Goal: Information Seeking & Learning: Learn about a topic

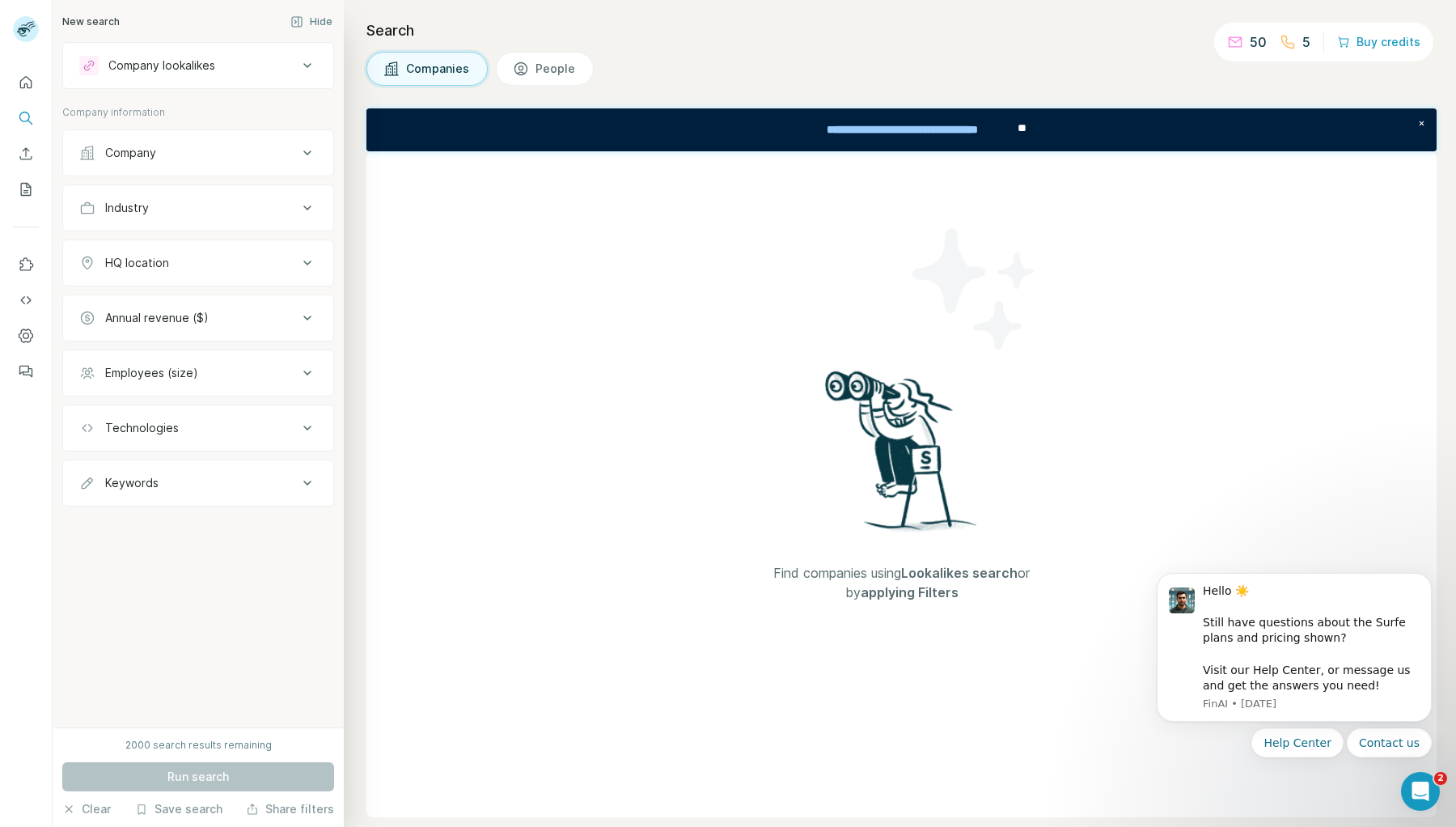
click at [149, 153] on div "Company" at bounding box center [130, 152] width 51 height 16
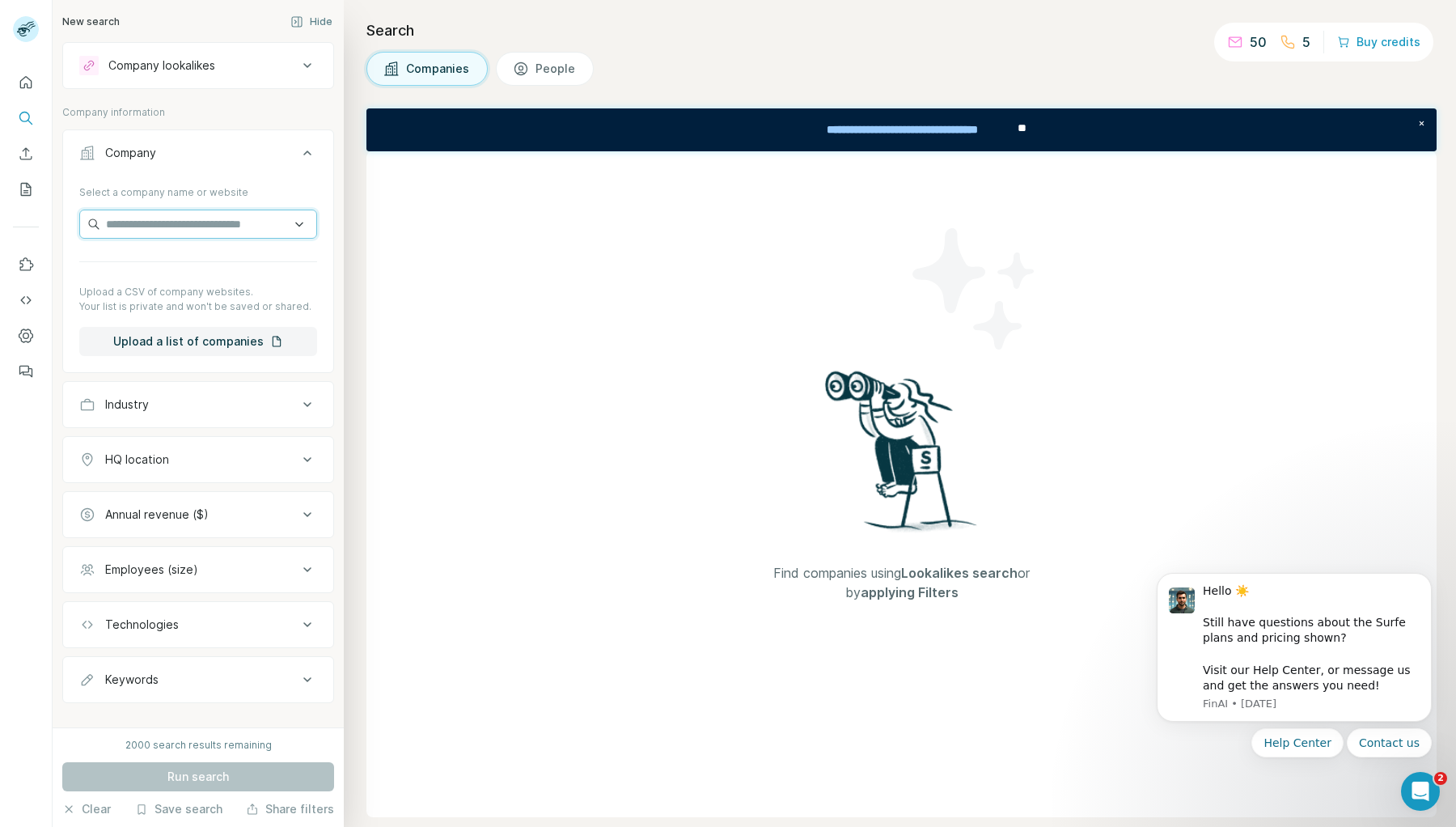
click at [199, 221] on input "text" at bounding box center [197, 223] width 238 height 29
click at [233, 614] on button "Technologies" at bounding box center [198, 624] width 270 height 38
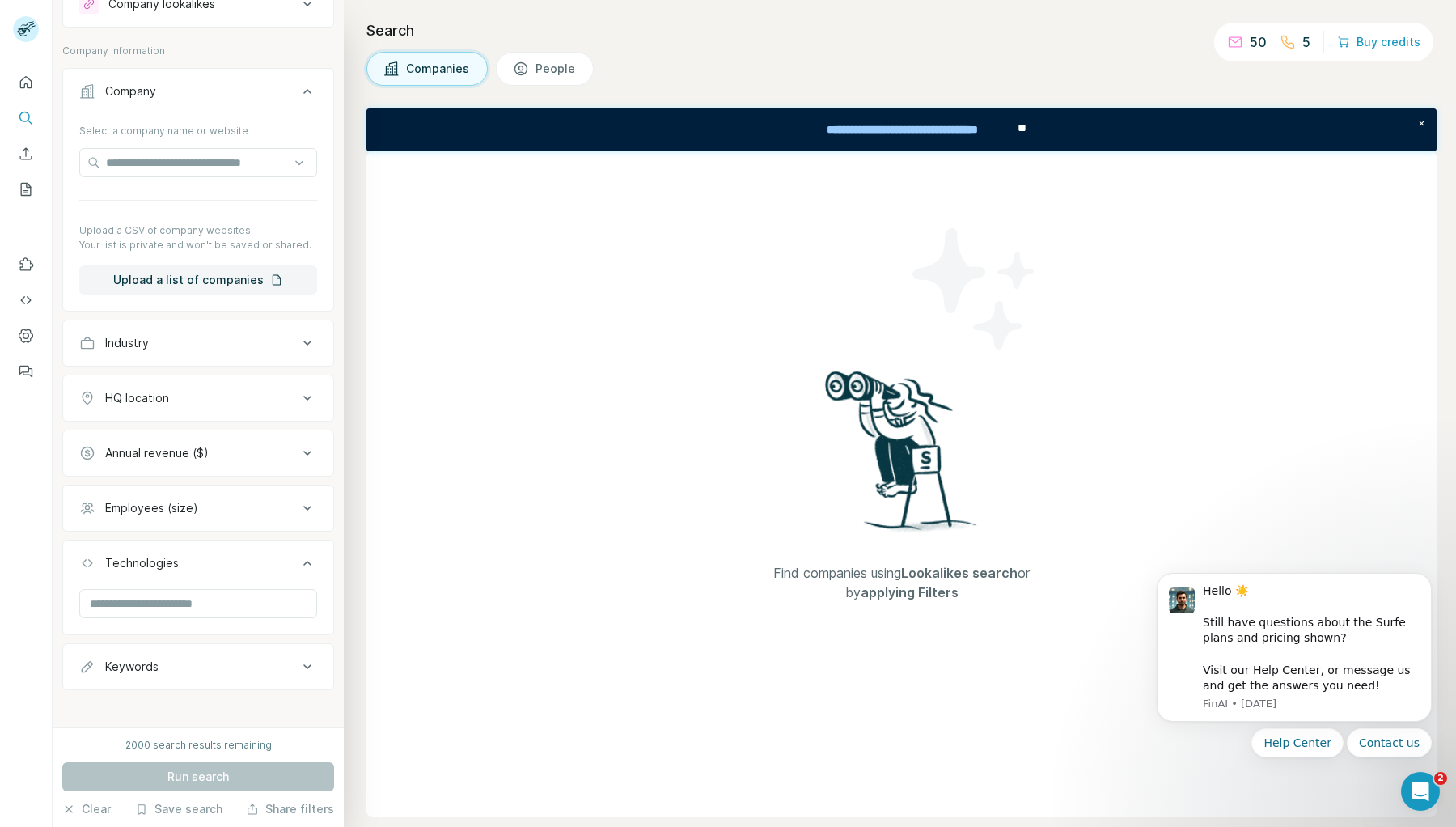
scroll to position [69, 0]
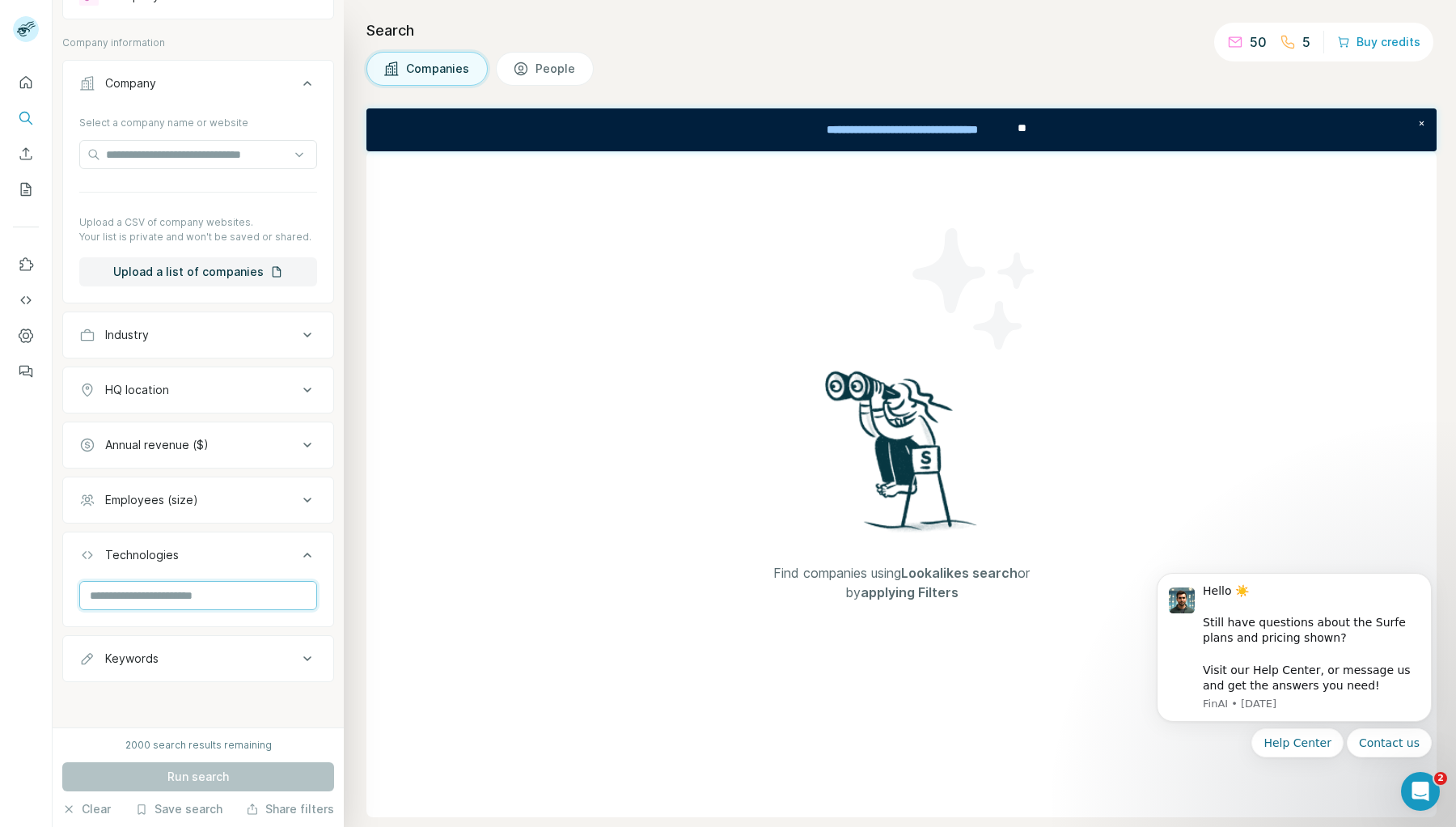
click at [191, 590] on input "text" at bounding box center [197, 595] width 238 height 29
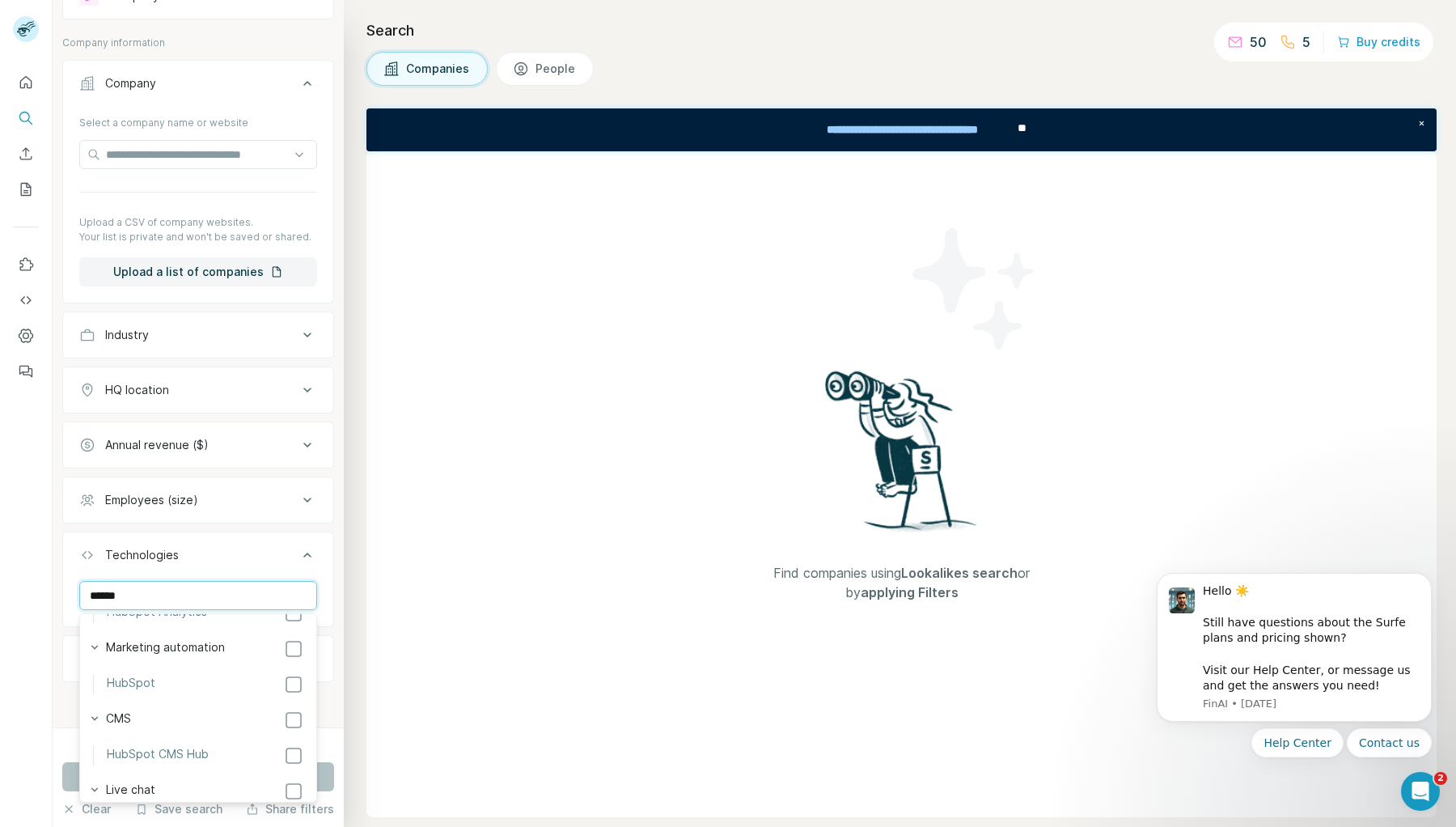
scroll to position [0, 0]
type input "******"
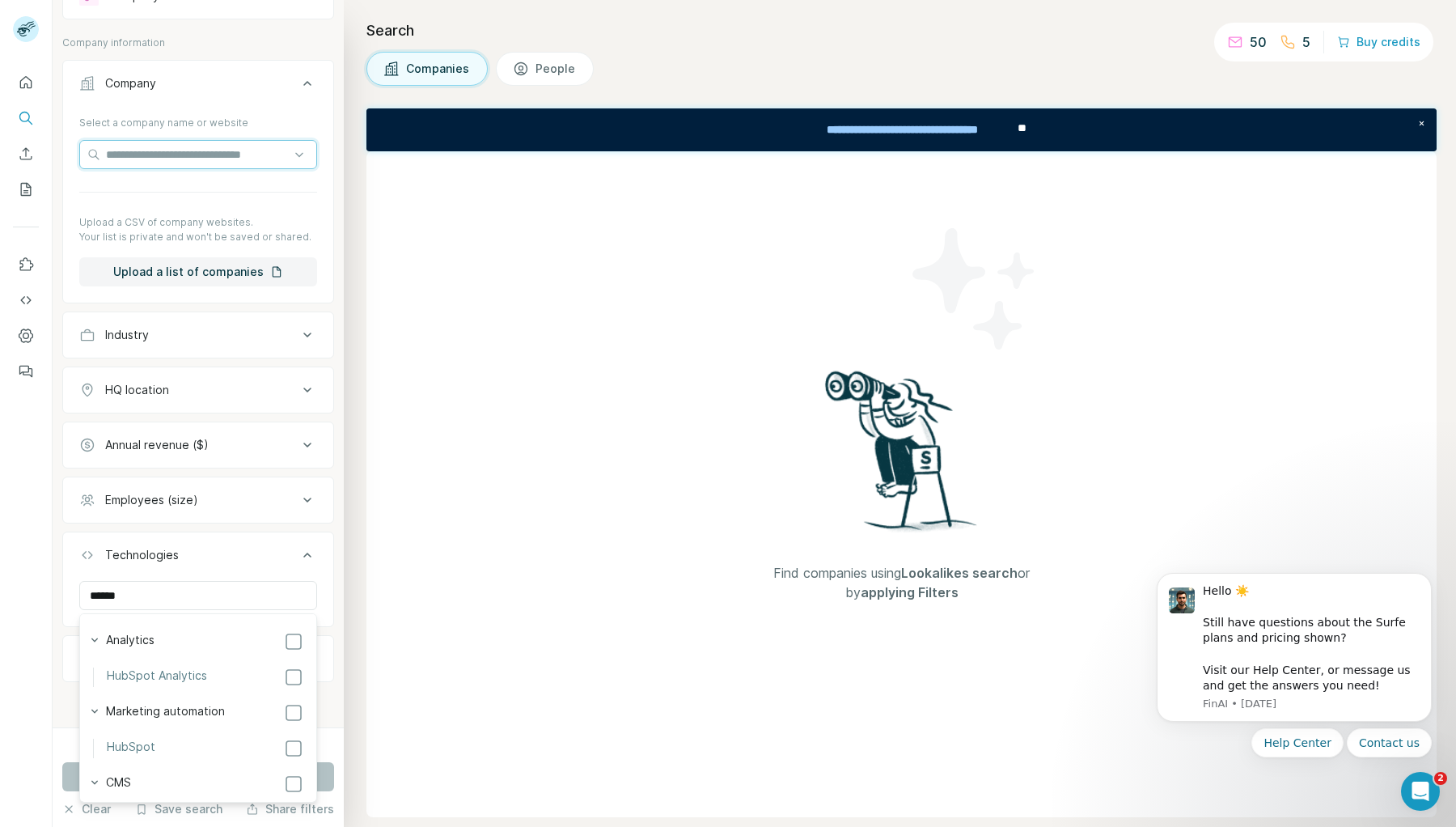
click at [161, 161] on input "text" at bounding box center [197, 154] width 238 height 29
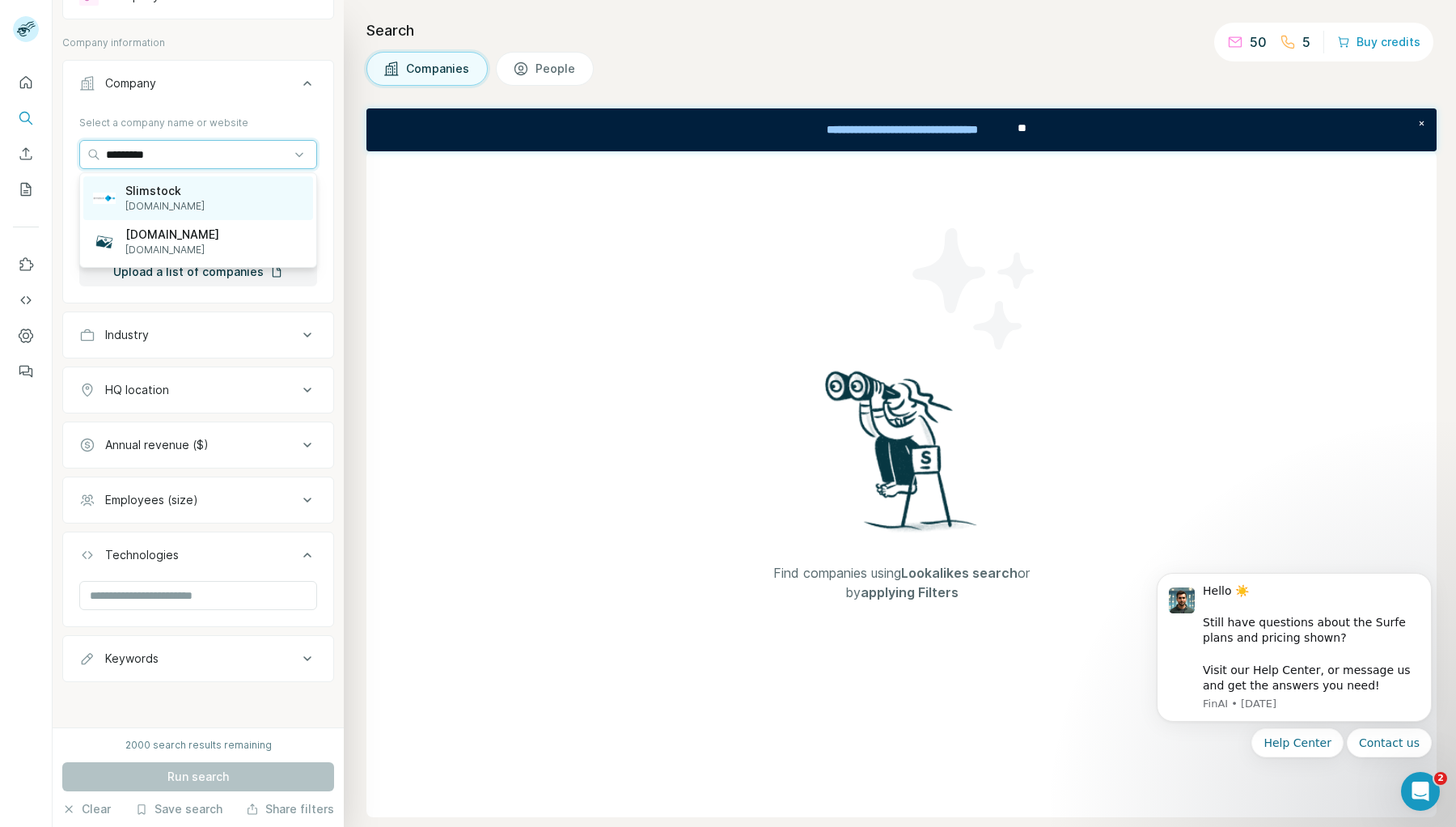
type input "*********"
click at [204, 192] on div "Slimstock [DOMAIN_NAME]" at bounding box center [198, 198] width 230 height 44
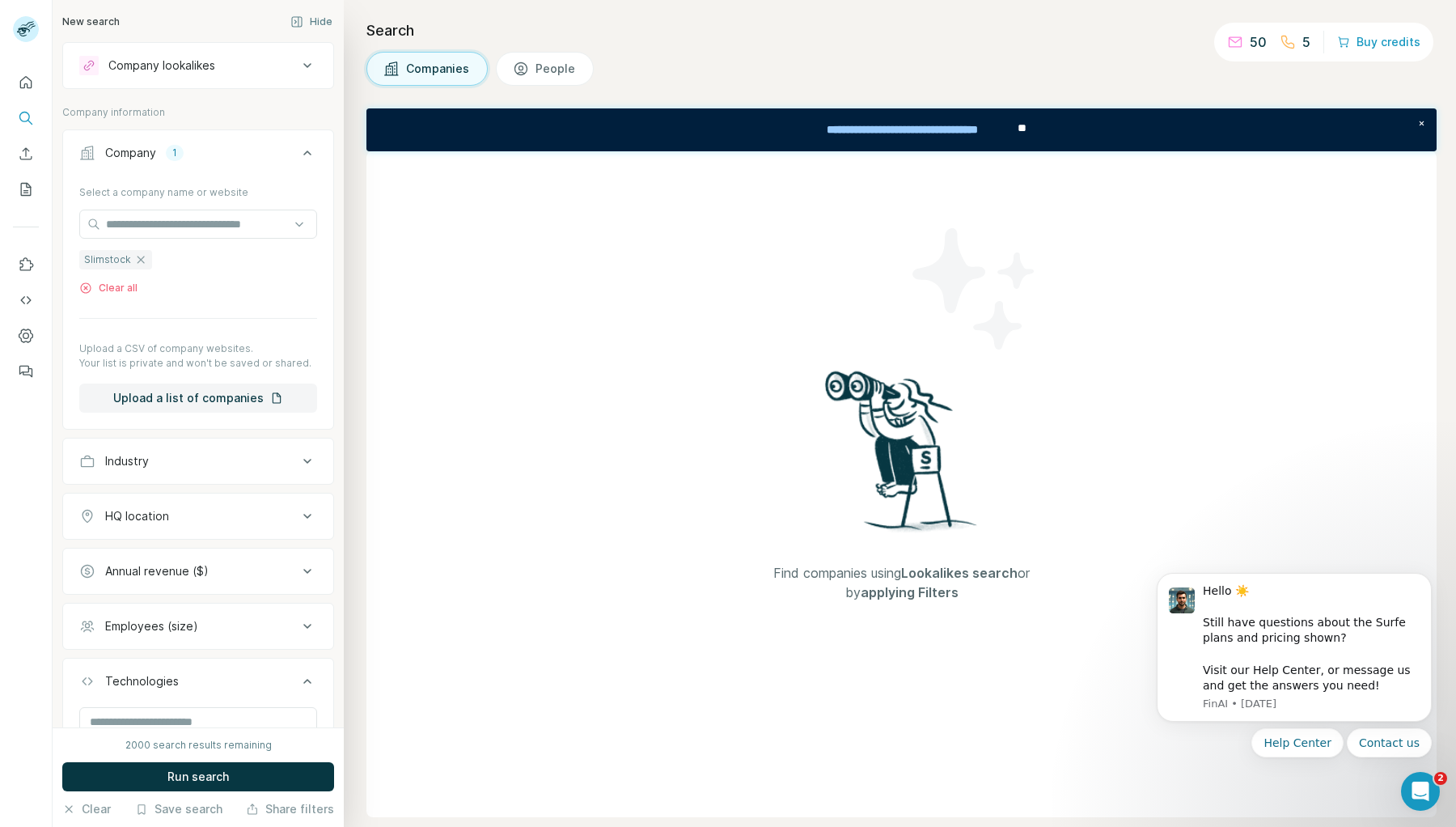
click at [238, 79] on button "Company lookalikes" at bounding box center [198, 65] width 270 height 38
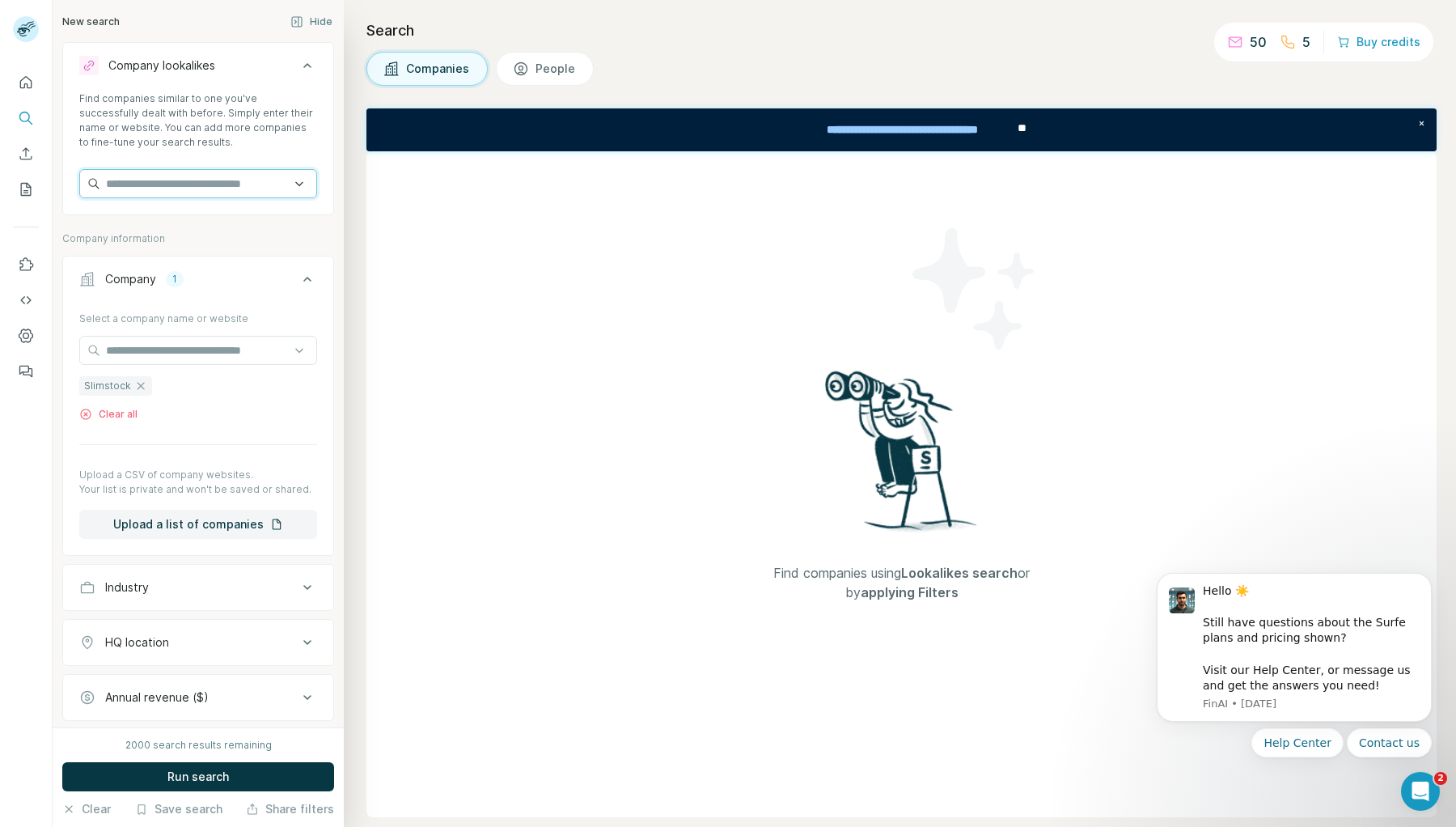
click at [239, 180] on input "text" at bounding box center [197, 183] width 238 height 29
click at [250, 70] on div "Company lookalikes" at bounding box center [188, 65] width 219 height 20
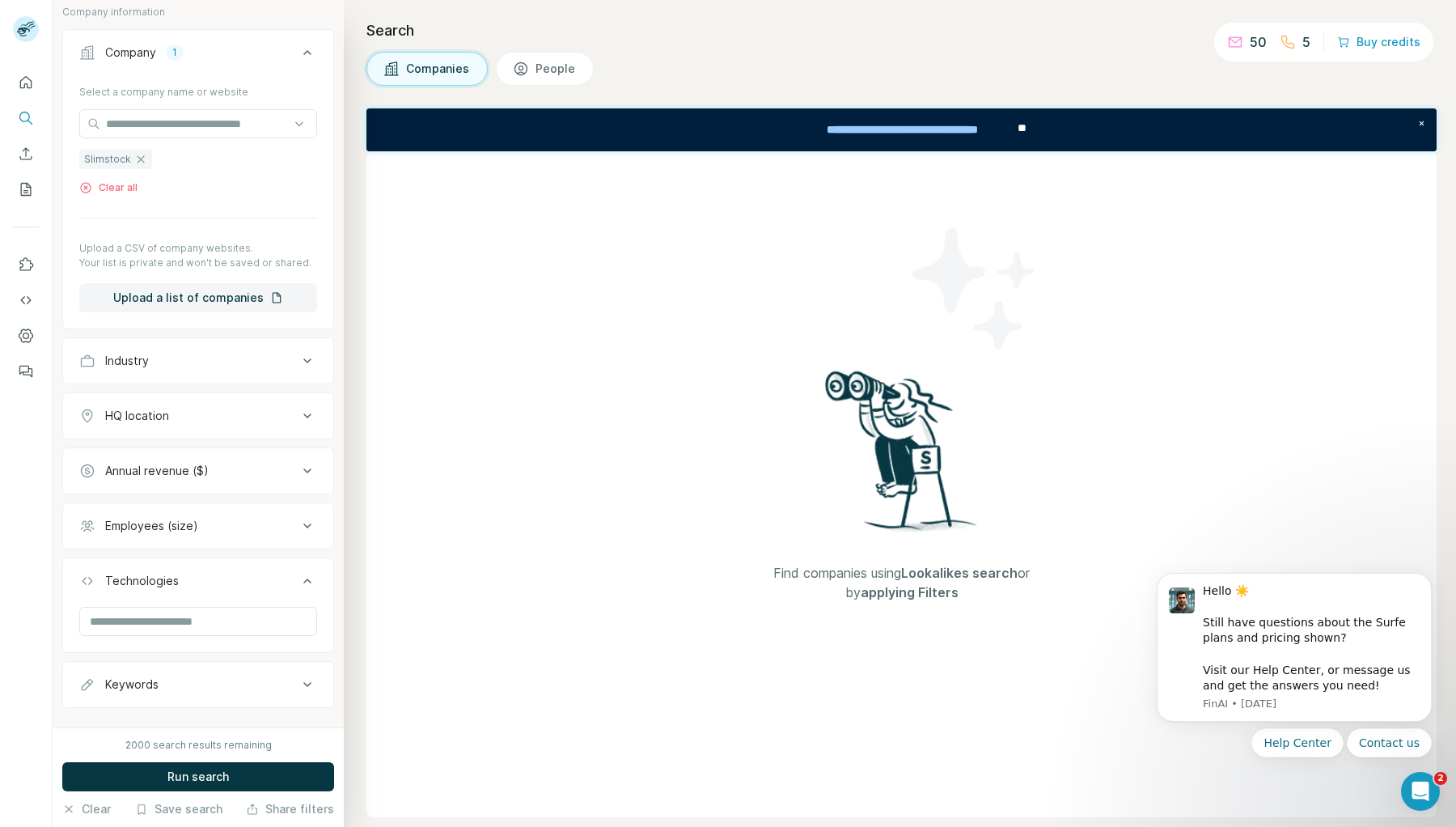
scroll to position [108, 0]
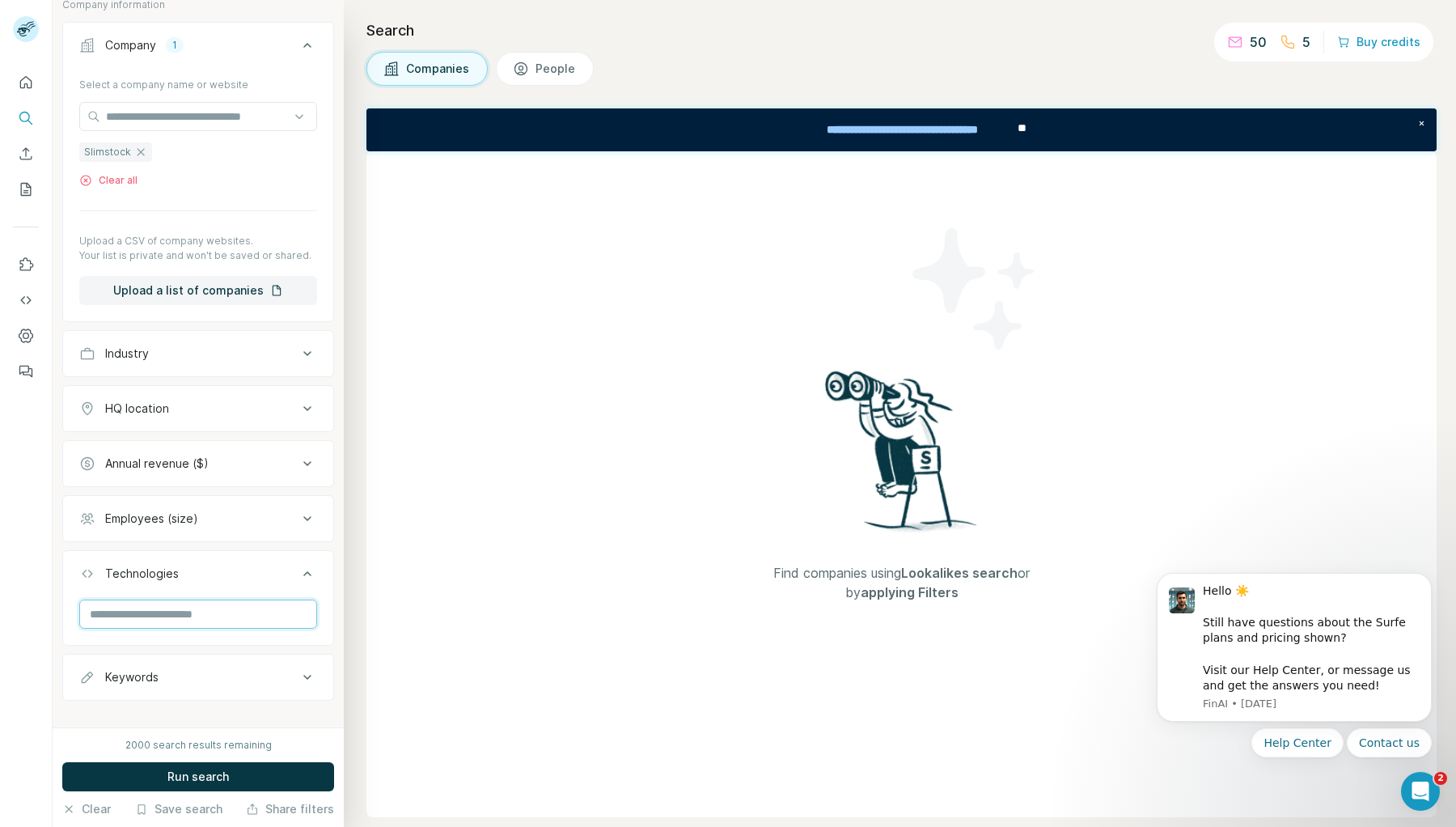
click at [230, 611] on input "text" at bounding box center [197, 614] width 238 height 29
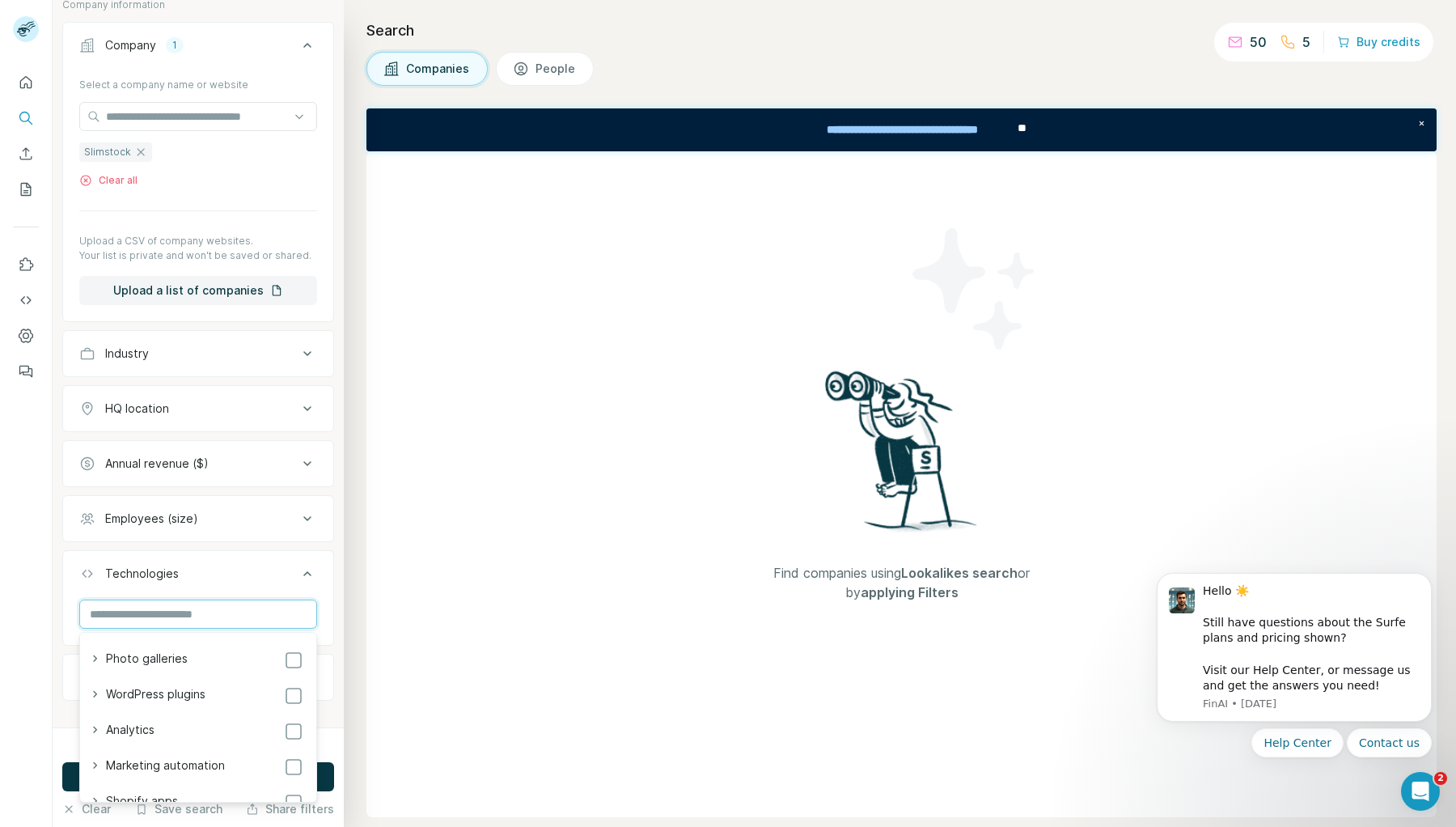
scroll to position [126, 0]
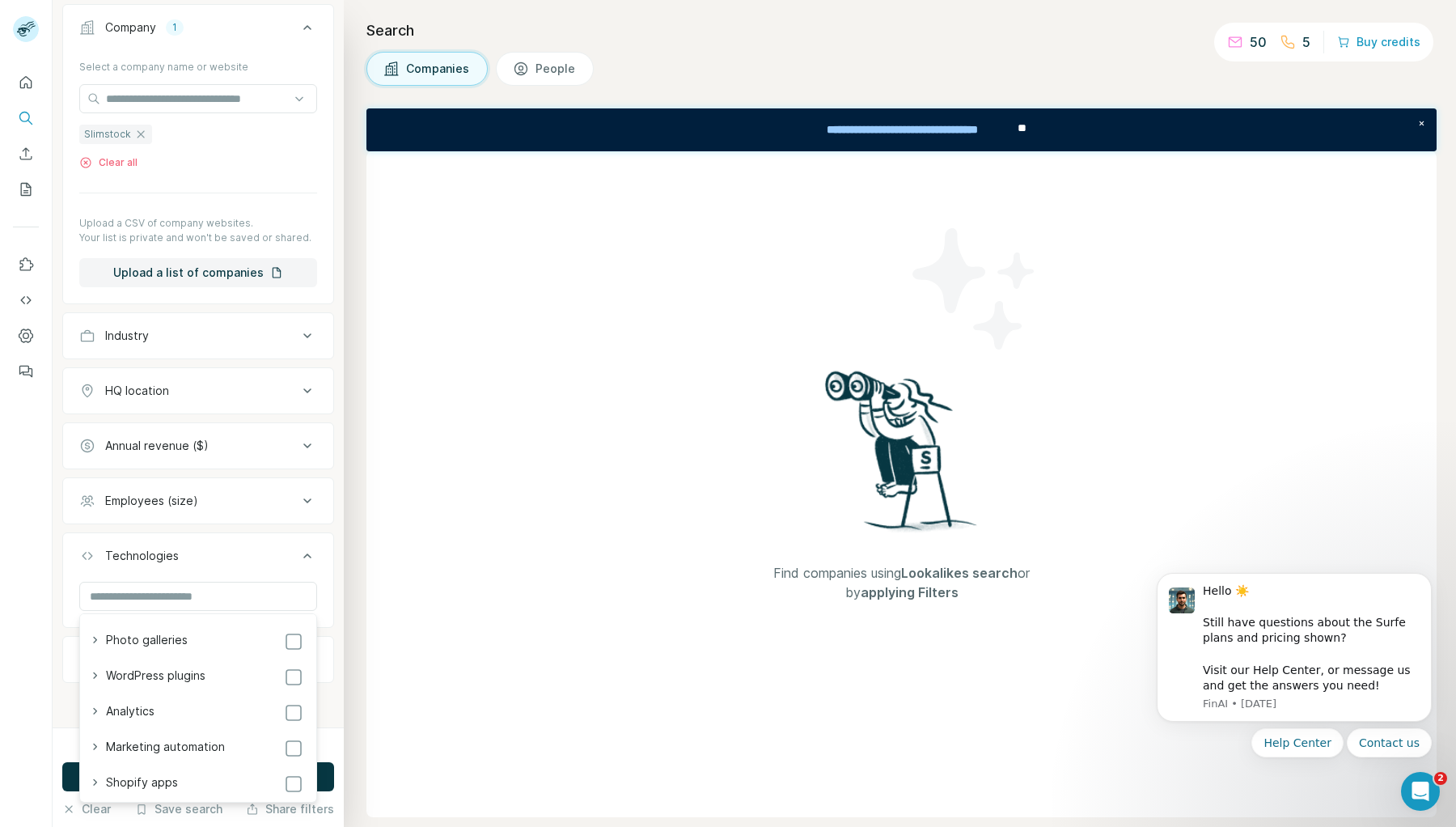
click at [222, 554] on div "Technologies" at bounding box center [188, 556] width 219 height 16
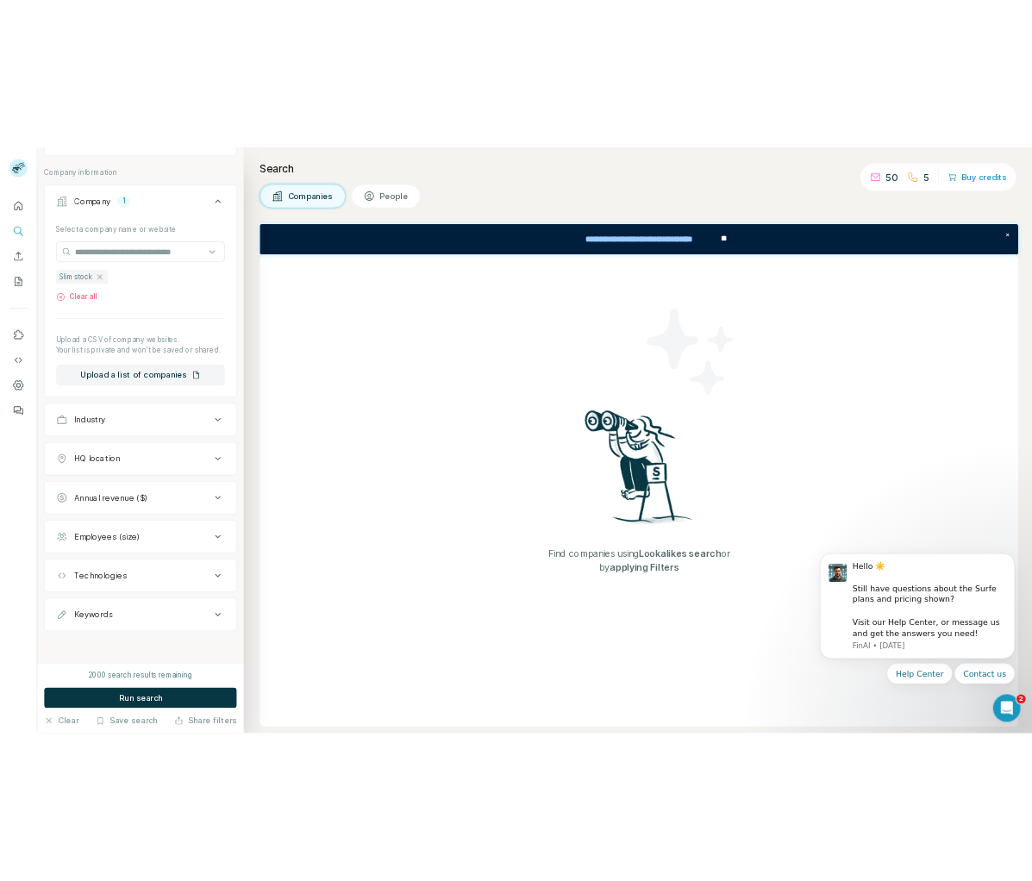
scroll to position [0, 0]
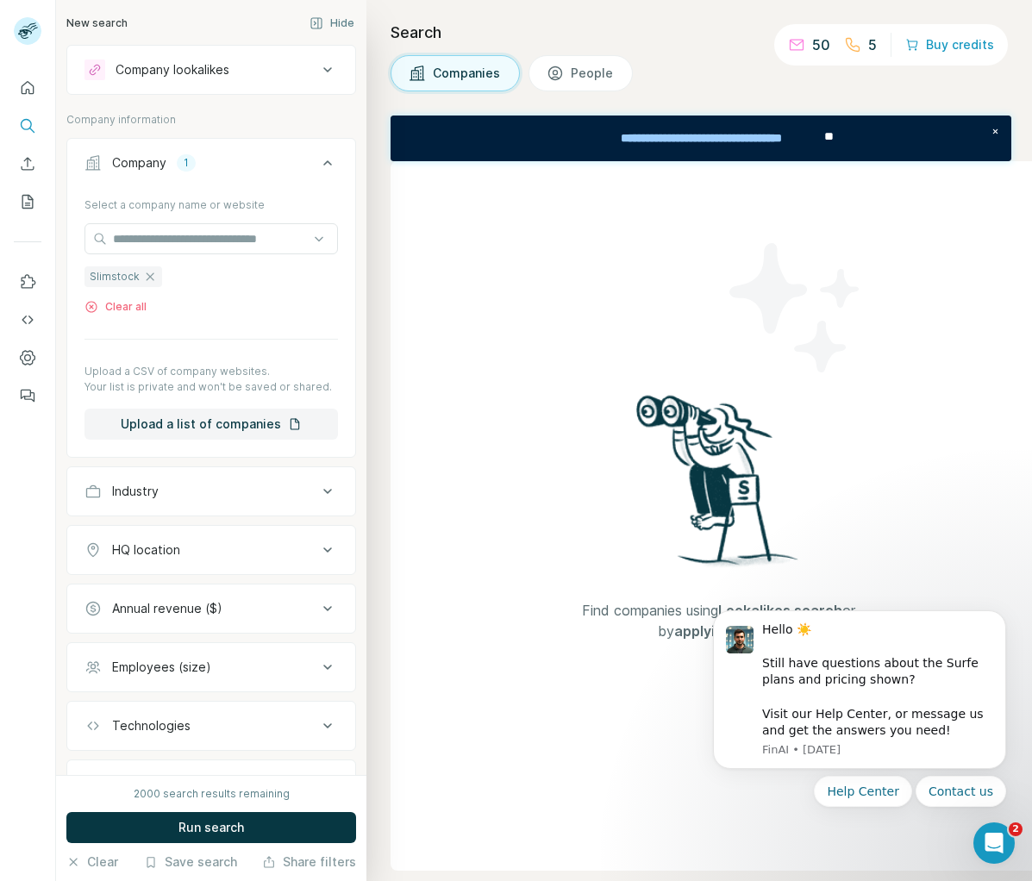
click at [221, 607] on div "Annual revenue ($)" at bounding box center [200, 608] width 233 height 17
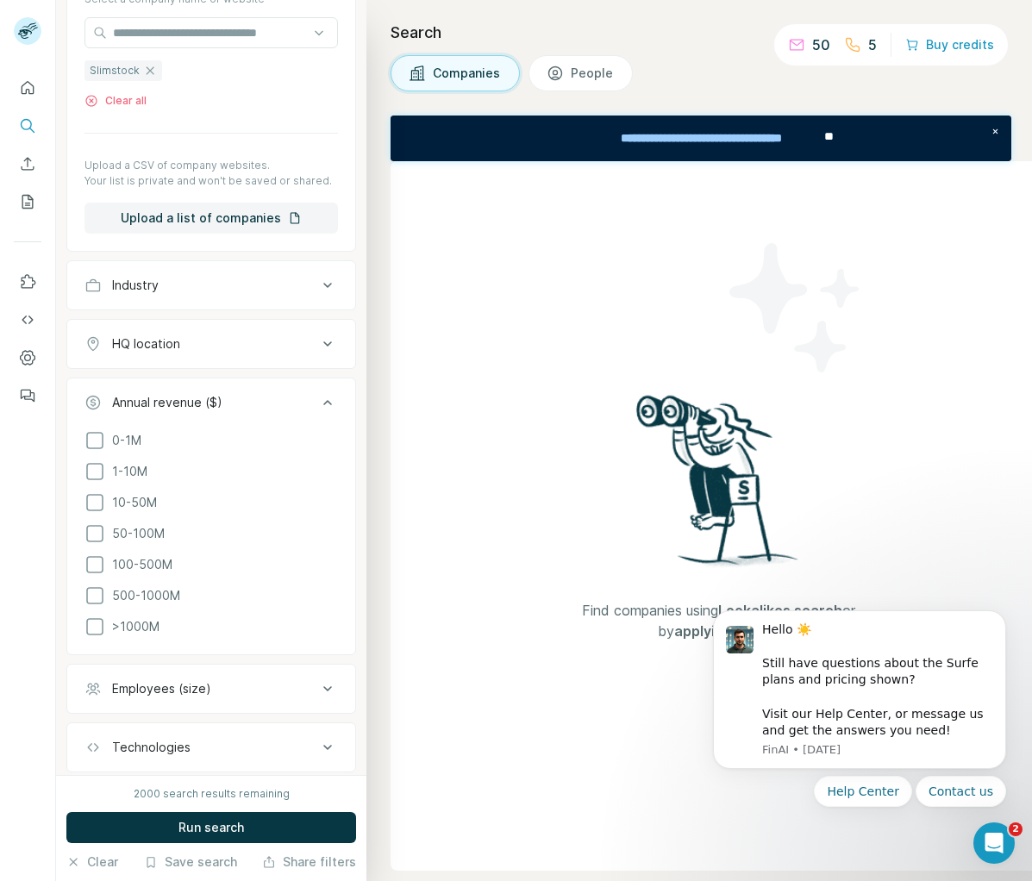
scroll to position [221, 0]
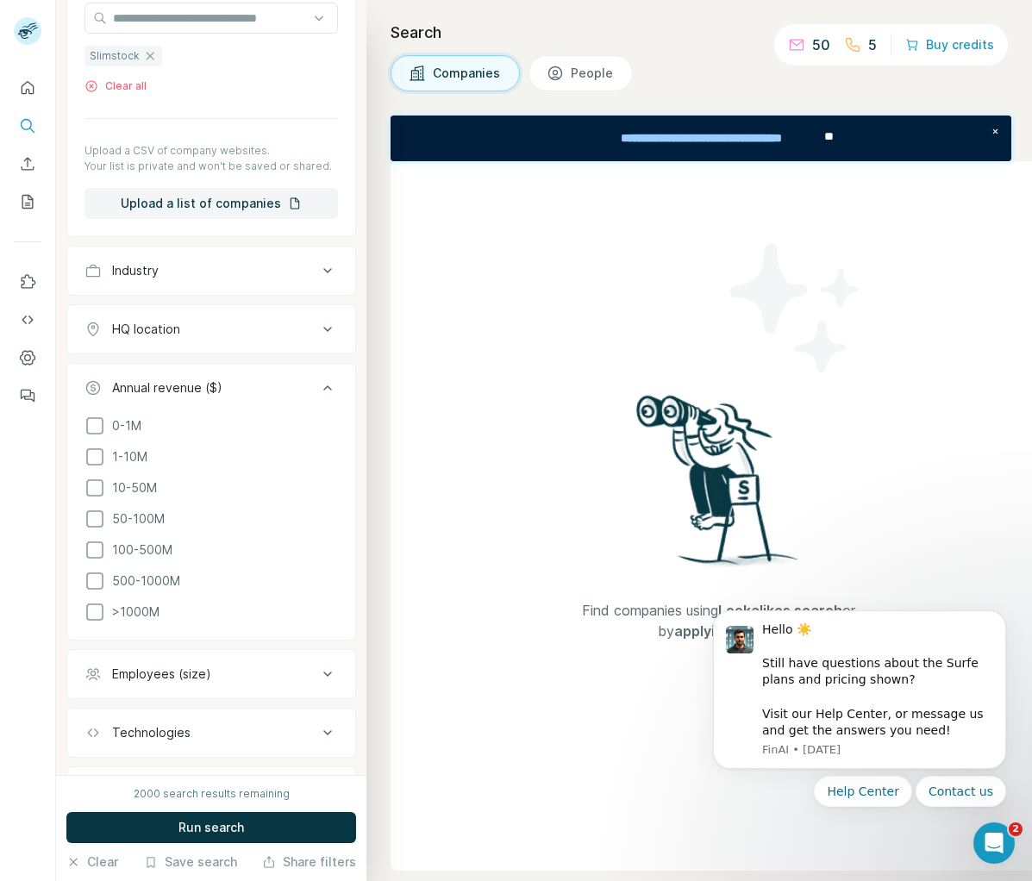
click at [265, 390] on div "Annual revenue ($)" at bounding box center [200, 387] width 233 height 17
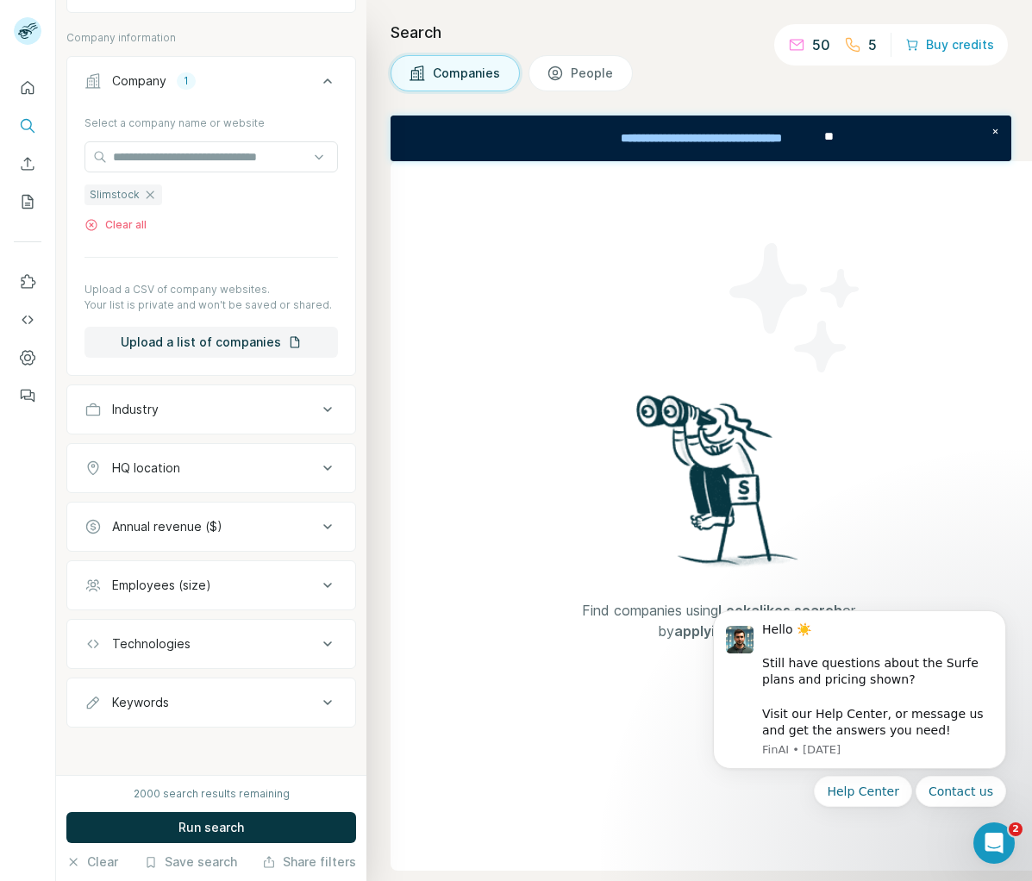
click at [262, 416] on div "Industry" at bounding box center [200, 409] width 233 height 17
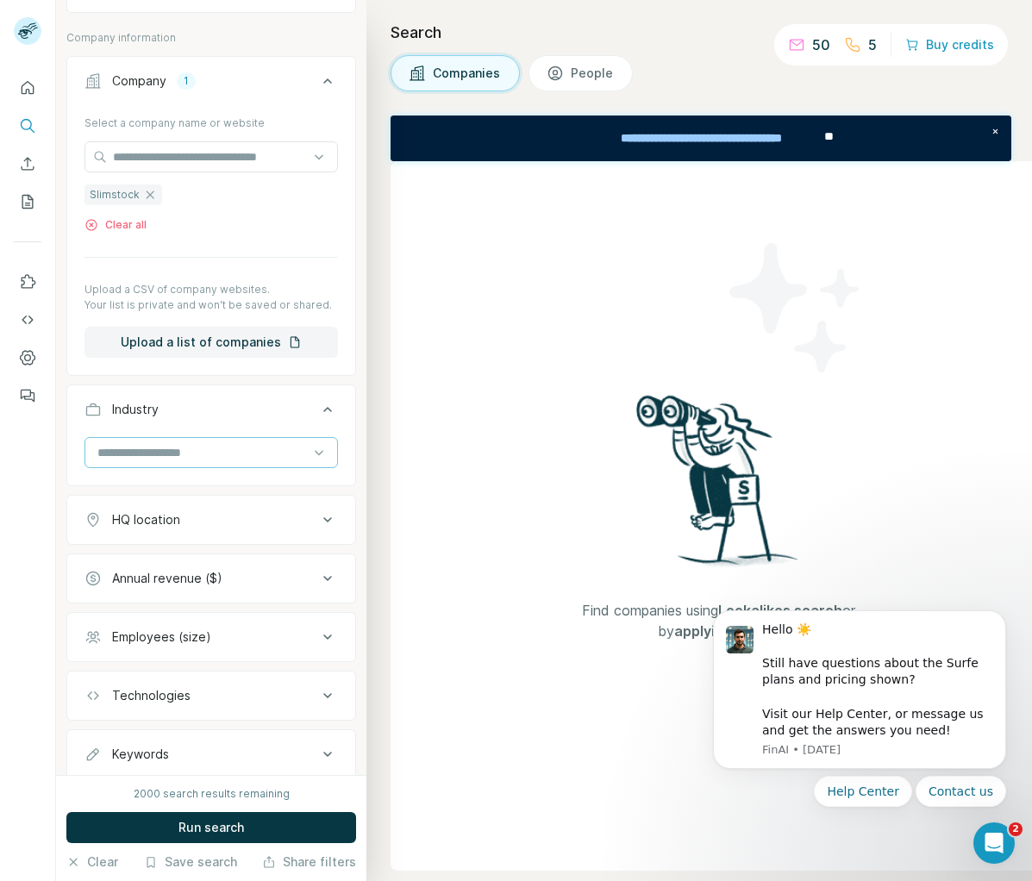
click at [228, 449] on input at bounding box center [202, 452] width 213 height 19
type input "******"
click at [143, 494] on p "Fashion" at bounding box center [121, 490] width 44 height 17
click at [161, 460] on input at bounding box center [202, 452] width 213 height 19
click at [173, 453] on input at bounding box center [202, 452] width 213 height 19
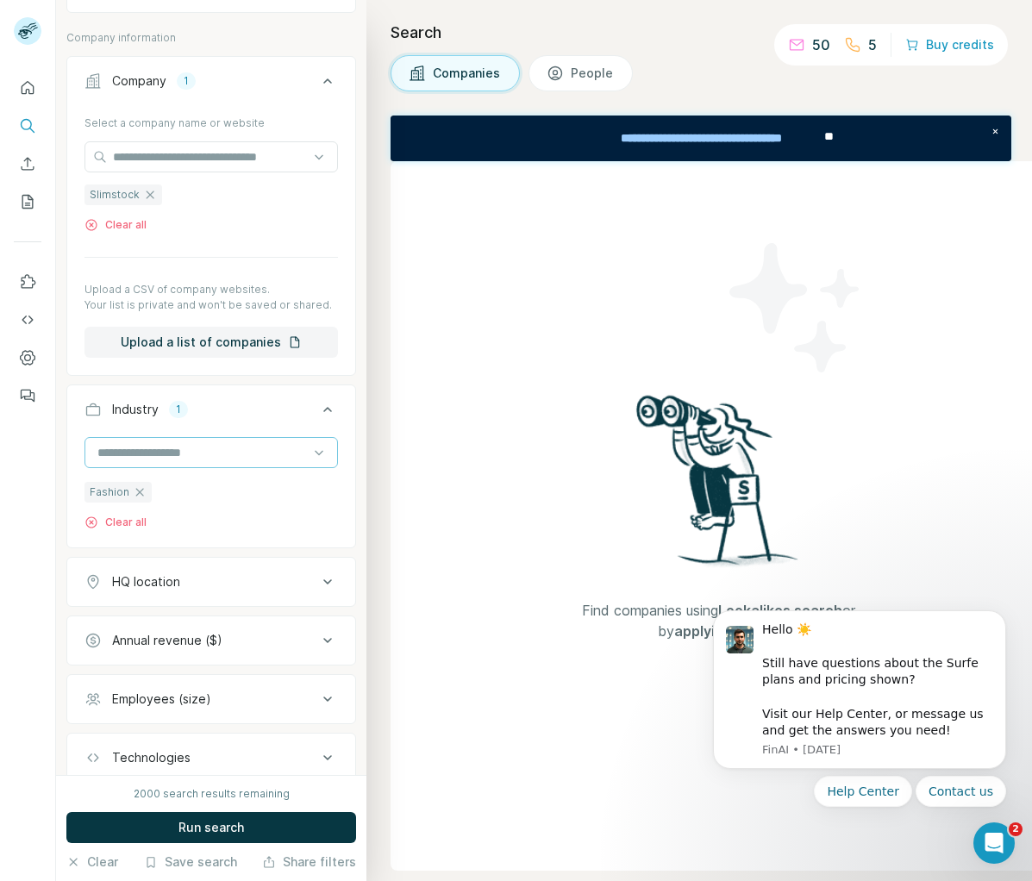
click at [149, 453] on input at bounding box center [202, 452] width 213 height 19
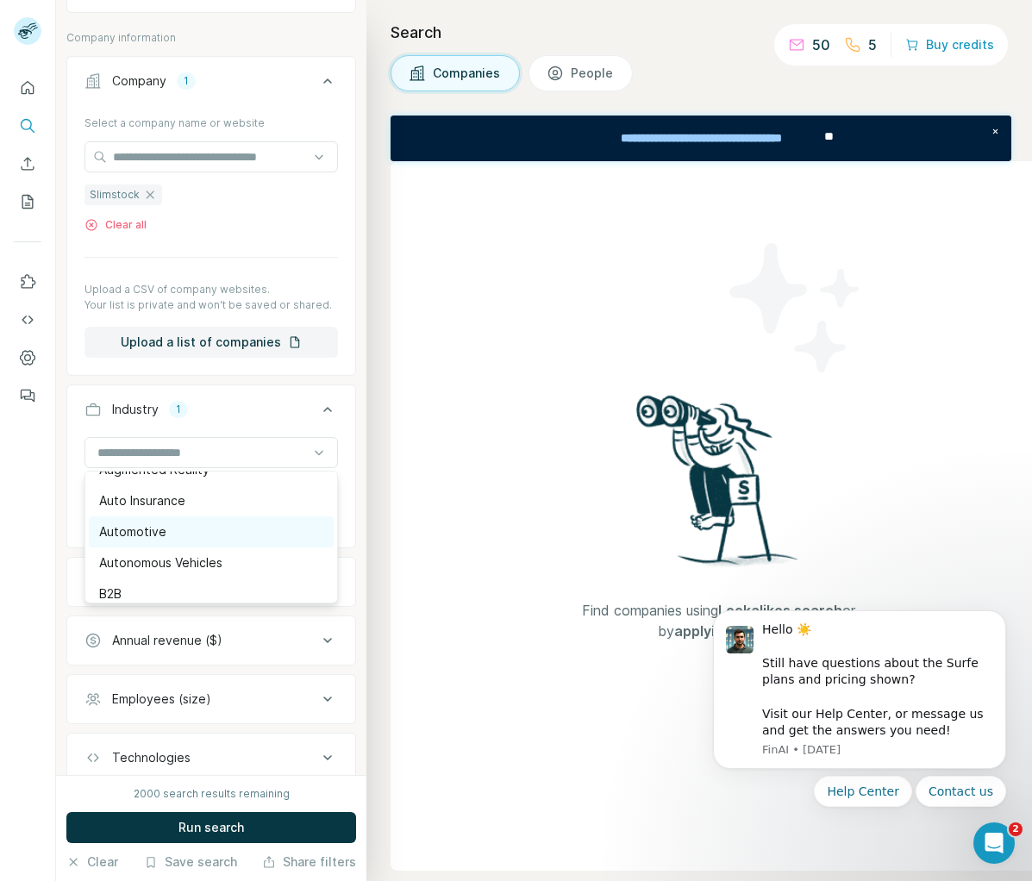
click at [177, 524] on div "Automotive" at bounding box center [211, 531] width 224 height 17
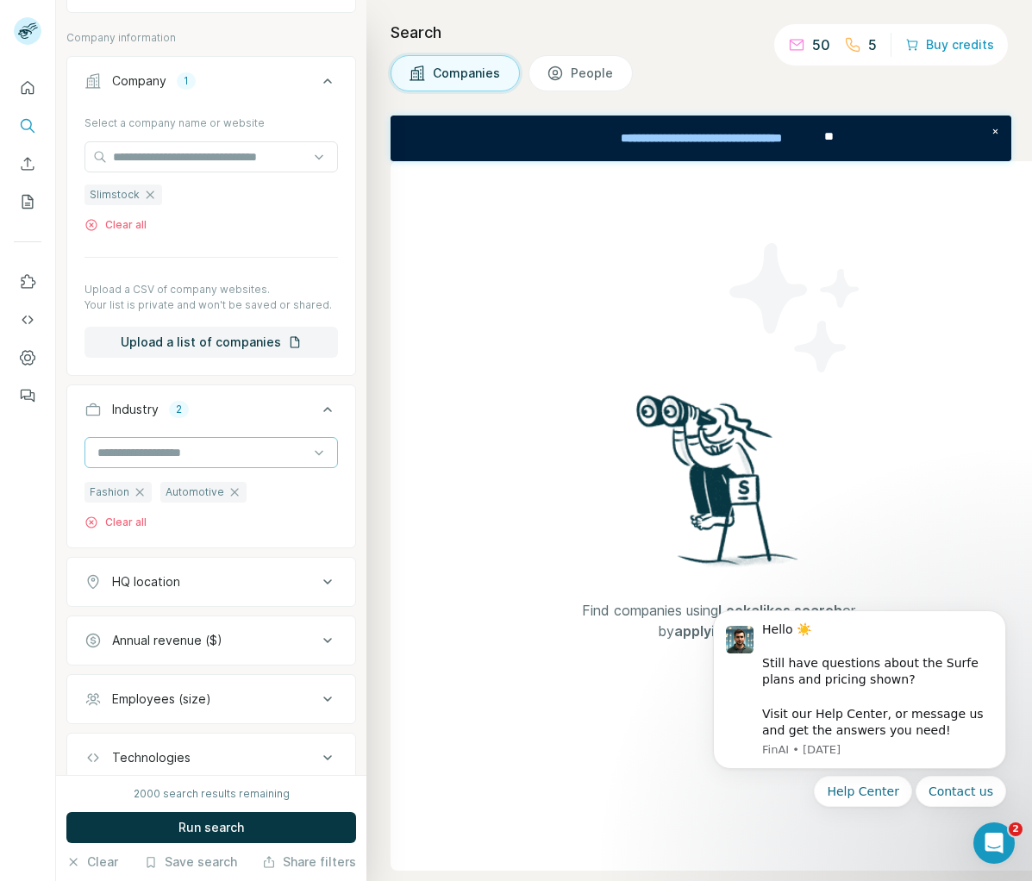
click at [201, 457] on input at bounding box center [202, 452] width 213 height 19
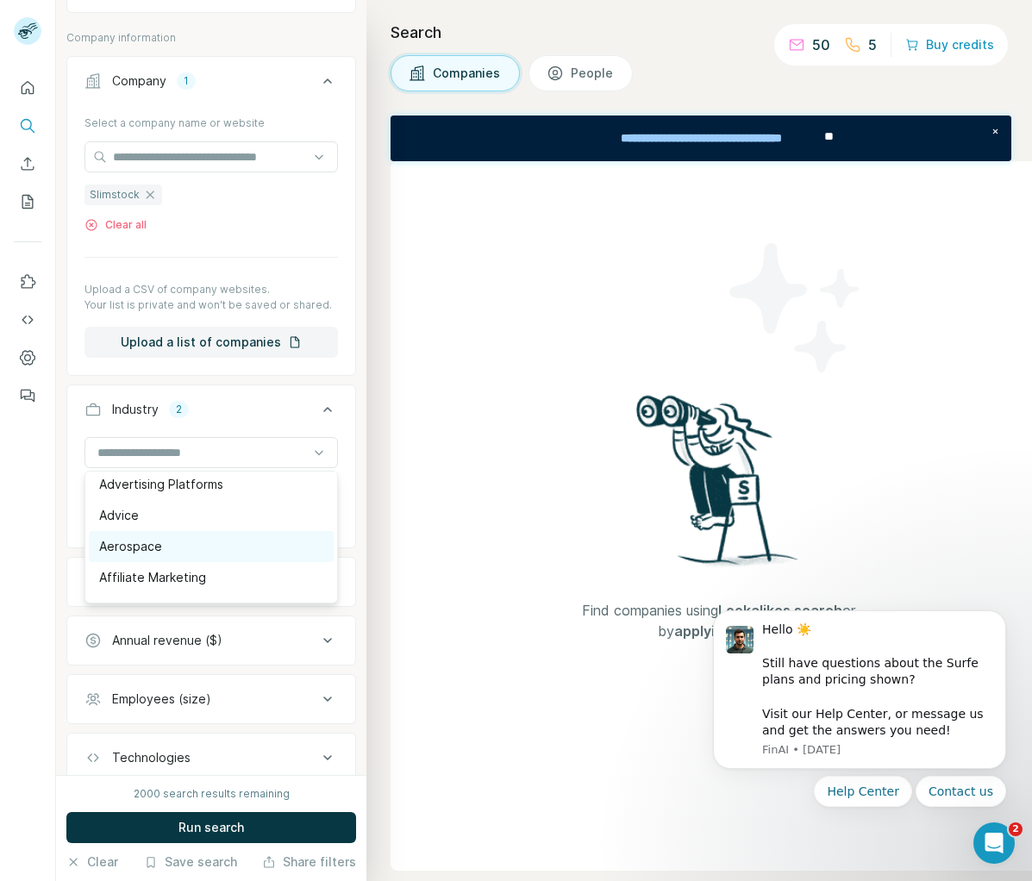
click at [190, 539] on div "Aerospace" at bounding box center [211, 546] width 224 height 17
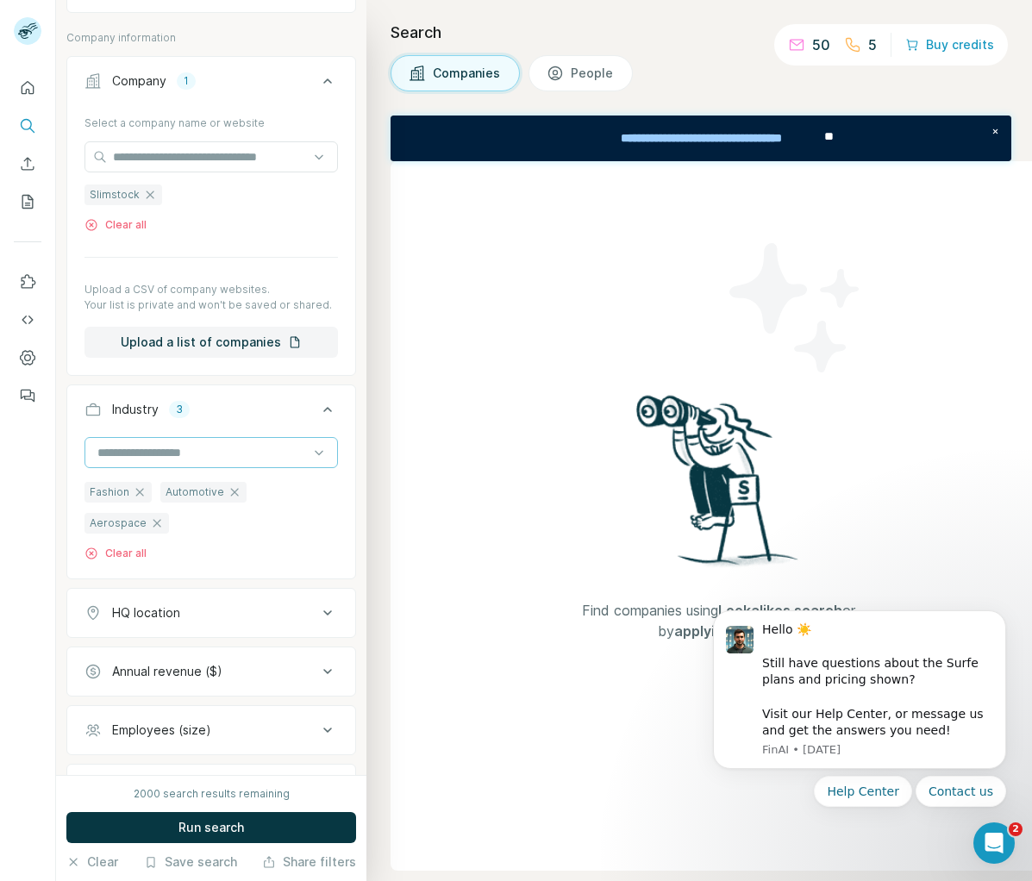
click at [167, 453] on input at bounding box center [202, 452] width 213 height 19
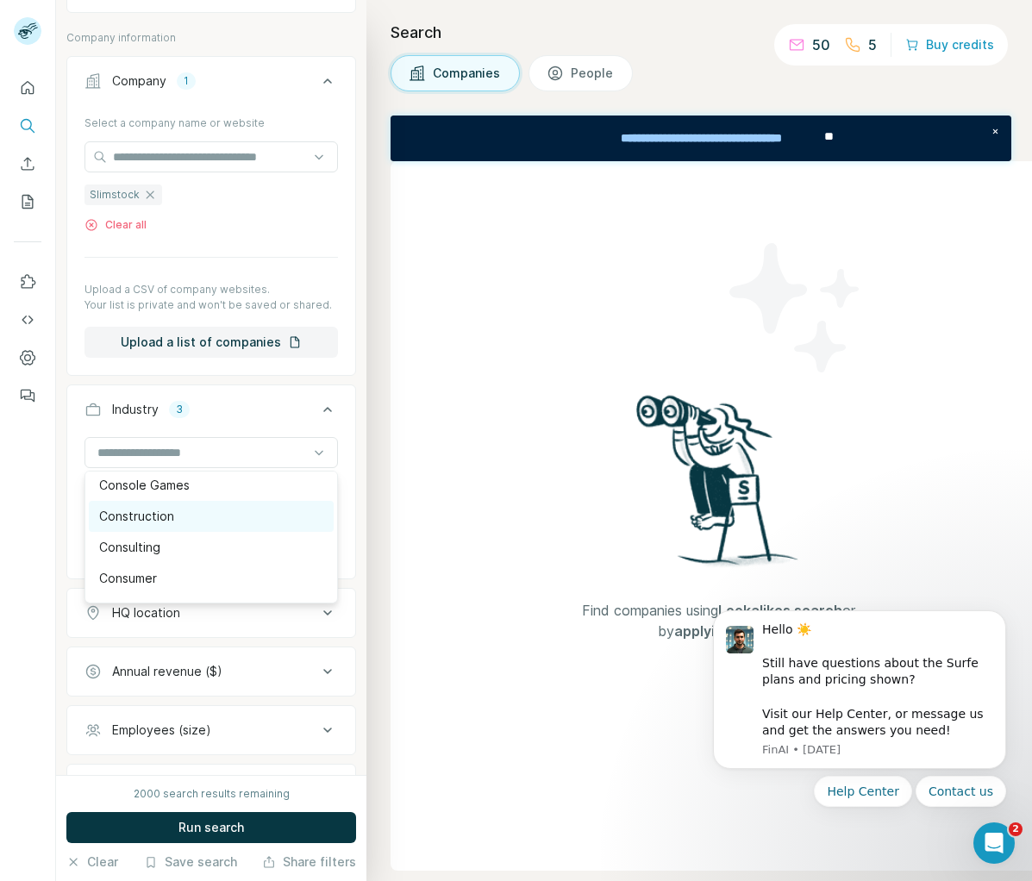
click at [217, 511] on div "Construction" at bounding box center [211, 516] width 224 height 17
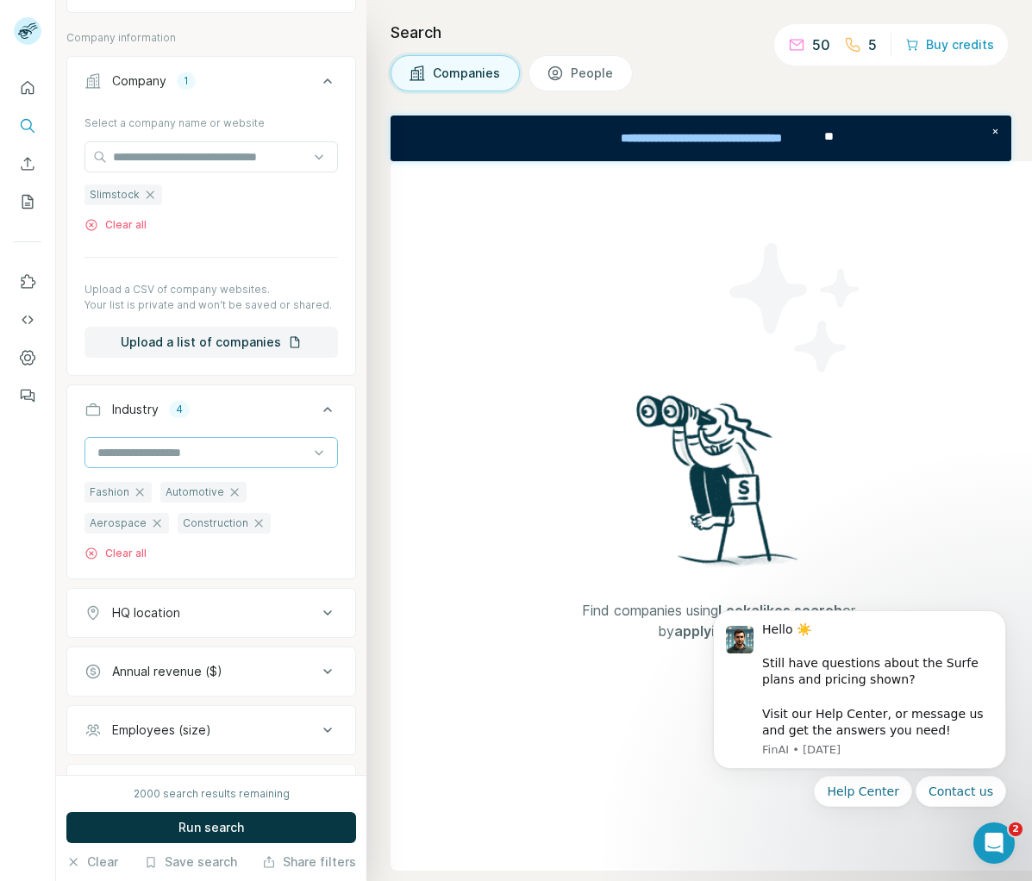
click at [203, 446] on input at bounding box center [202, 452] width 213 height 19
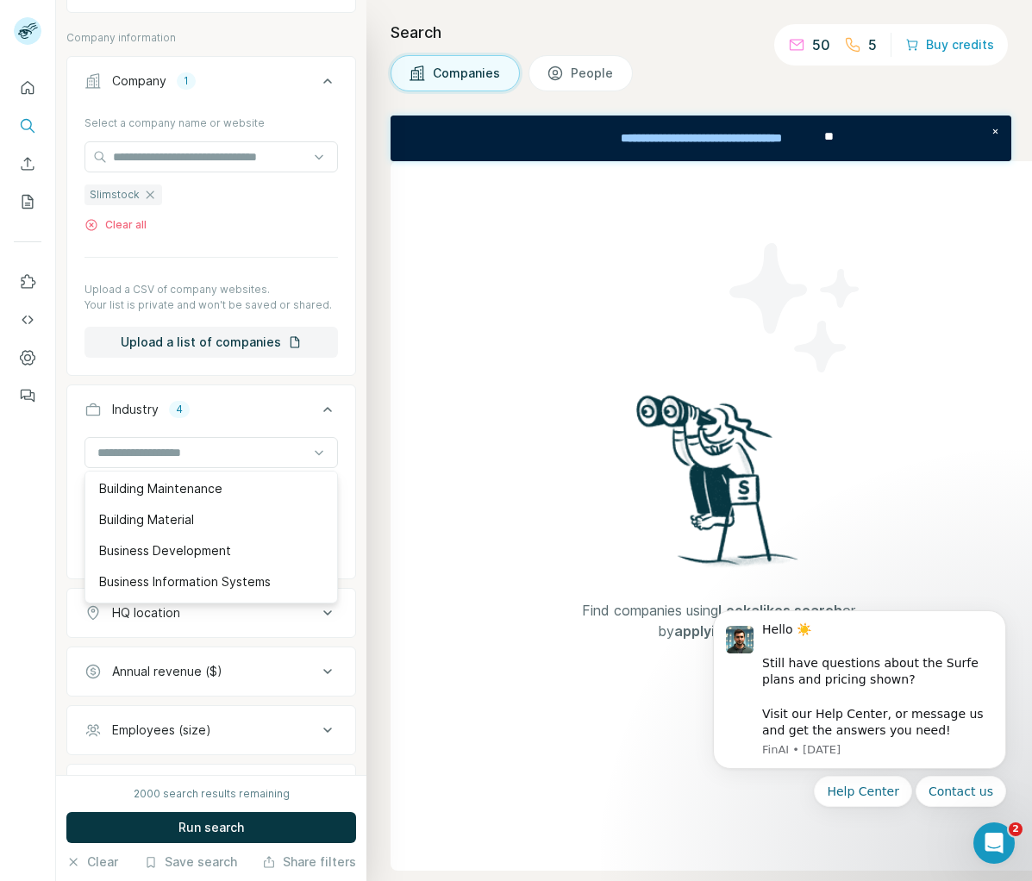
scroll to position [1987, 0]
click at [191, 523] on p "Building Material" at bounding box center [146, 520] width 95 height 17
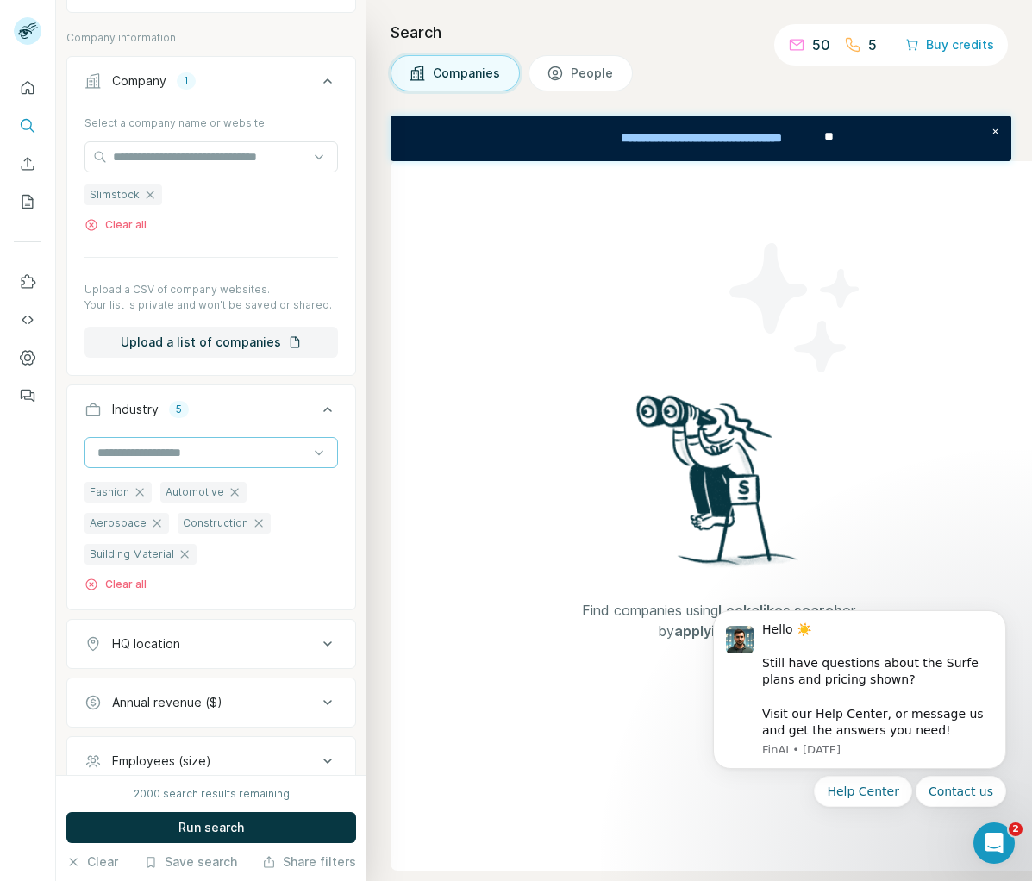
click at [183, 447] on input at bounding box center [202, 452] width 213 height 19
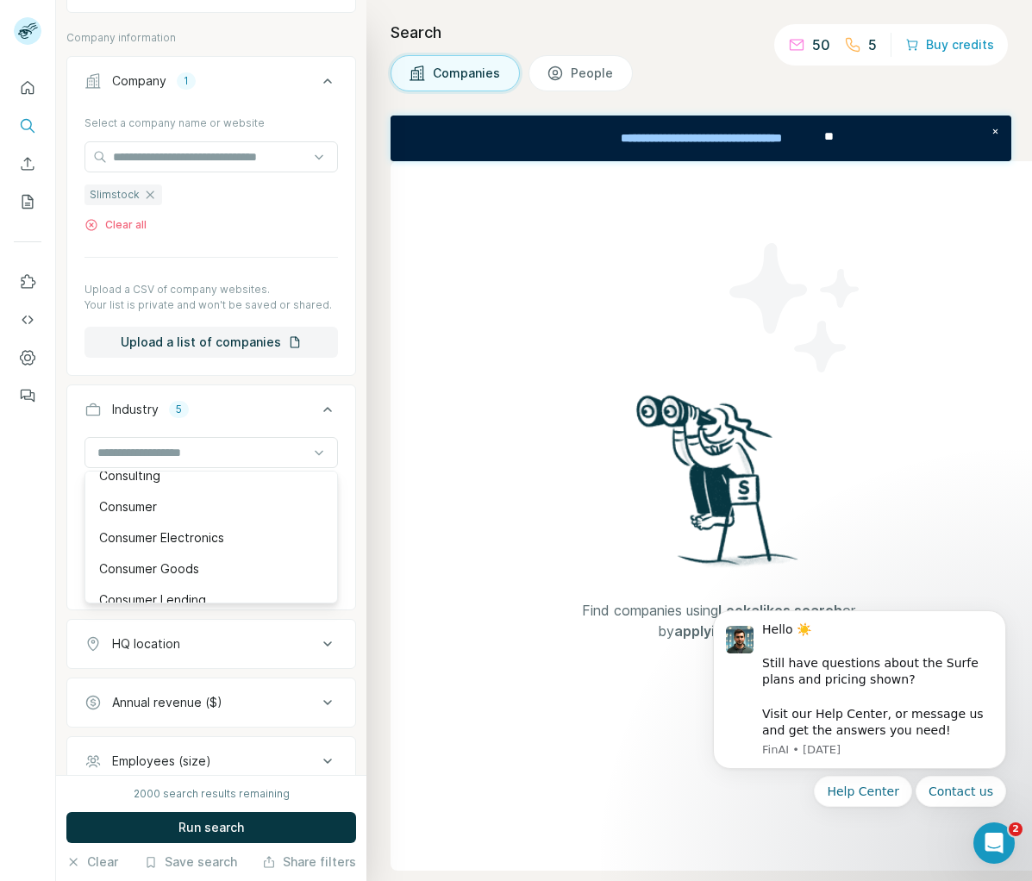
scroll to position [3530, 0]
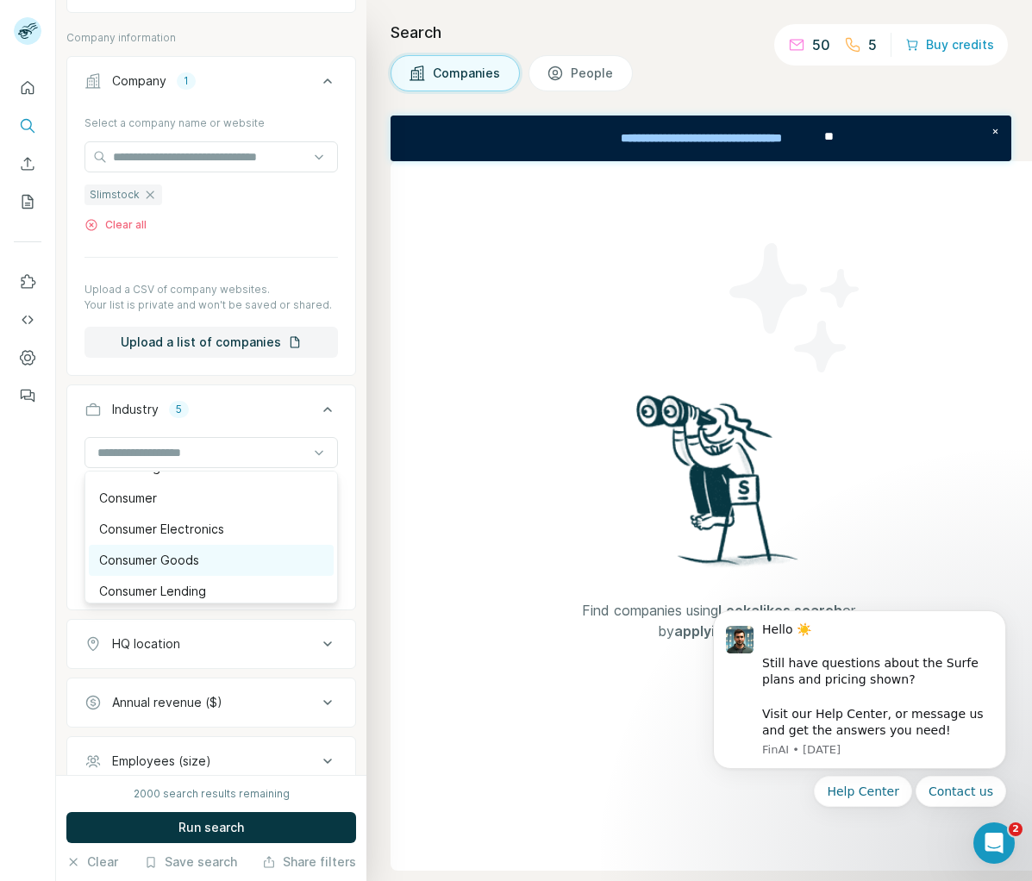
click at [197, 562] on p "Consumer Goods" at bounding box center [149, 560] width 100 height 17
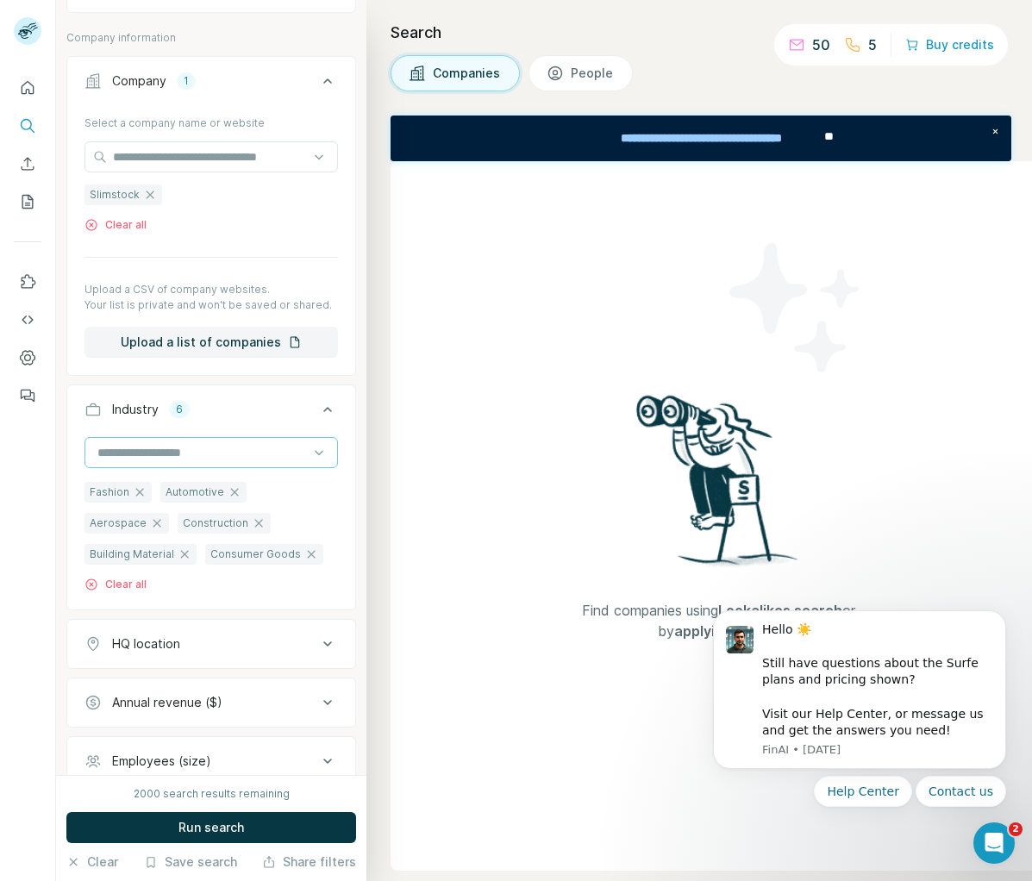
click at [195, 444] on input at bounding box center [202, 452] width 213 height 19
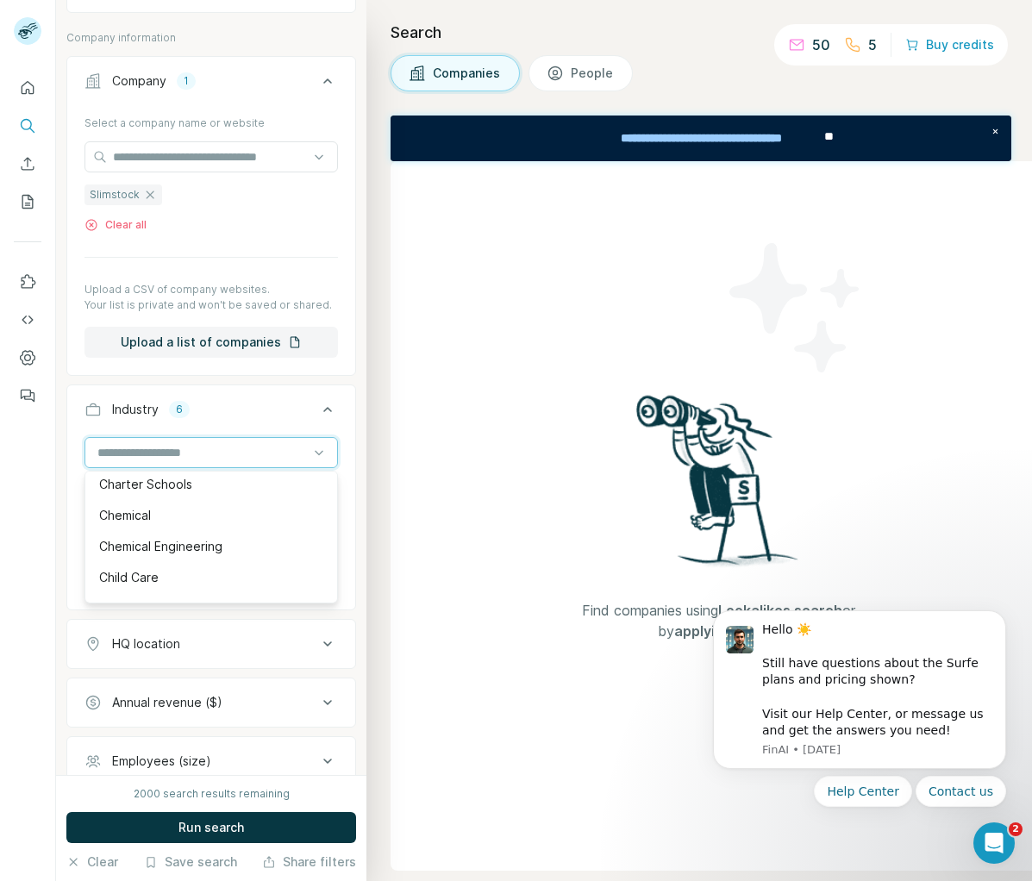
scroll to position [2450, 0]
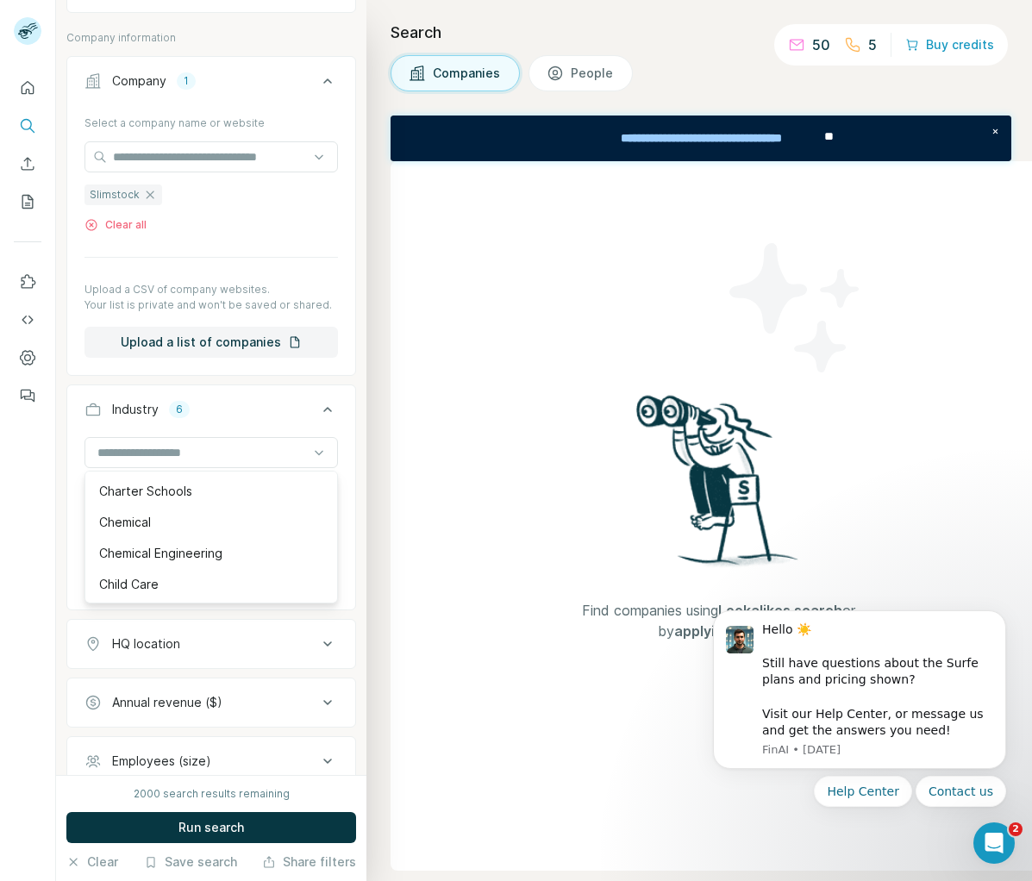
click at [199, 527] on div "Chemical" at bounding box center [211, 522] width 224 height 17
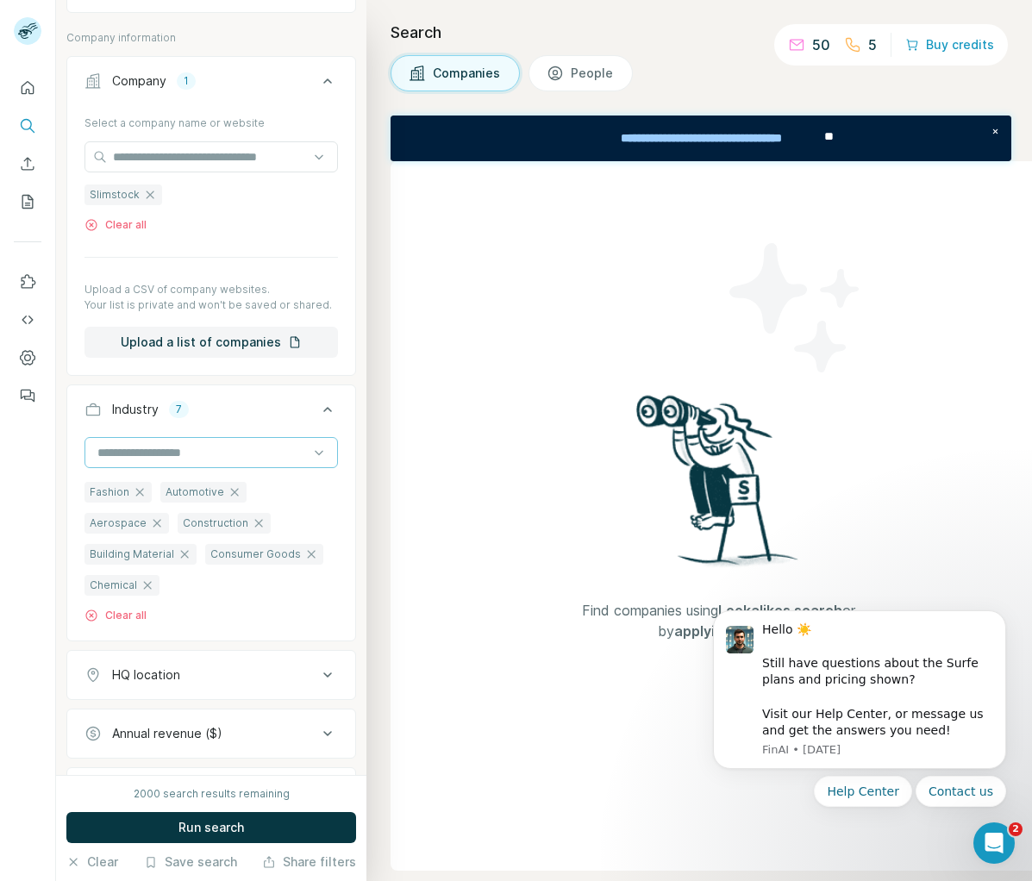
click at [189, 448] on input at bounding box center [202, 452] width 213 height 19
click at [192, 453] on input at bounding box center [202, 452] width 213 height 19
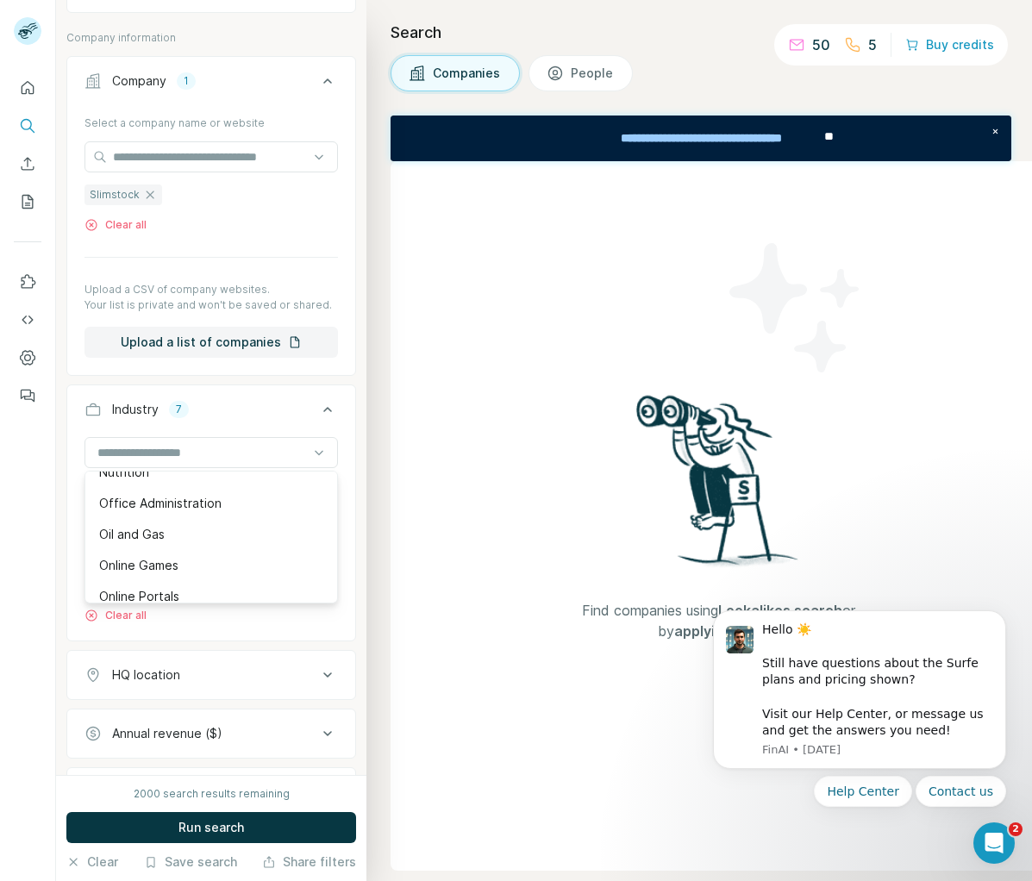
scroll to position [12357, 0]
click at [197, 528] on div "Oil and Gas" at bounding box center [211, 530] width 224 height 17
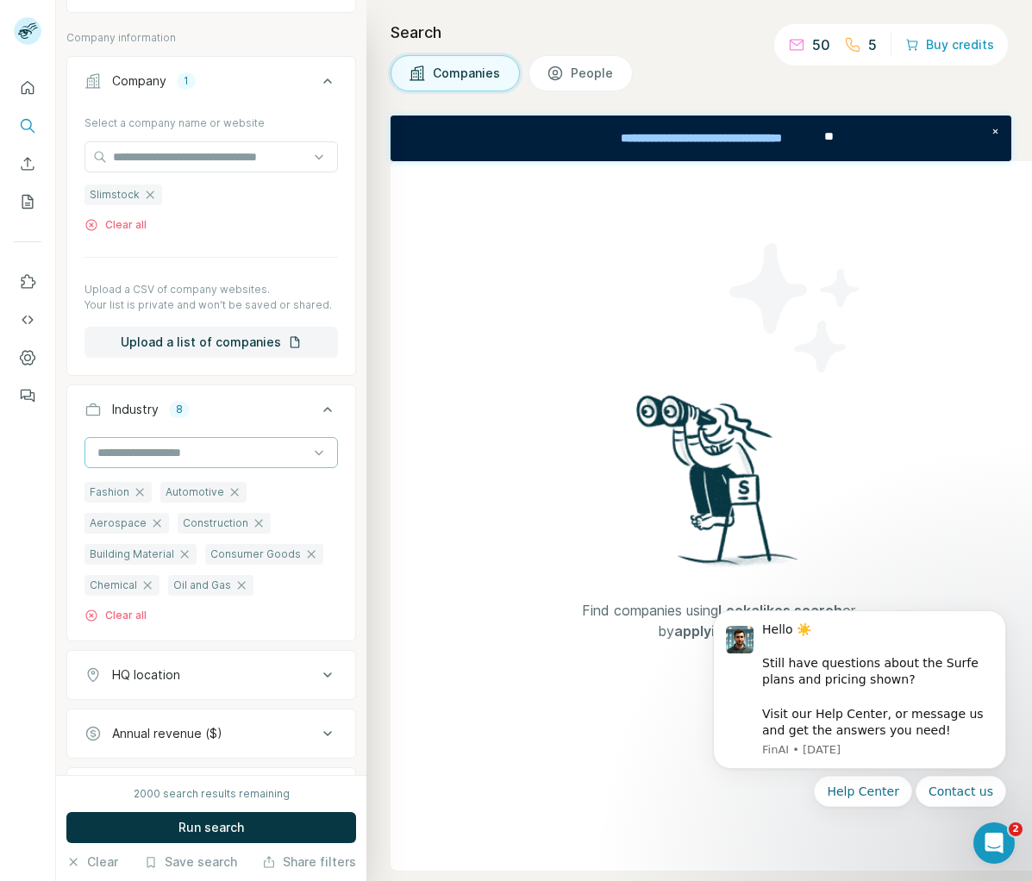
click at [166, 448] on input at bounding box center [202, 452] width 213 height 19
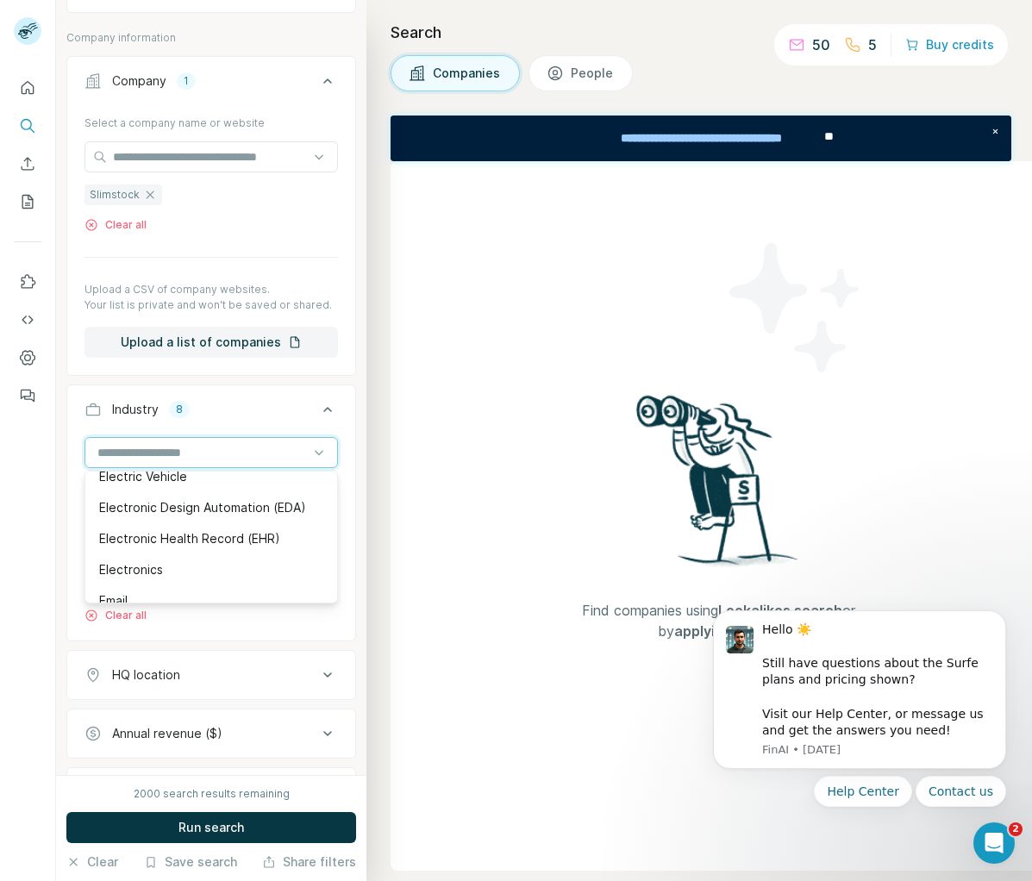
scroll to position [5774, 0]
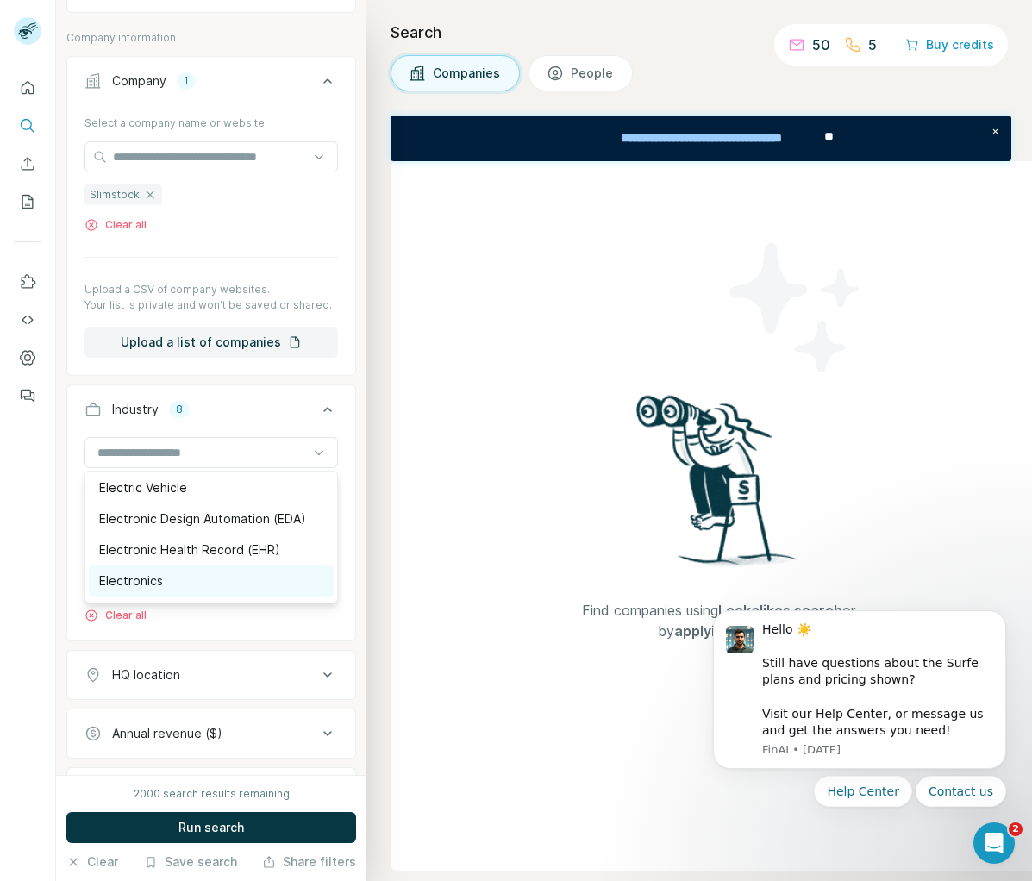
click at [164, 569] on div "Electronics" at bounding box center [211, 580] width 245 height 31
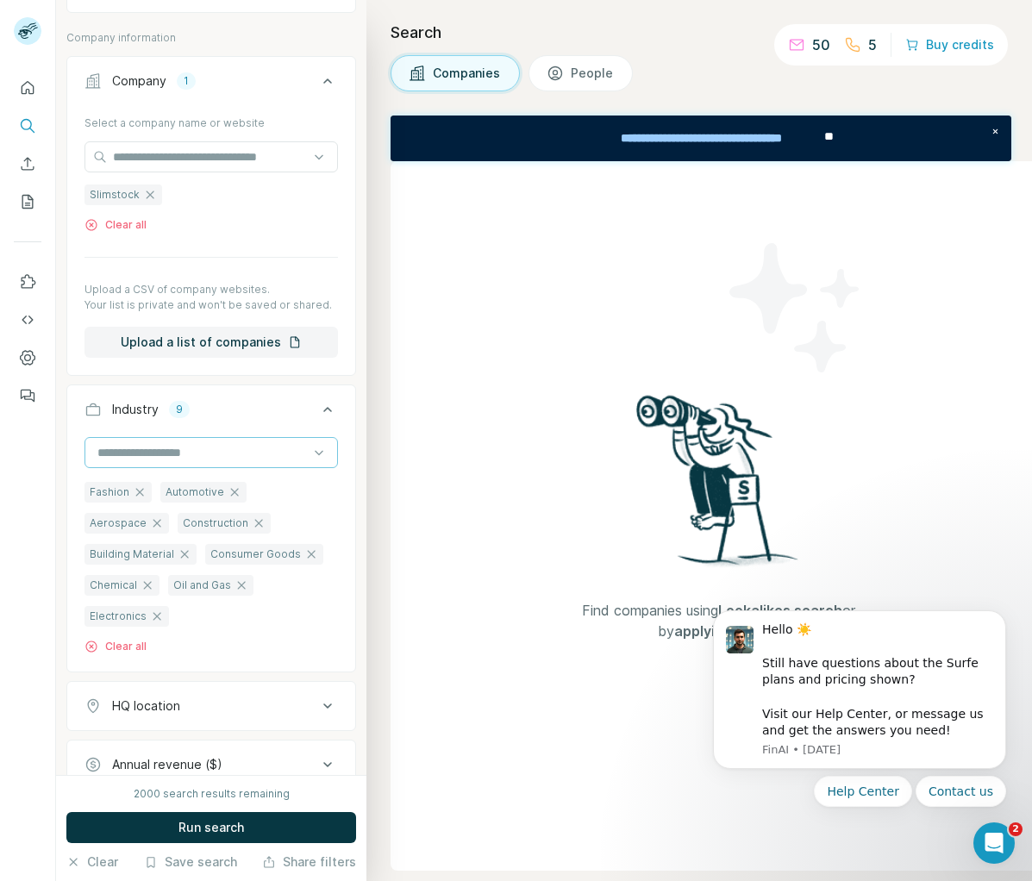
click at [141, 444] on input at bounding box center [202, 452] width 213 height 19
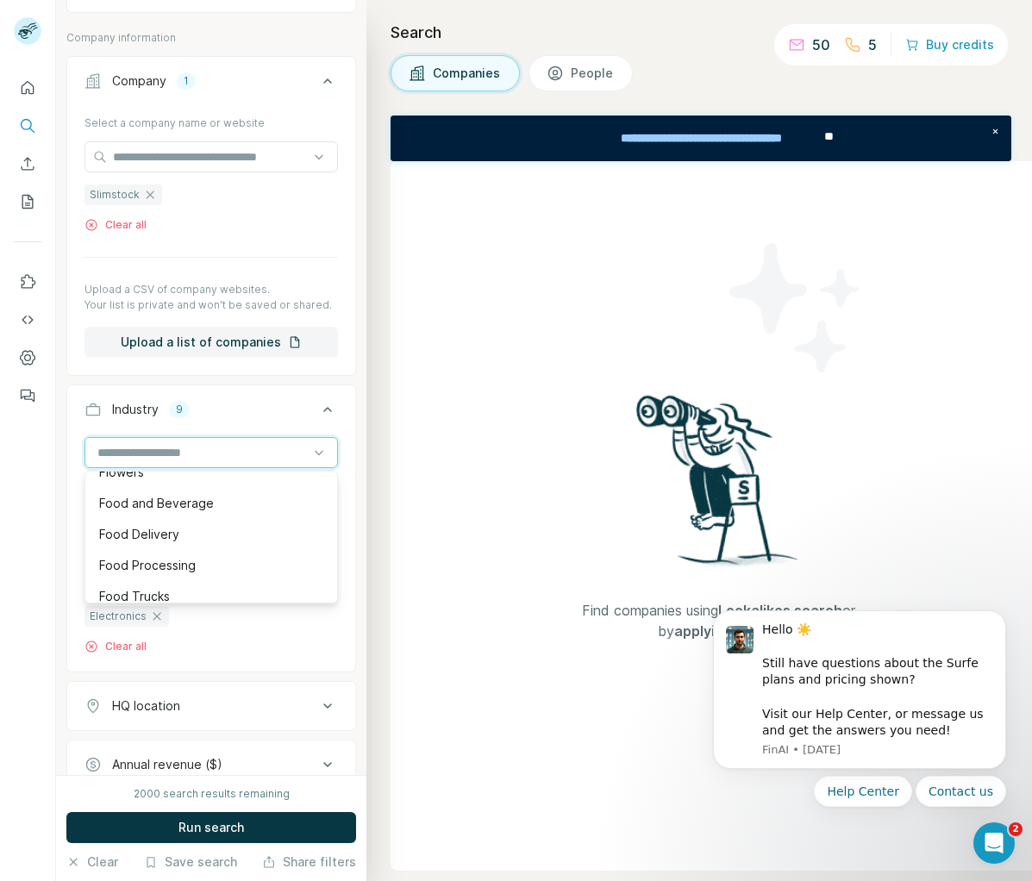
scroll to position [7276, 0]
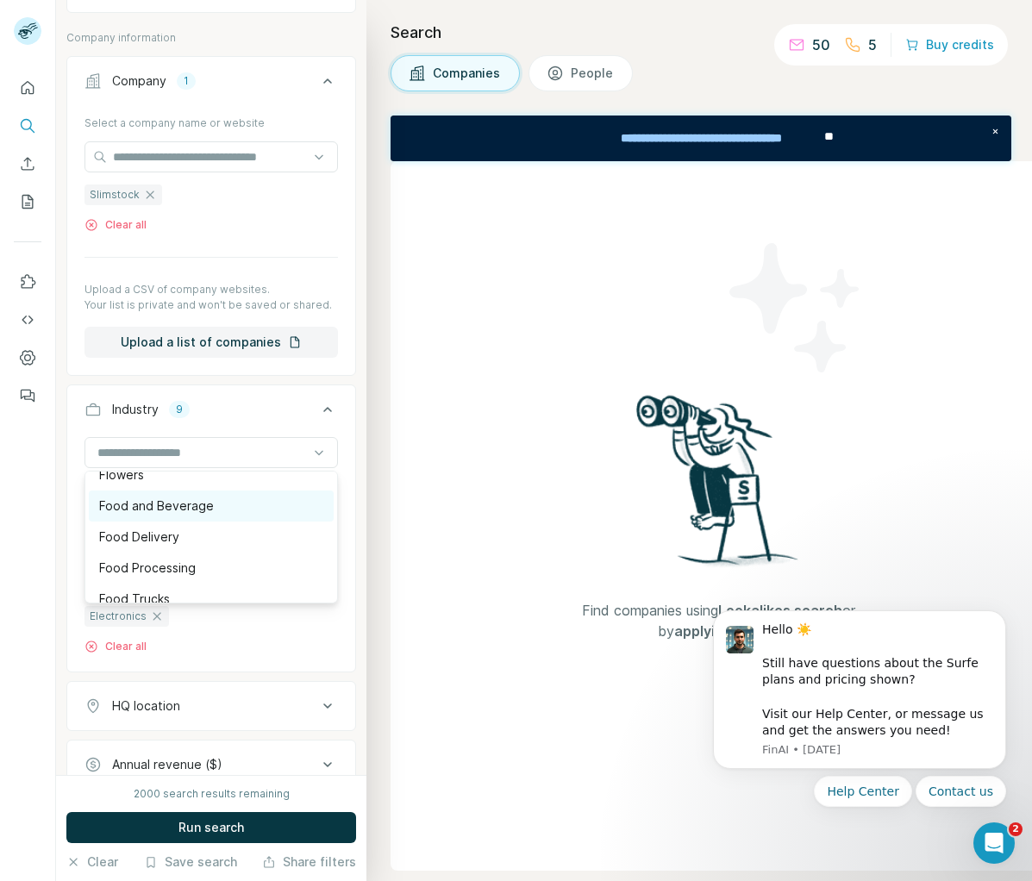
click at [178, 501] on p "Food and Beverage" at bounding box center [156, 505] width 115 height 17
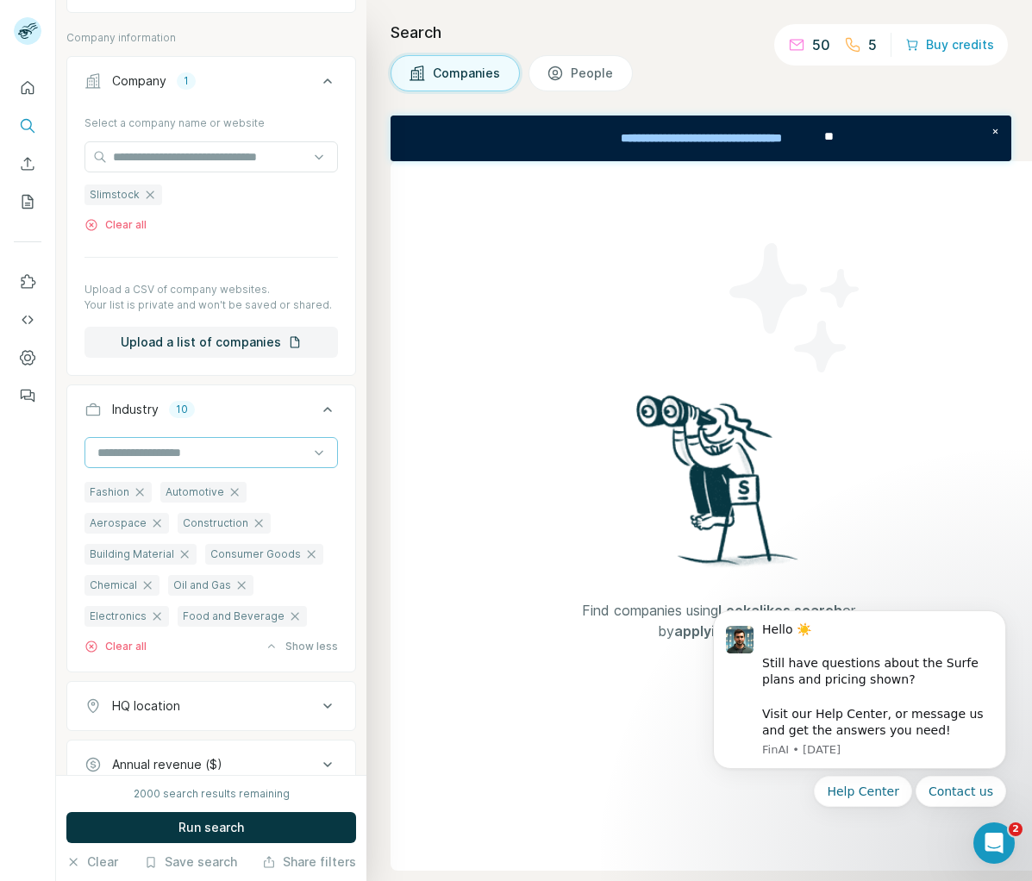
click at [147, 446] on input at bounding box center [202, 452] width 213 height 19
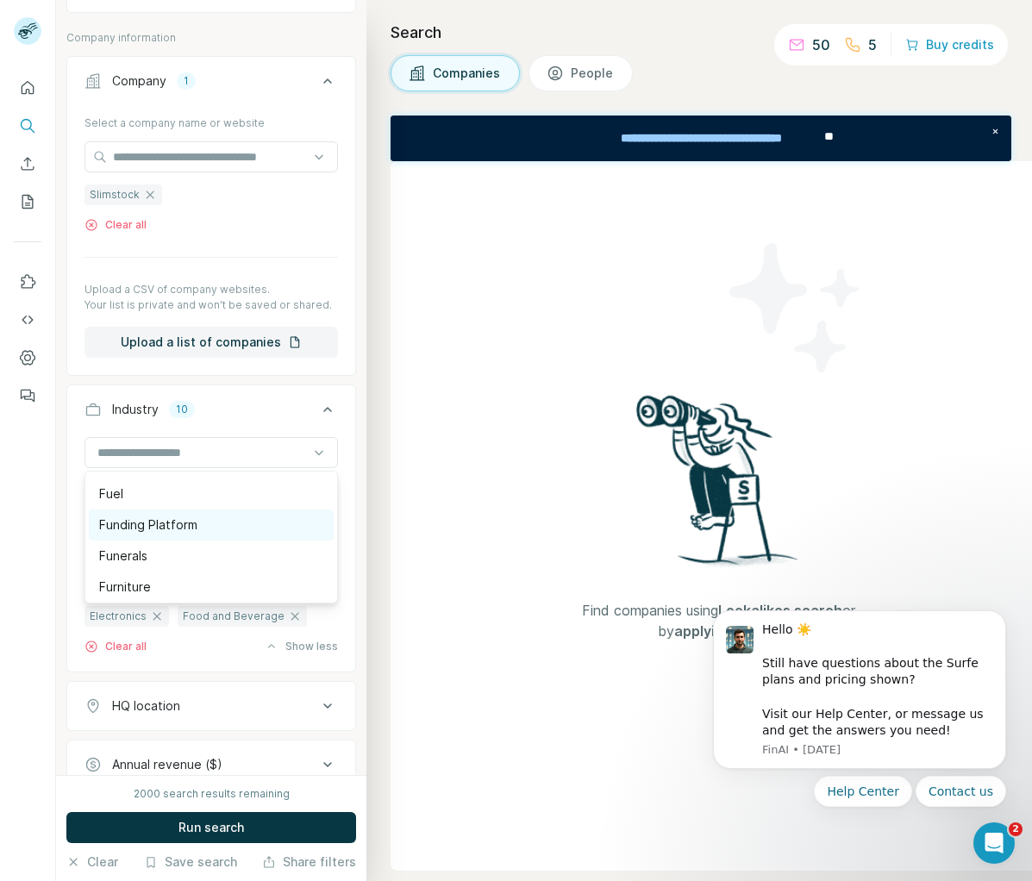
scroll to position [7635, 0]
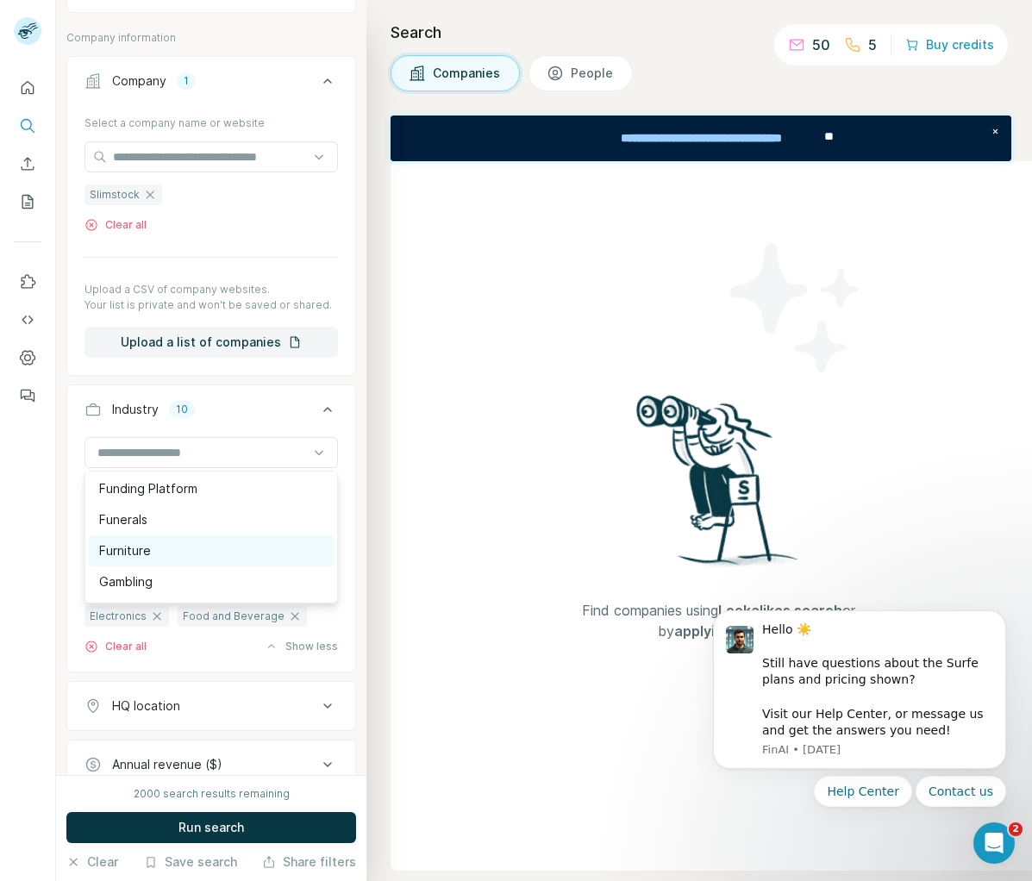
click at [172, 540] on div "Furniture" at bounding box center [211, 550] width 245 height 31
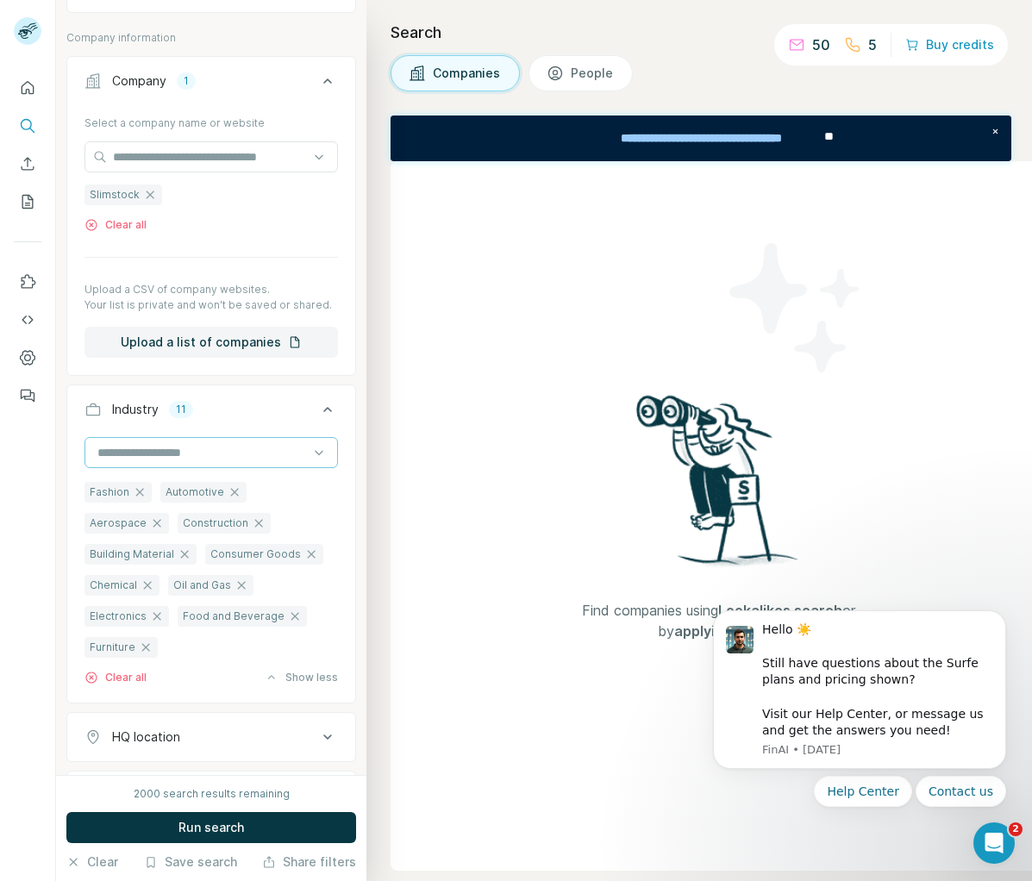
click at [128, 454] on input at bounding box center [202, 452] width 213 height 19
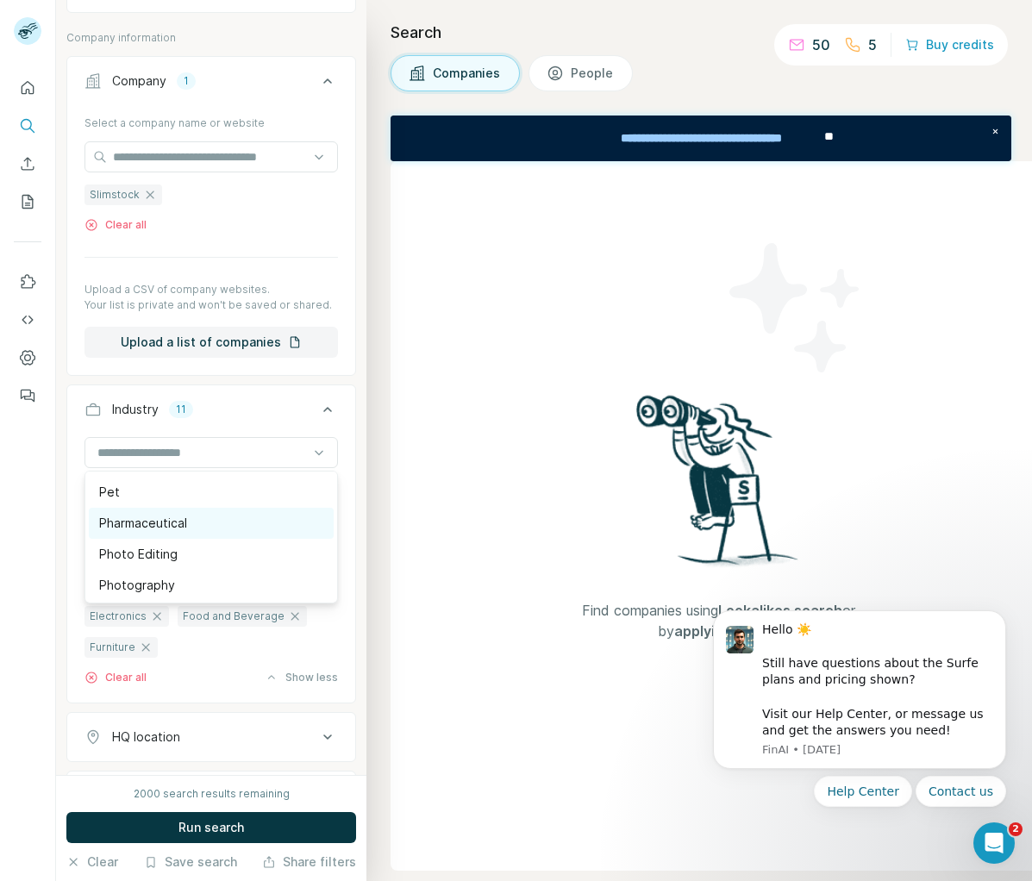
click at [191, 526] on div "Pharmaceutical" at bounding box center [211, 523] width 224 height 17
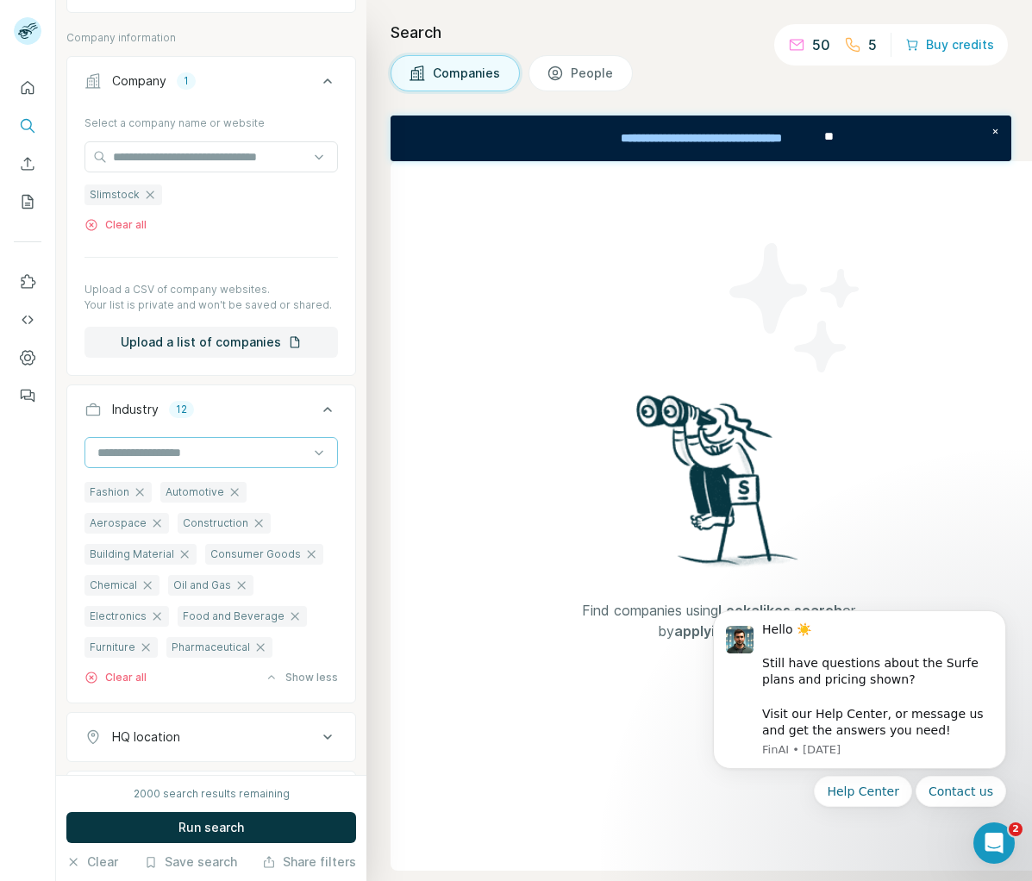
click at [177, 453] on input at bounding box center [202, 452] width 213 height 19
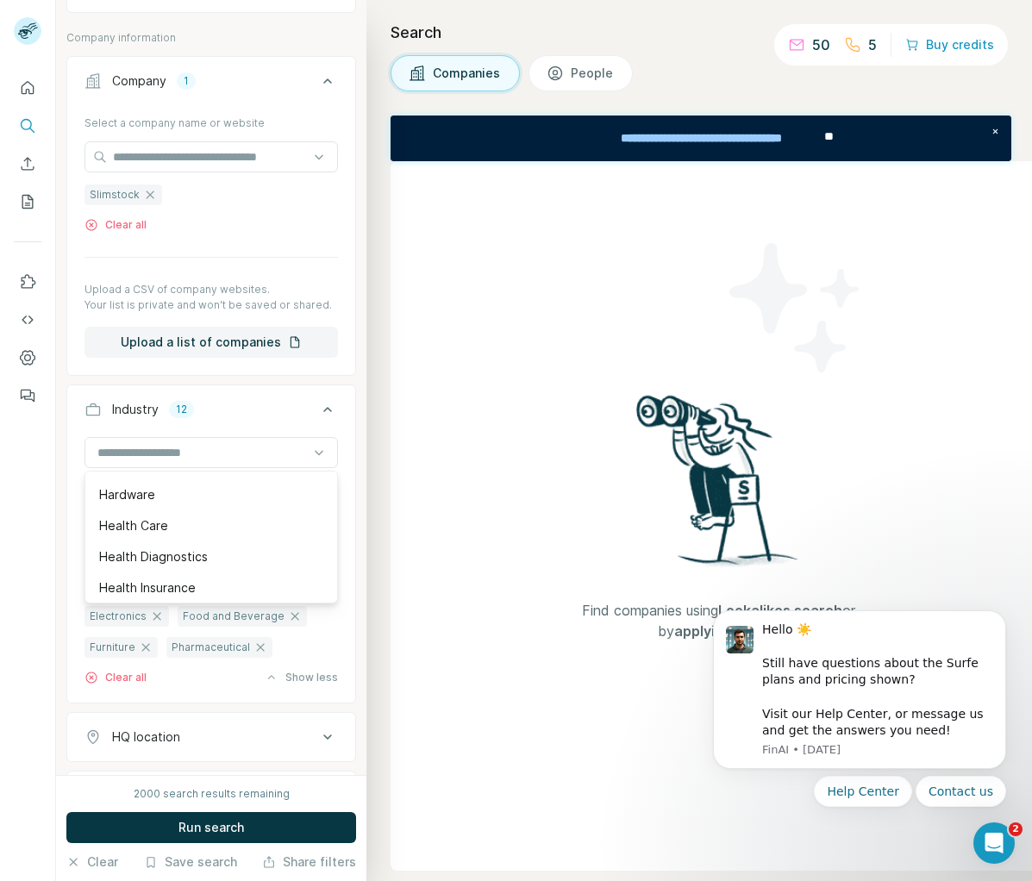
scroll to position [8248, 0]
click at [172, 526] on div "Health Care" at bounding box center [211, 527] width 224 height 17
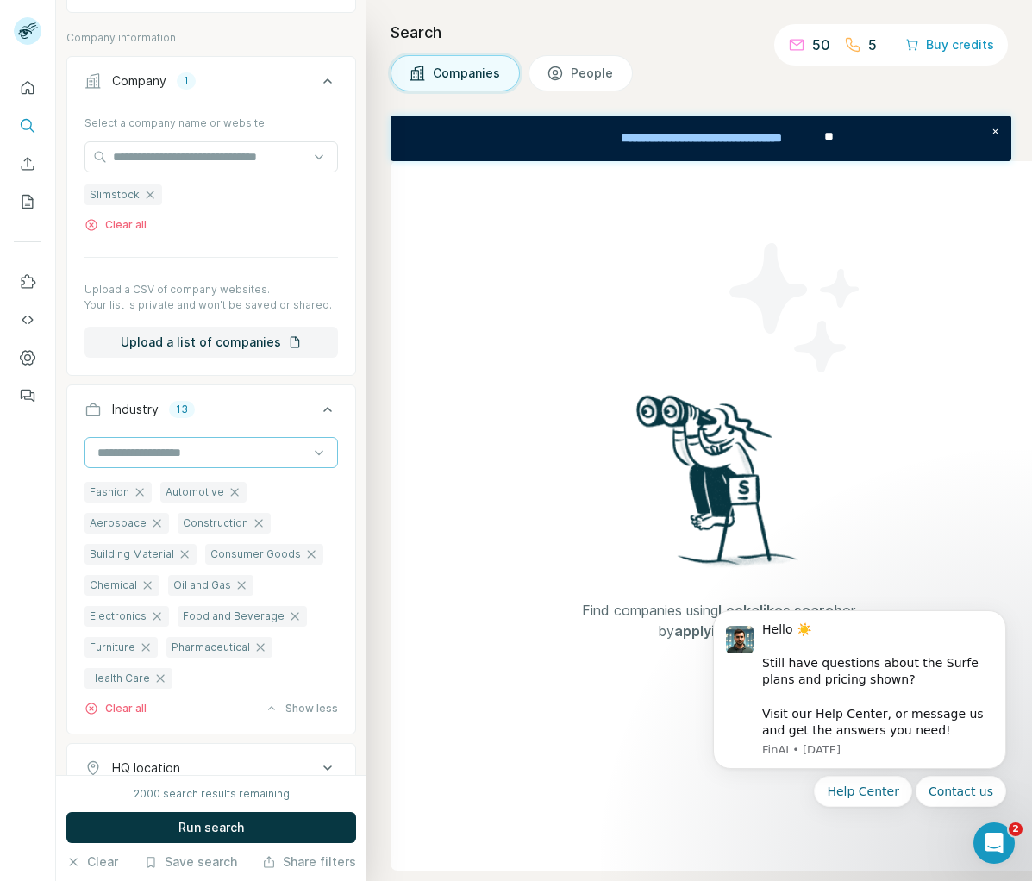
click at [155, 449] on input at bounding box center [202, 452] width 213 height 19
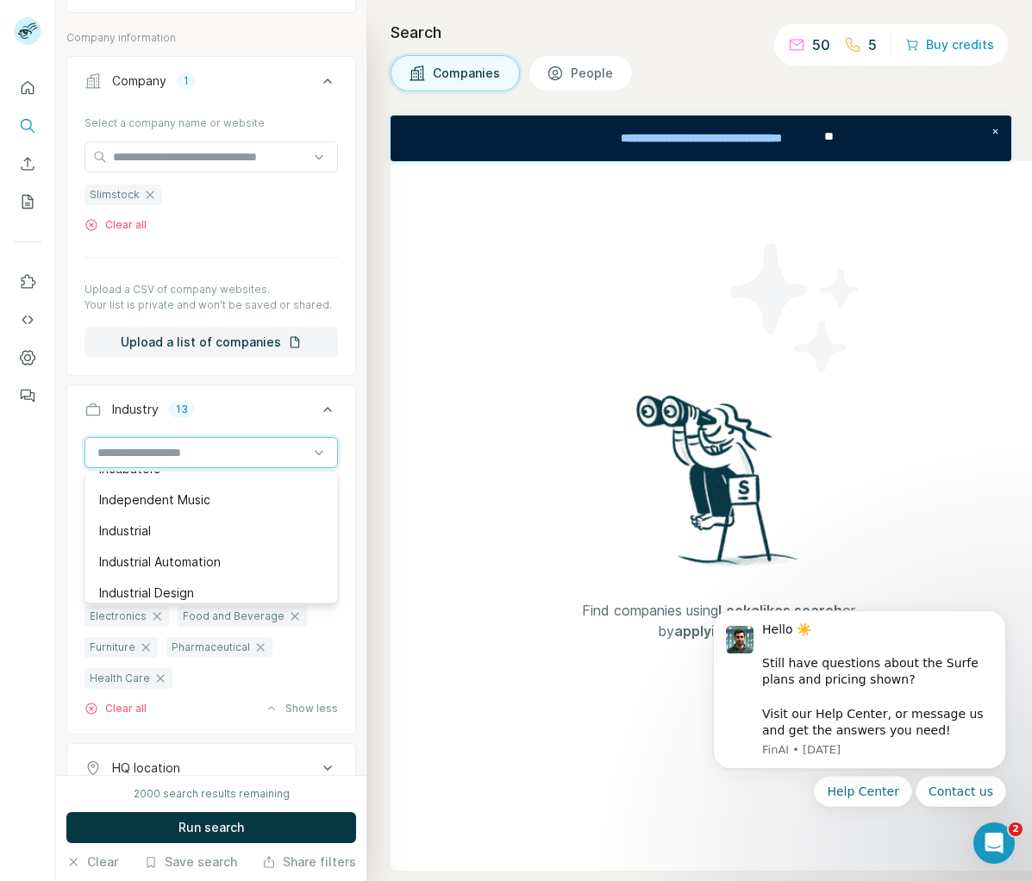
scroll to position [9137, 0]
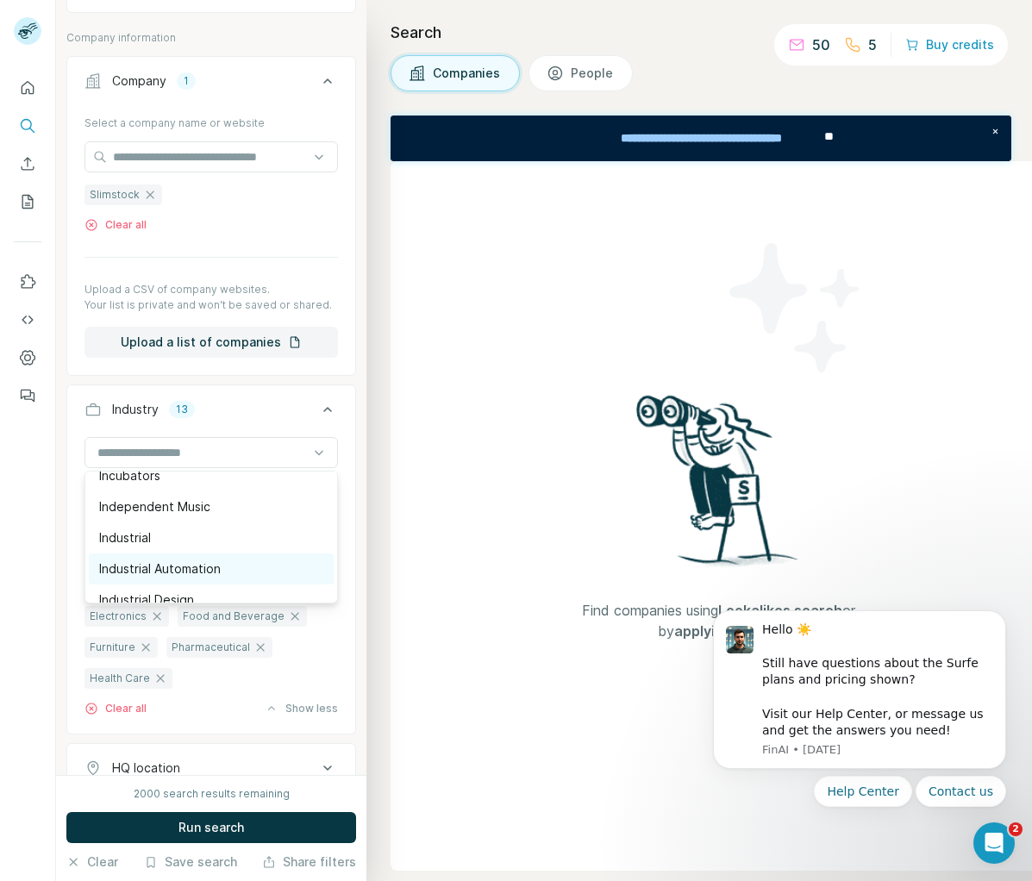
click at [199, 560] on p "Industrial Automation" at bounding box center [160, 568] width 122 height 17
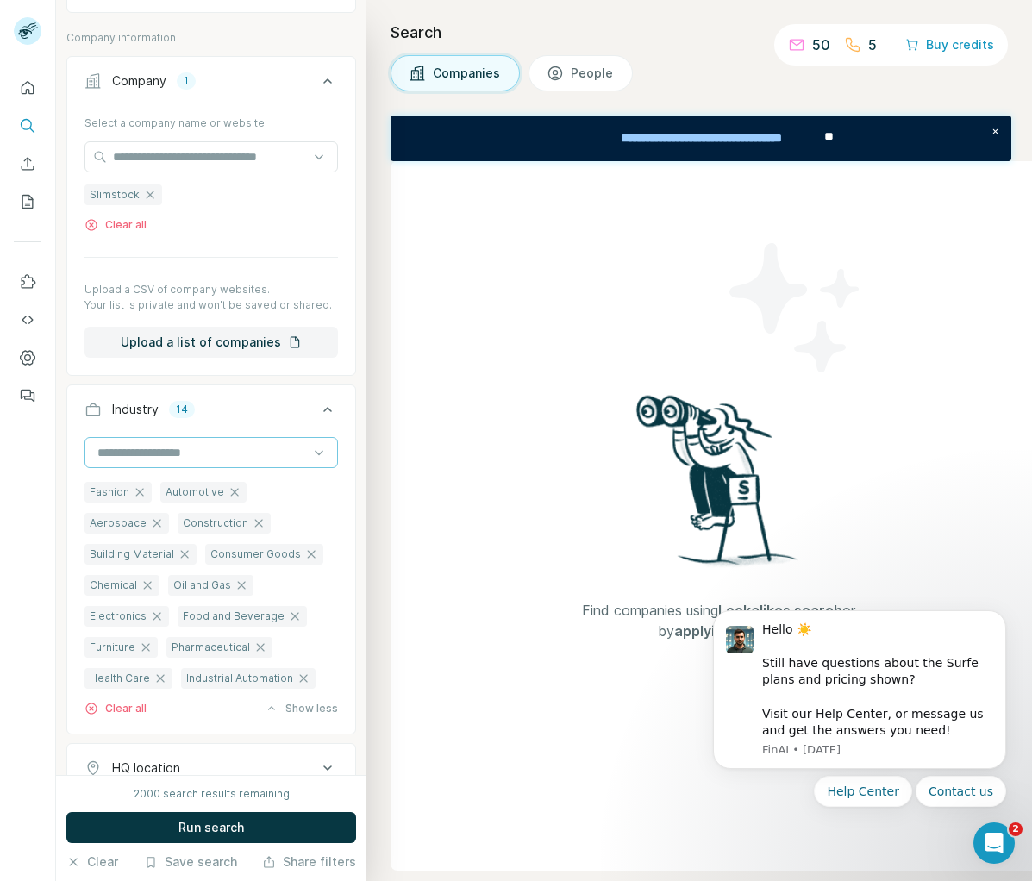
click at [136, 457] on input at bounding box center [202, 452] width 213 height 19
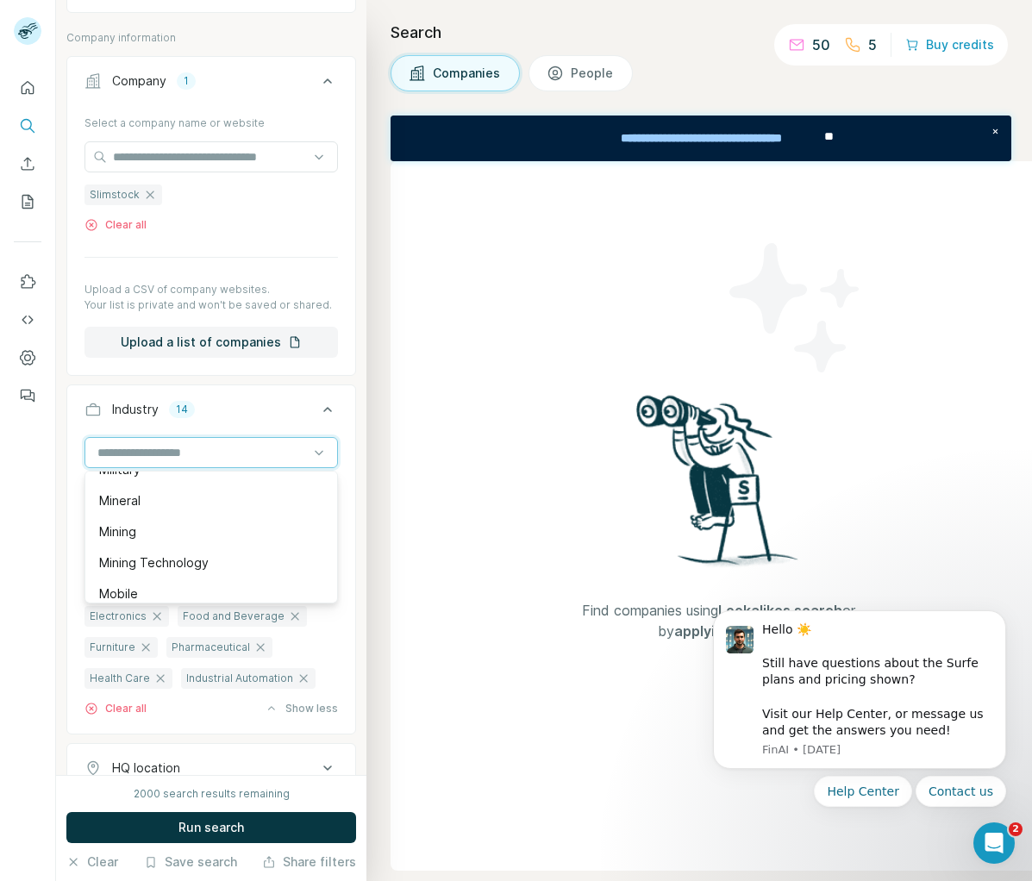
scroll to position [11451, 0]
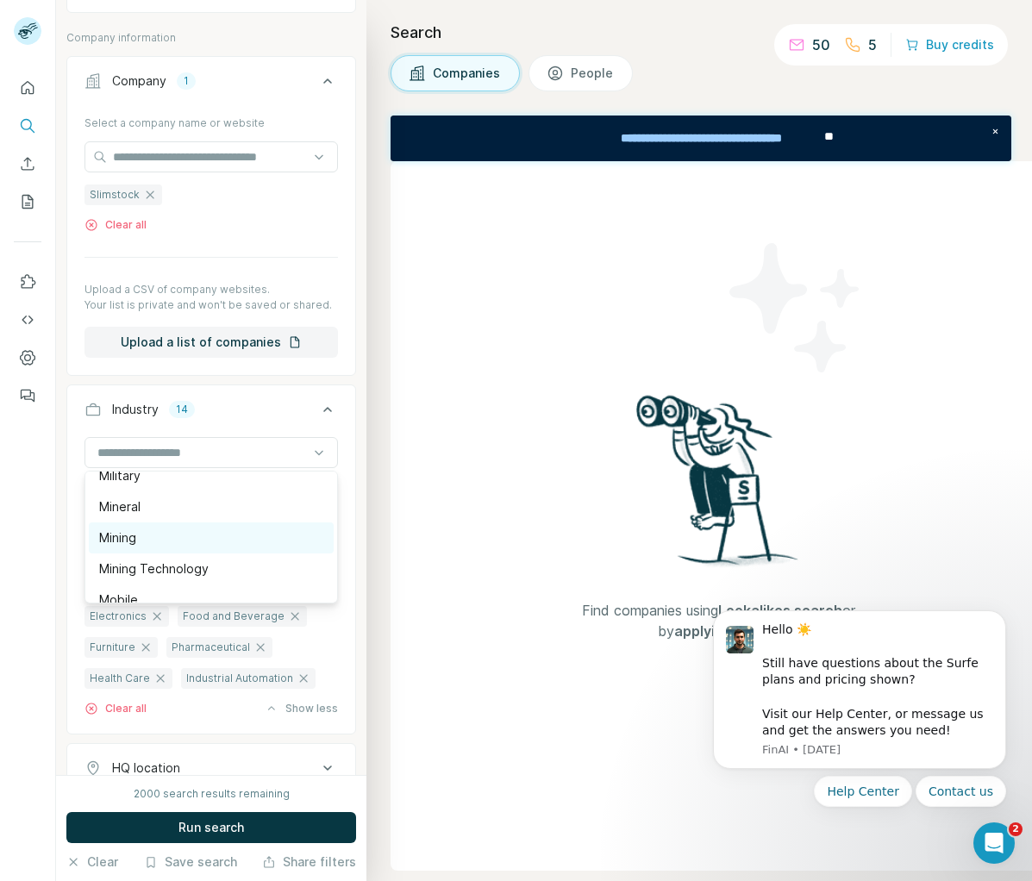
click at [212, 542] on div "Mining" at bounding box center [211, 537] width 224 height 17
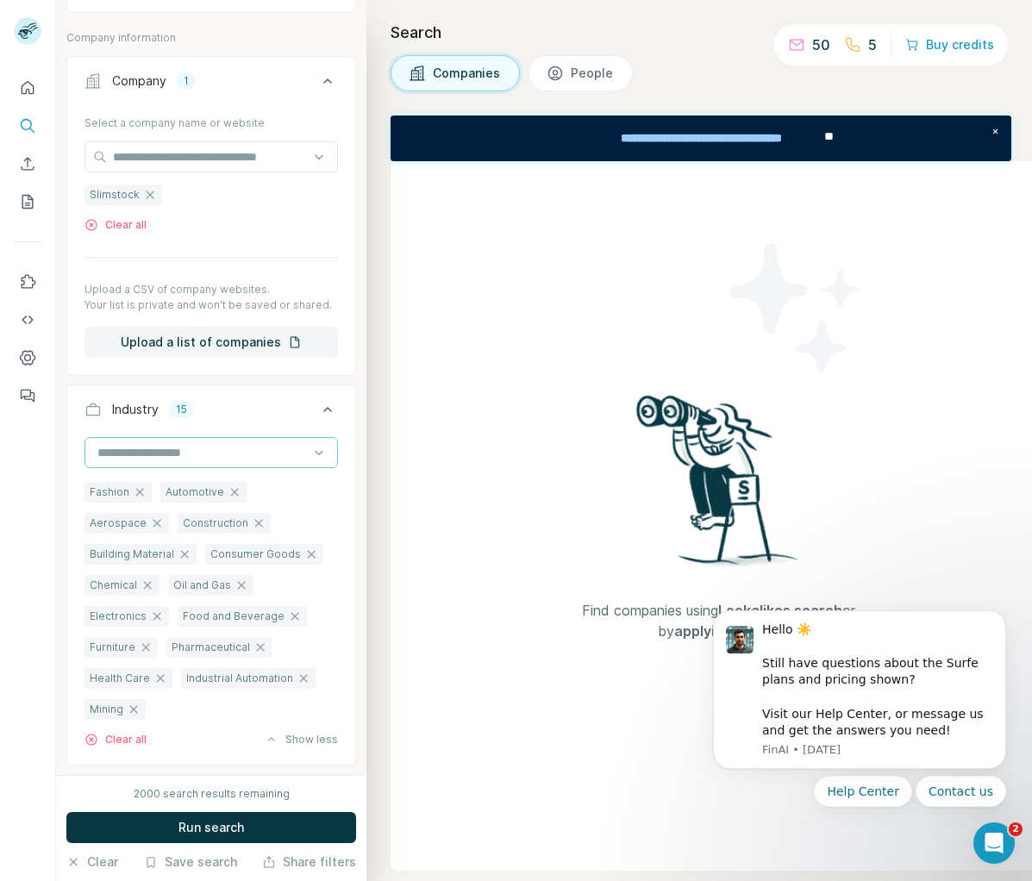
click at [115, 452] on input at bounding box center [202, 452] width 213 height 19
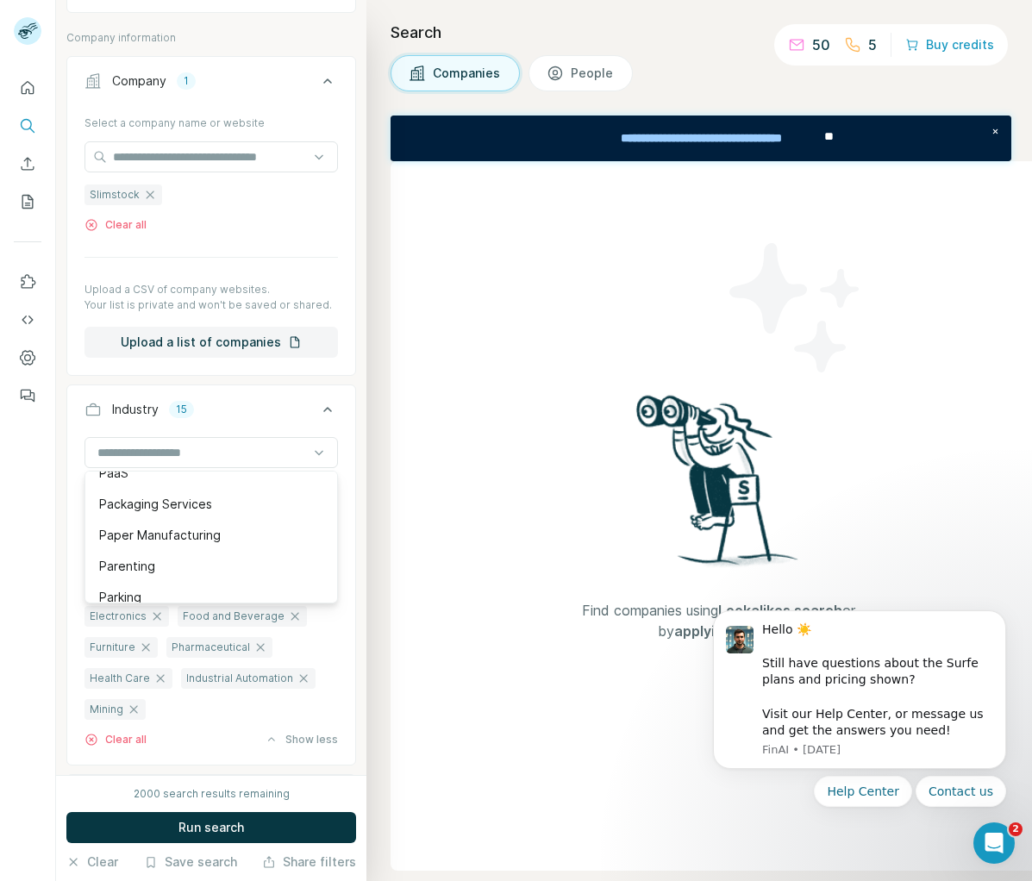
scroll to position [12743, 0]
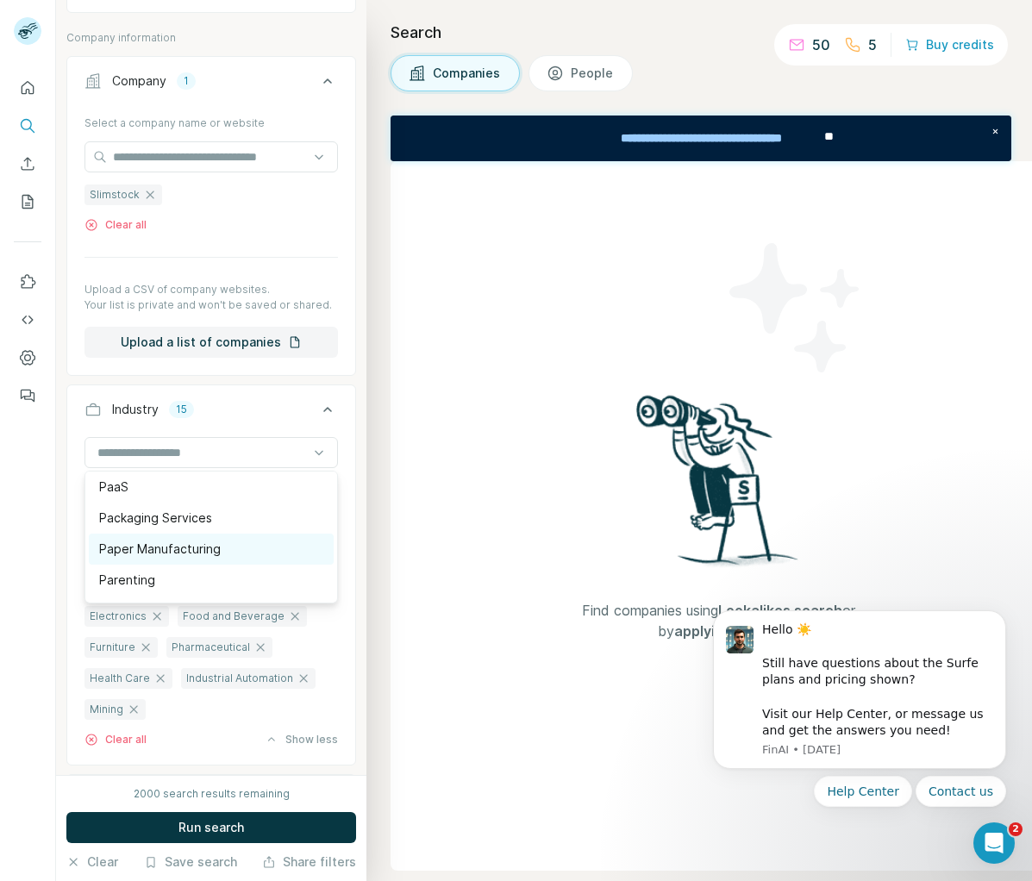
click at [215, 546] on p "Paper Manufacturing" at bounding box center [160, 548] width 122 height 17
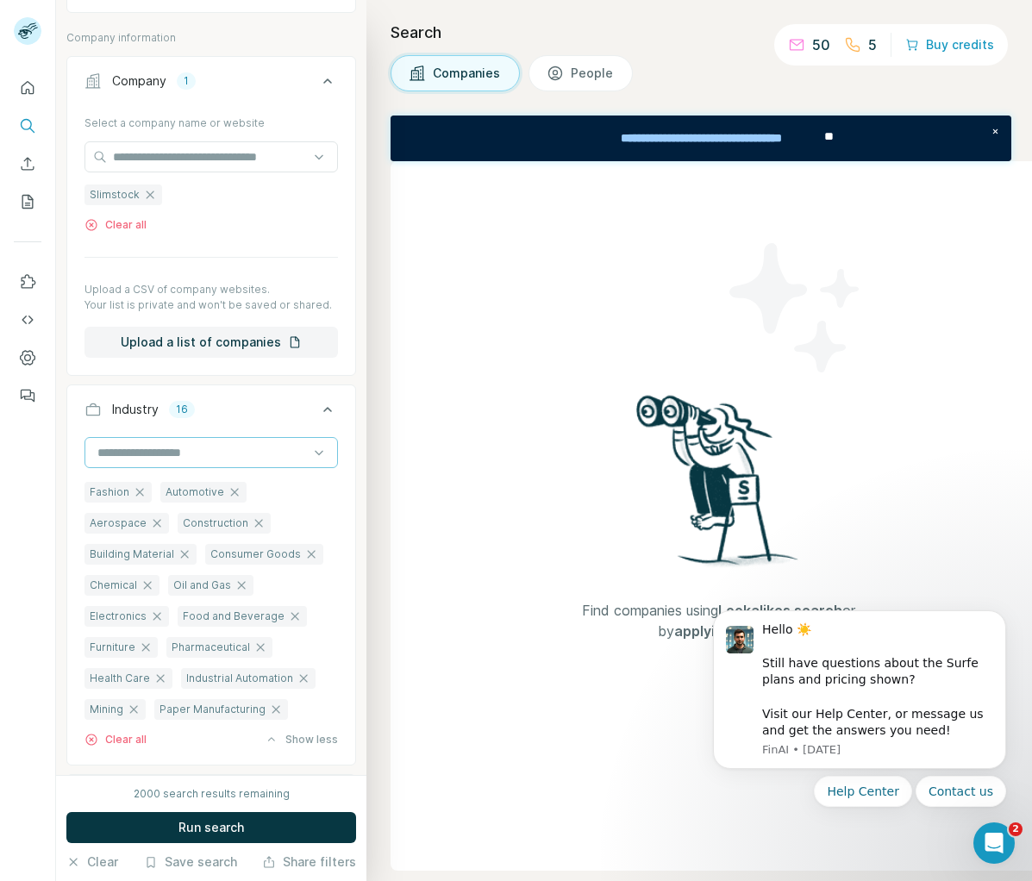
click at [203, 459] on input at bounding box center [202, 452] width 213 height 19
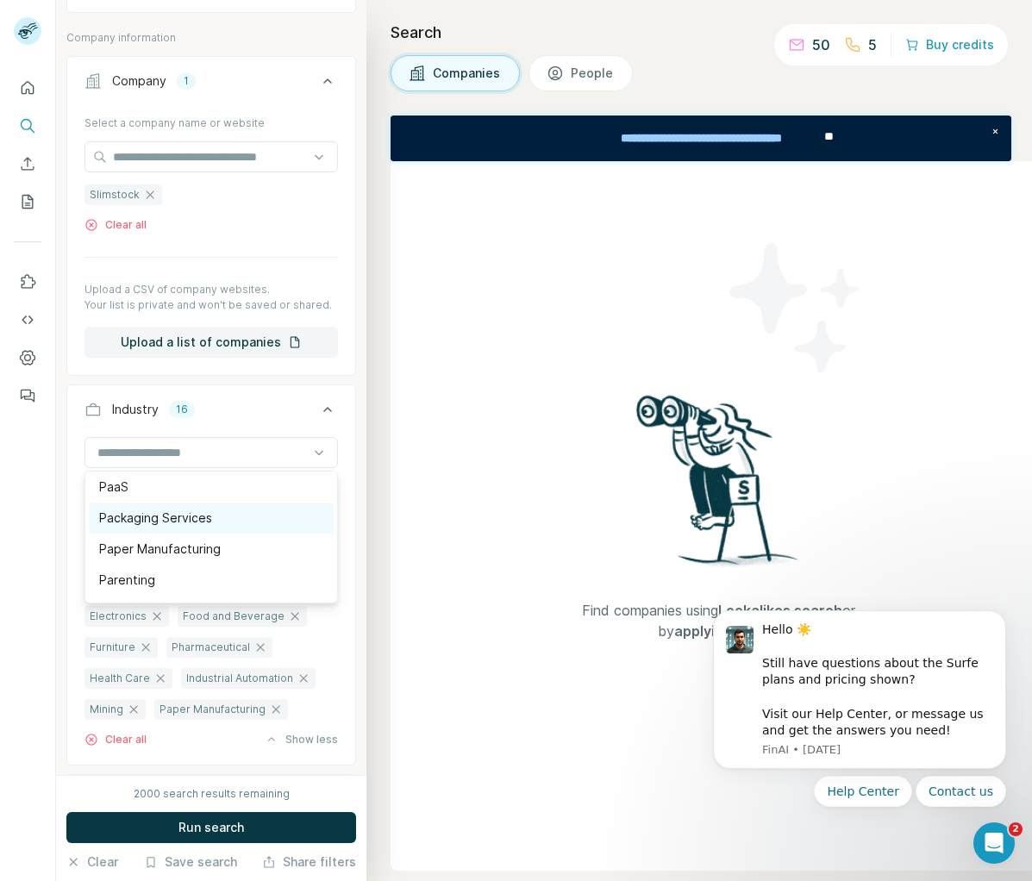
click at [216, 518] on div "Packaging Services" at bounding box center [211, 517] width 224 height 17
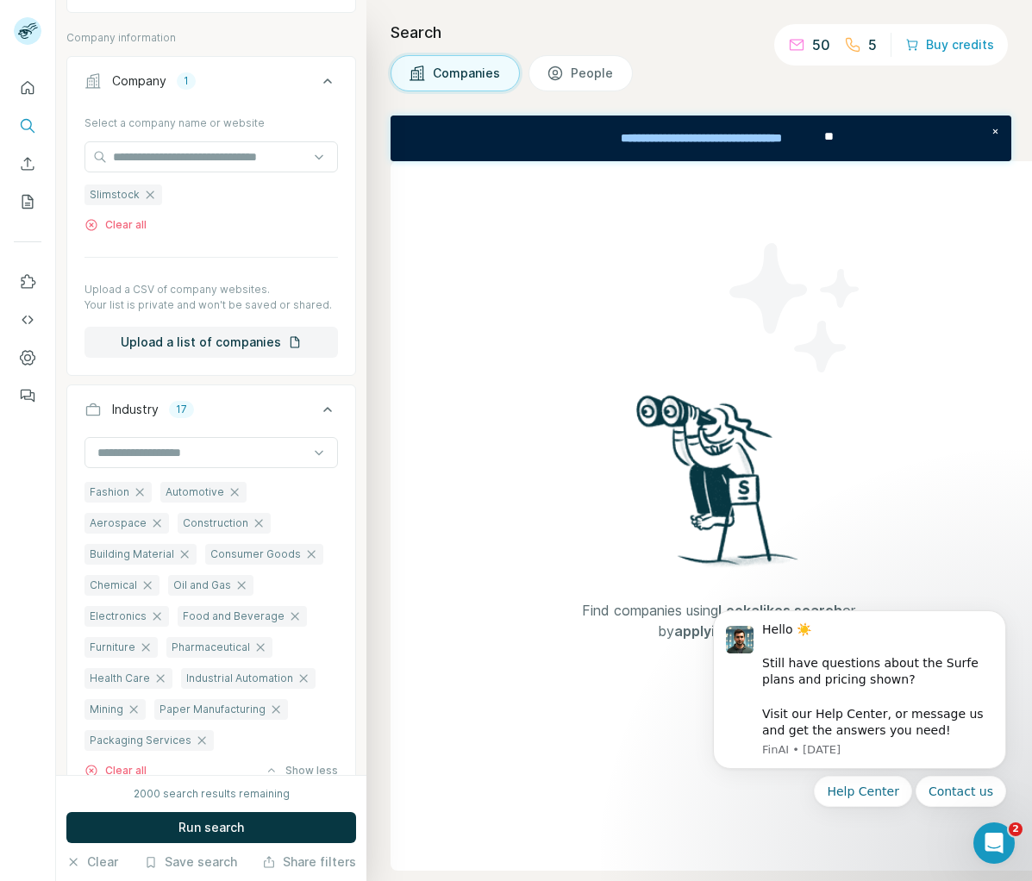
drag, startPoint x: 197, startPoint y: 451, endPoint x: 208, endPoint y: 467, distance: 19.8
click at [197, 451] on input at bounding box center [202, 452] width 213 height 19
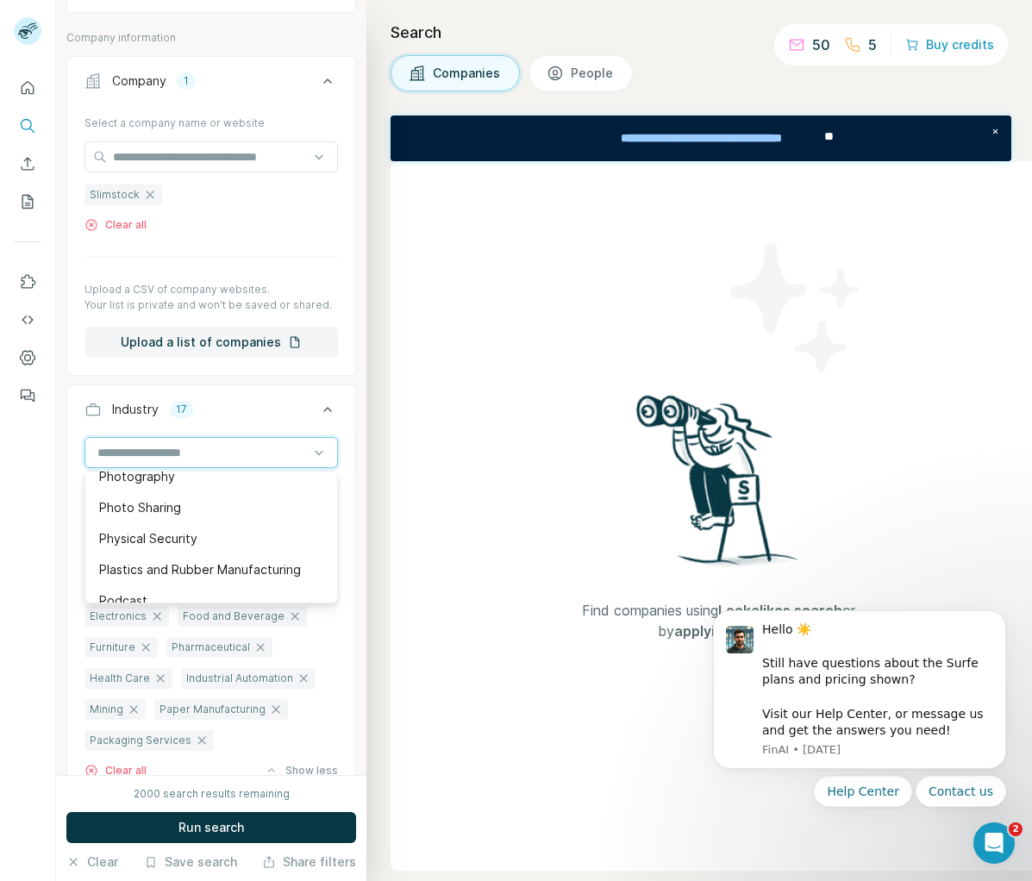
scroll to position [13315, 0]
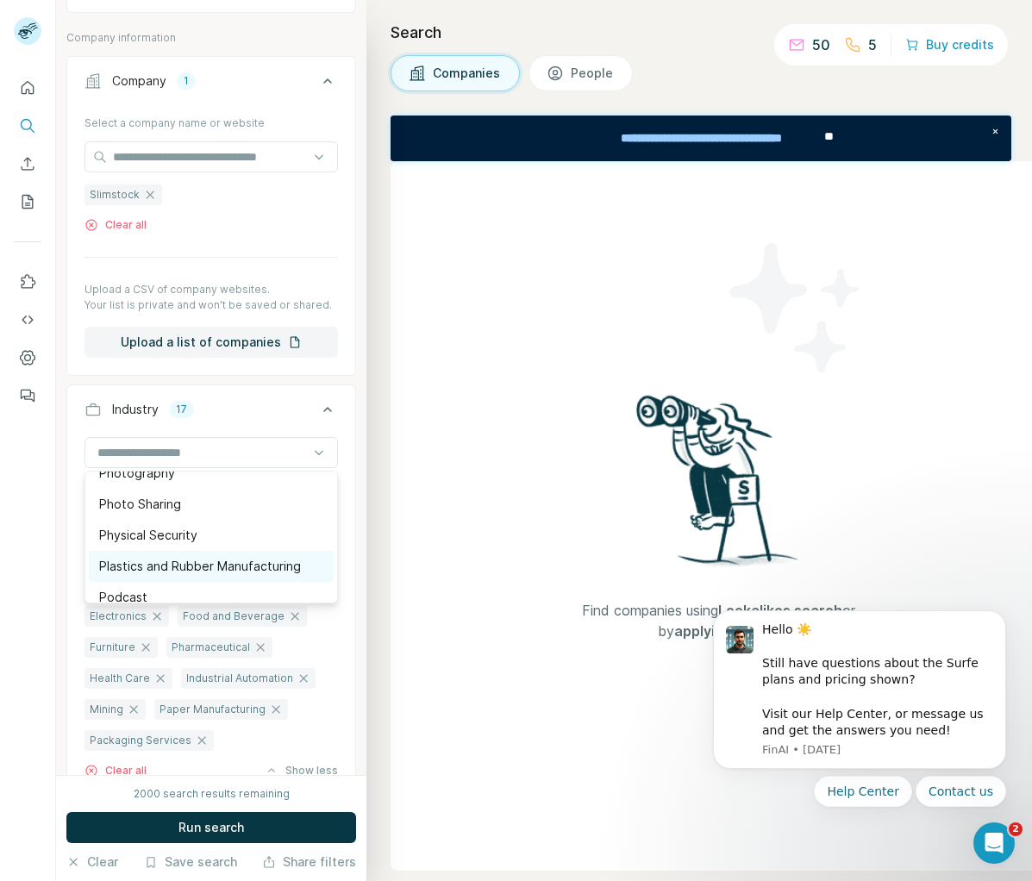
click at [220, 563] on p "Plastics and Rubber Manufacturing" at bounding box center [200, 566] width 202 height 17
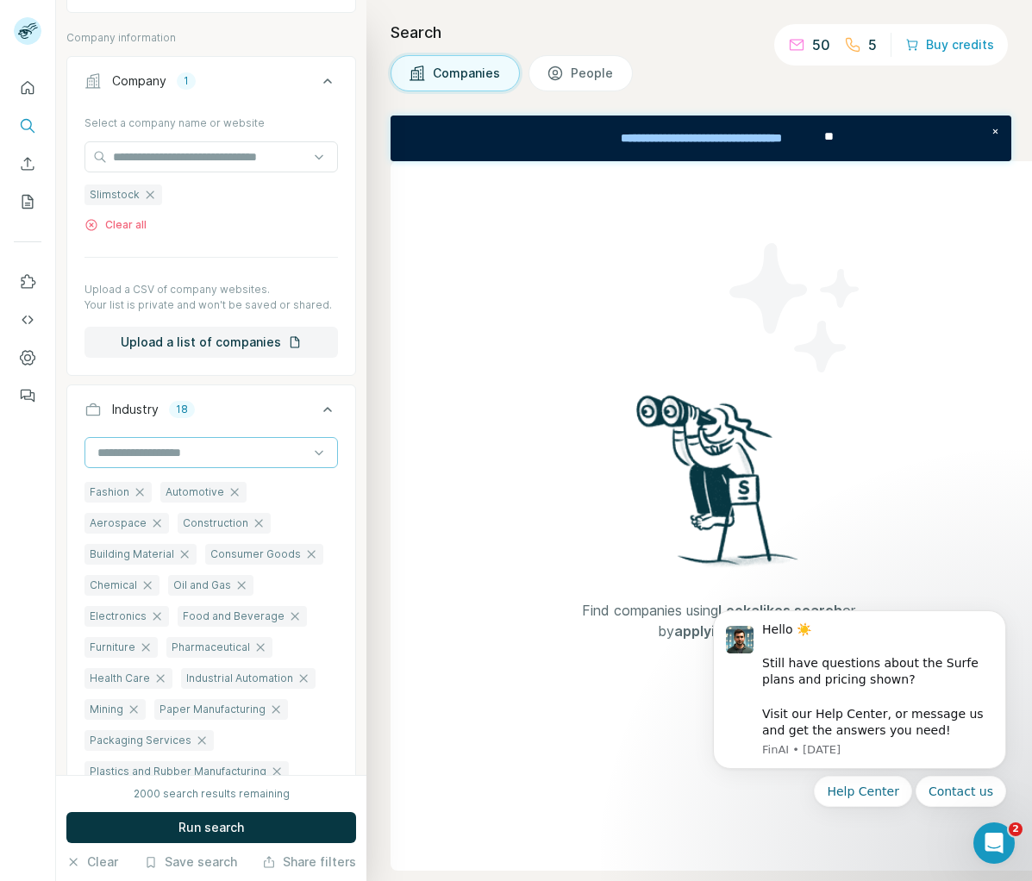
click at [222, 459] on input at bounding box center [202, 452] width 213 height 19
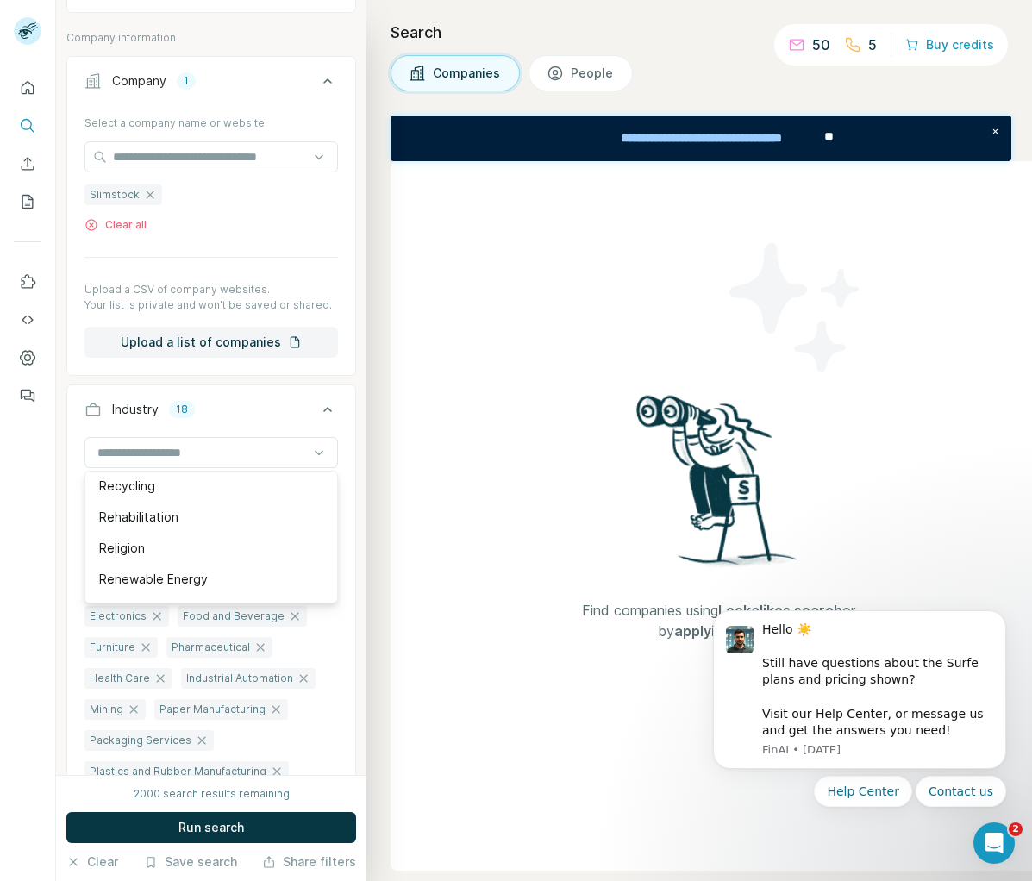
scroll to position [14663, 0]
click at [211, 579] on div "Renewable Energy" at bounding box center [211, 583] width 224 height 17
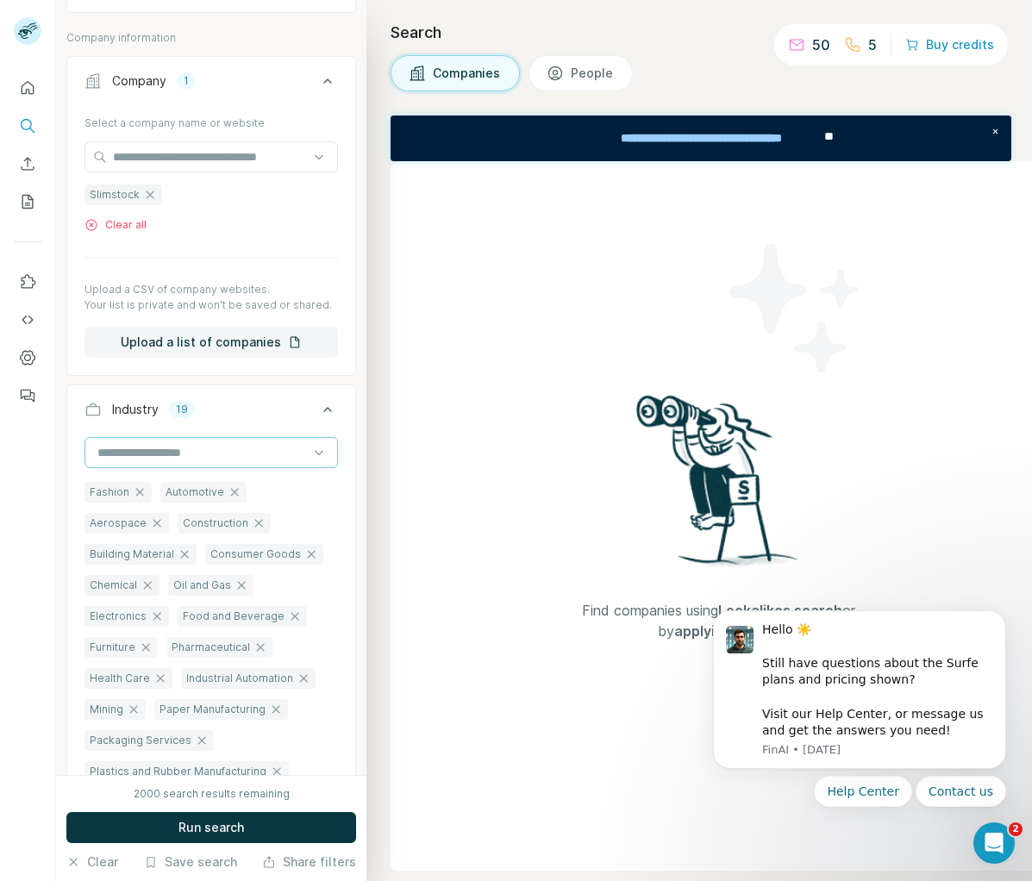
click at [174, 445] on input at bounding box center [202, 452] width 213 height 19
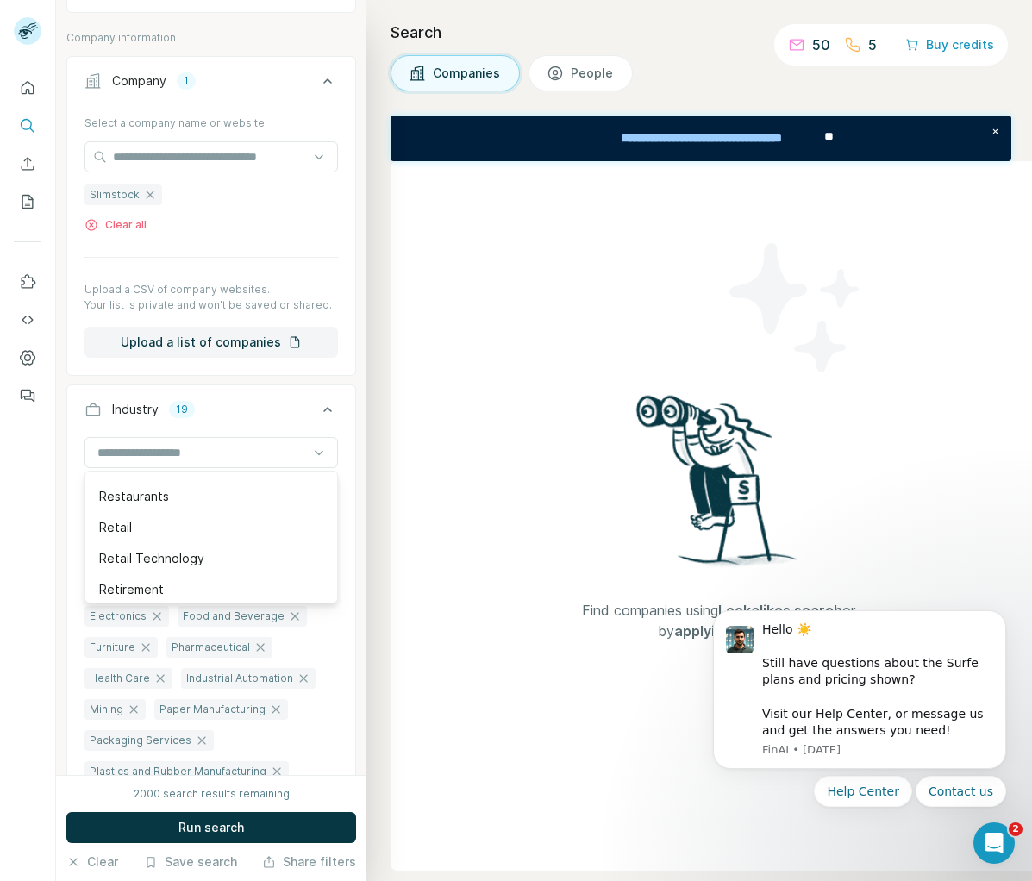
scroll to position [14971, 0]
click at [195, 531] on div "Retail" at bounding box center [211, 523] width 224 height 17
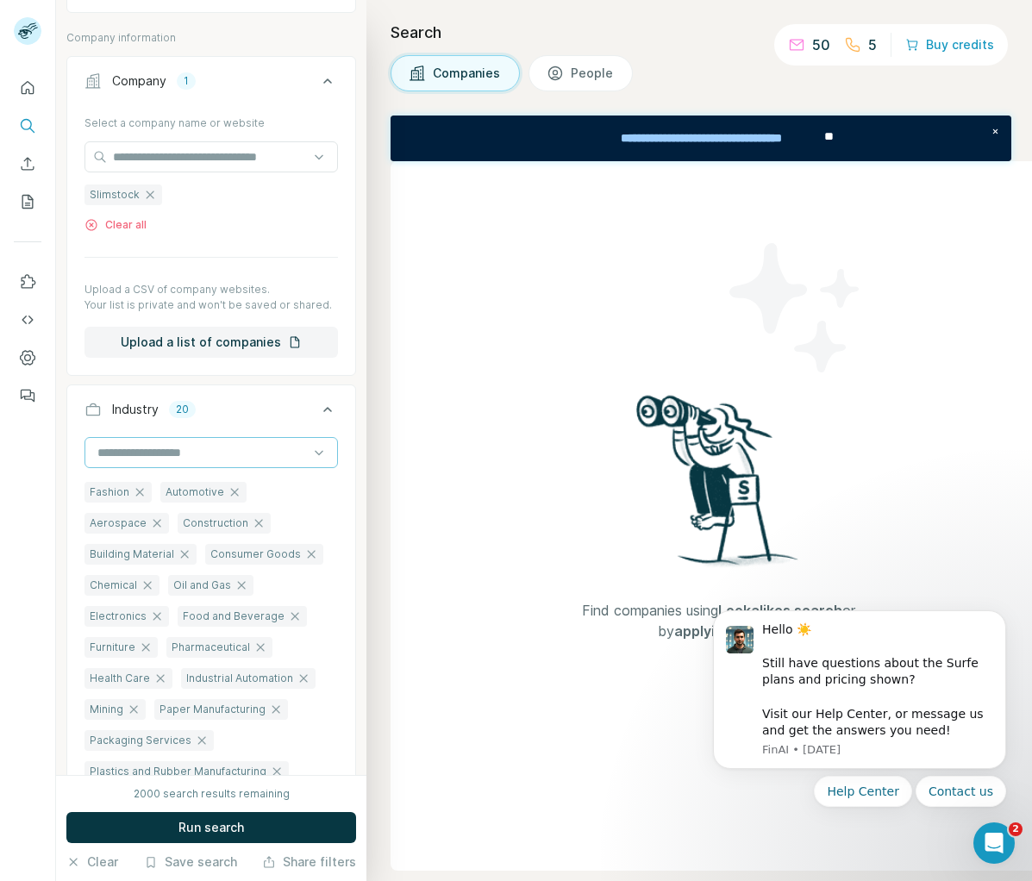
click at [116, 459] on input at bounding box center [202, 452] width 213 height 19
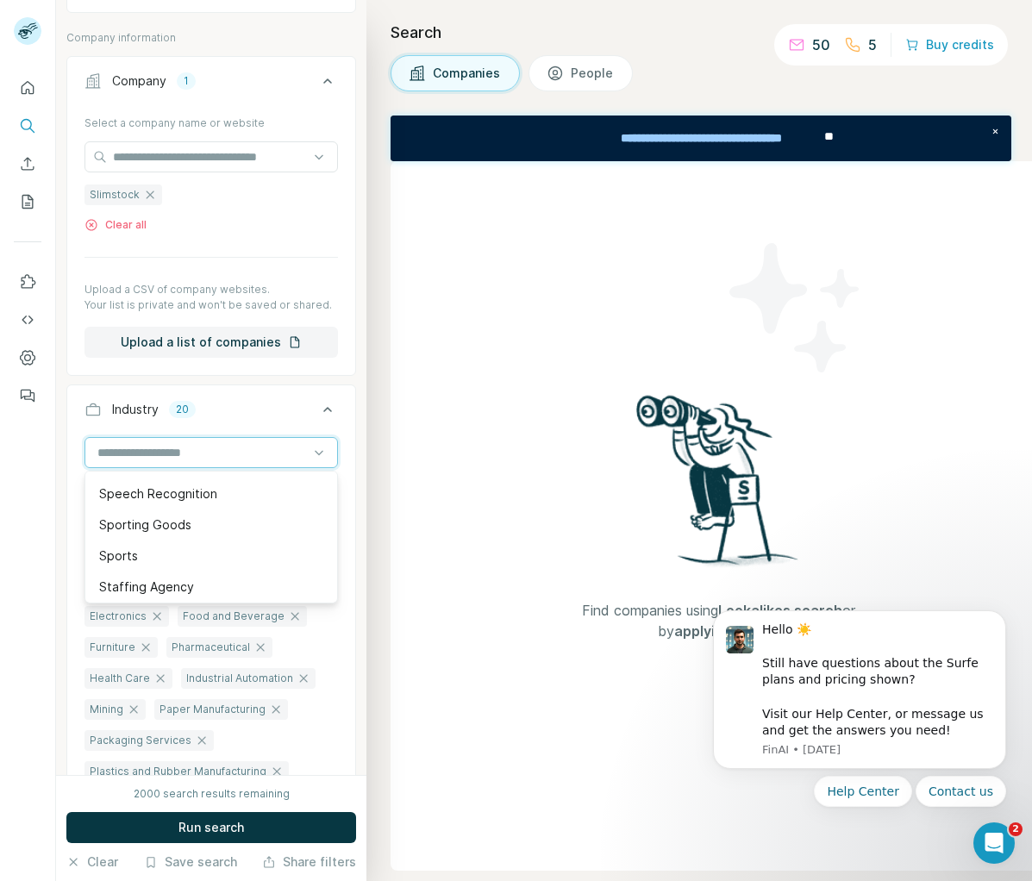
scroll to position [16711, 0]
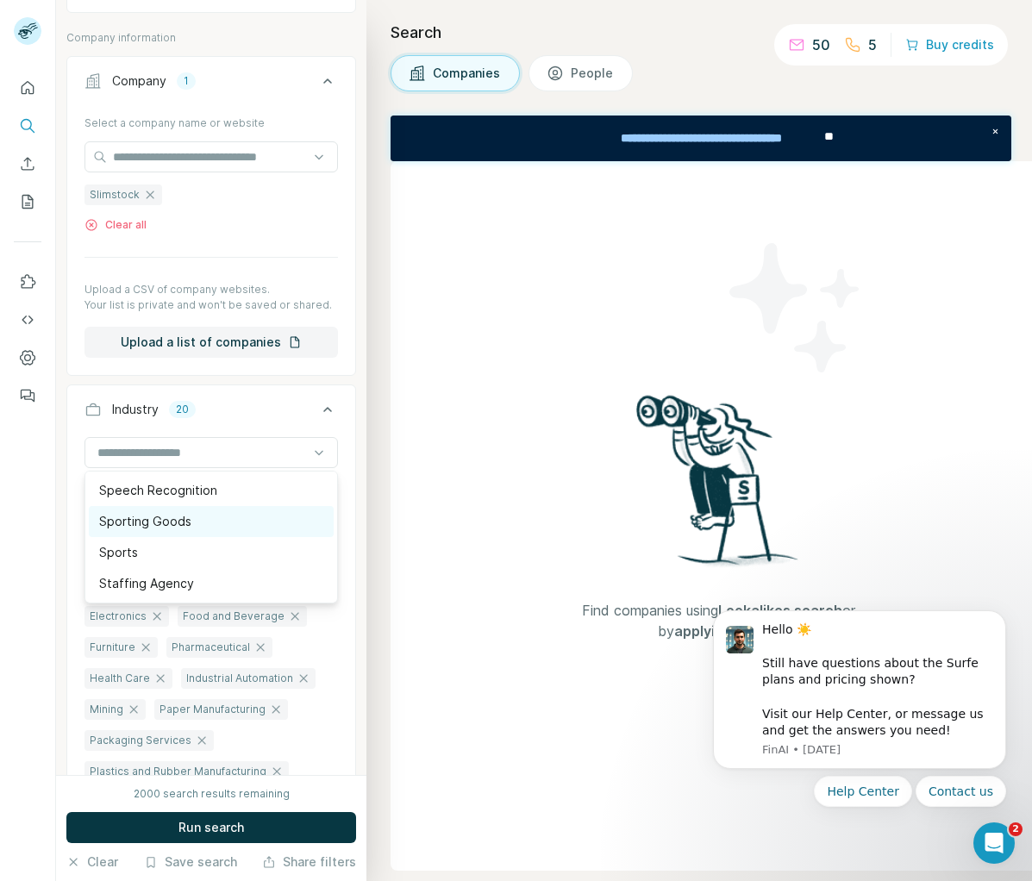
click at [148, 521] on p "Sporting Goods" at bounding box center [145, 521] width 92 height 17
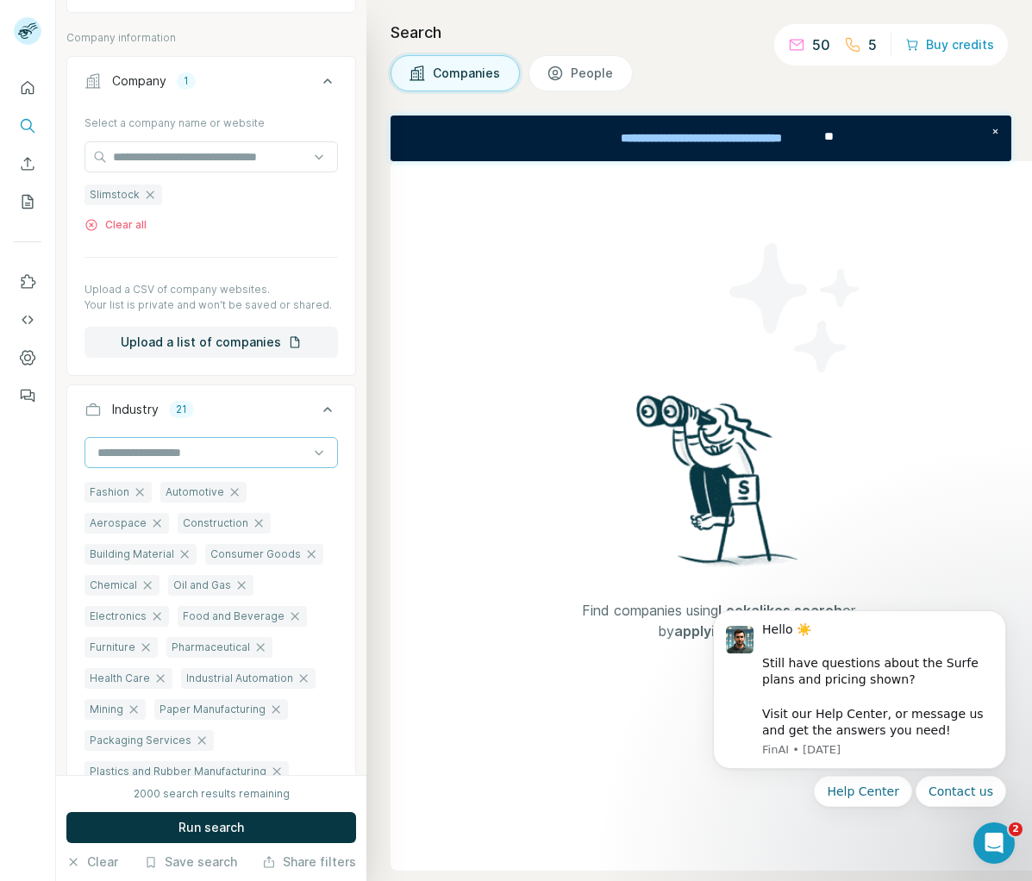
click at [227, 461] on div at bounding box center [202, 452] width 213 height 29
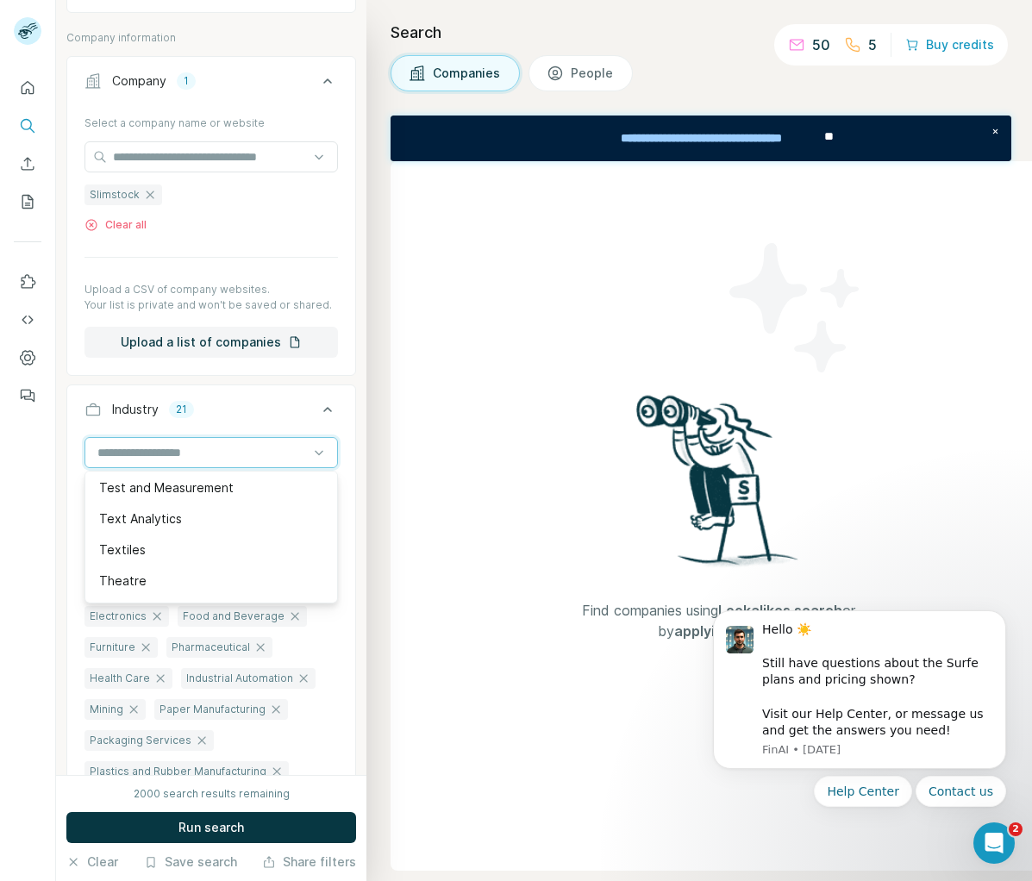
scroll to position [17215, 0]
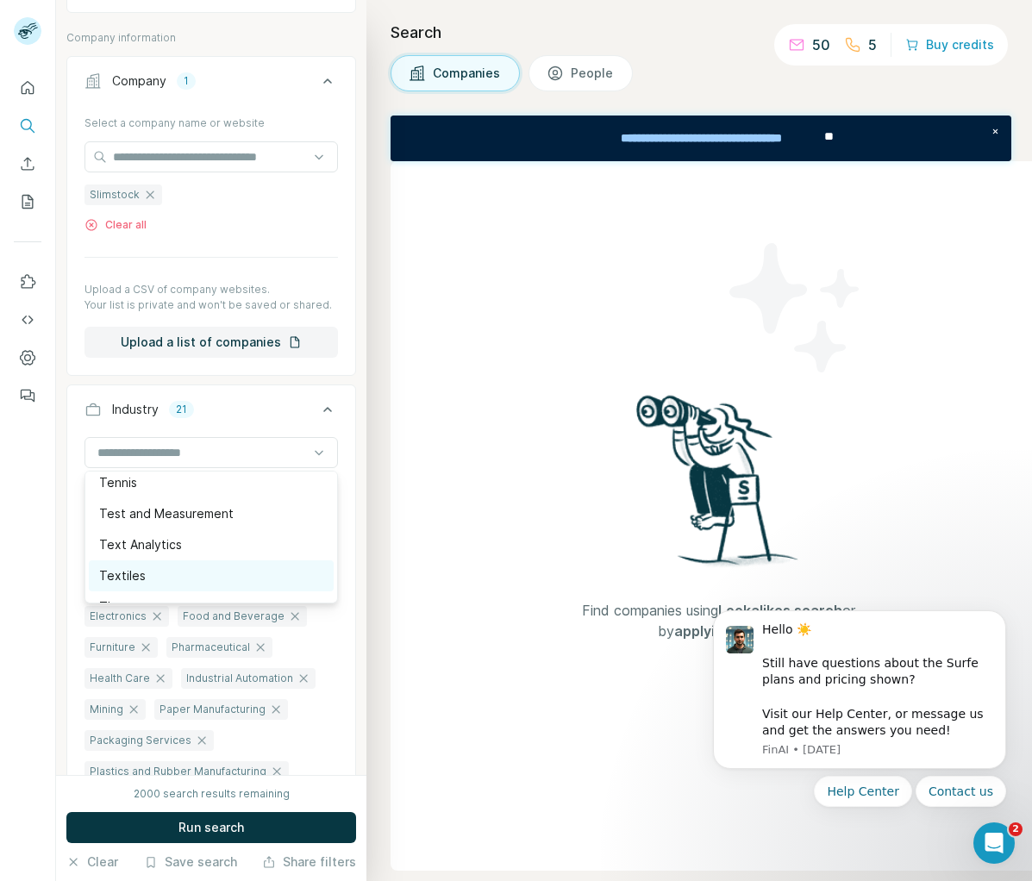
click at [165, 576] on div "Textiles" at bounding box center [211, 575] width 224 height 17
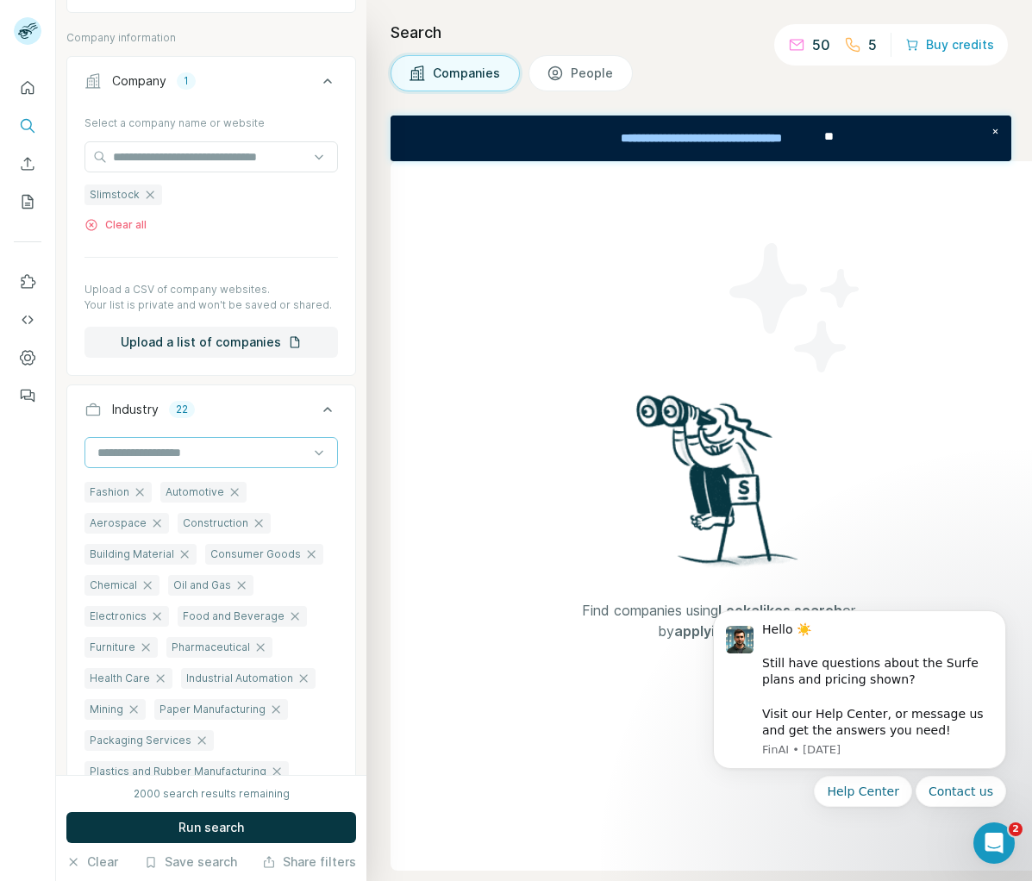
click at [215, 455] on input at bounding box center [202, 452] width 213 height 19
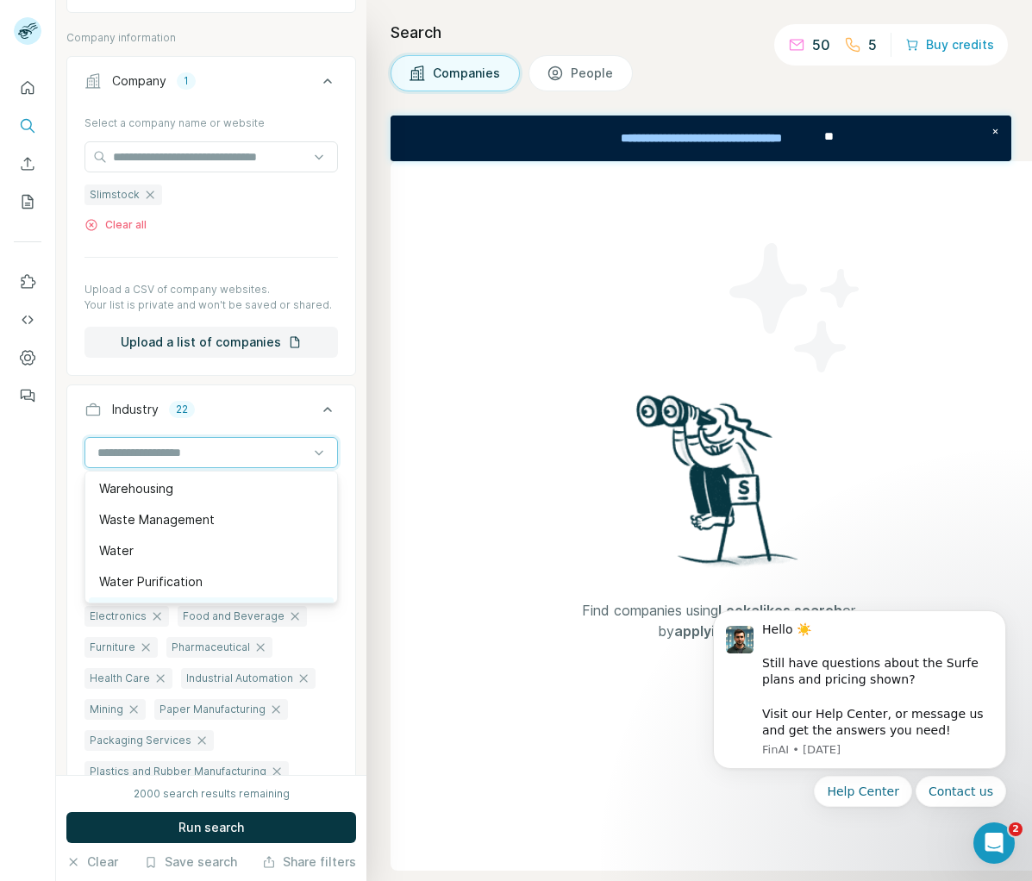
scroll to position [18663, 0]
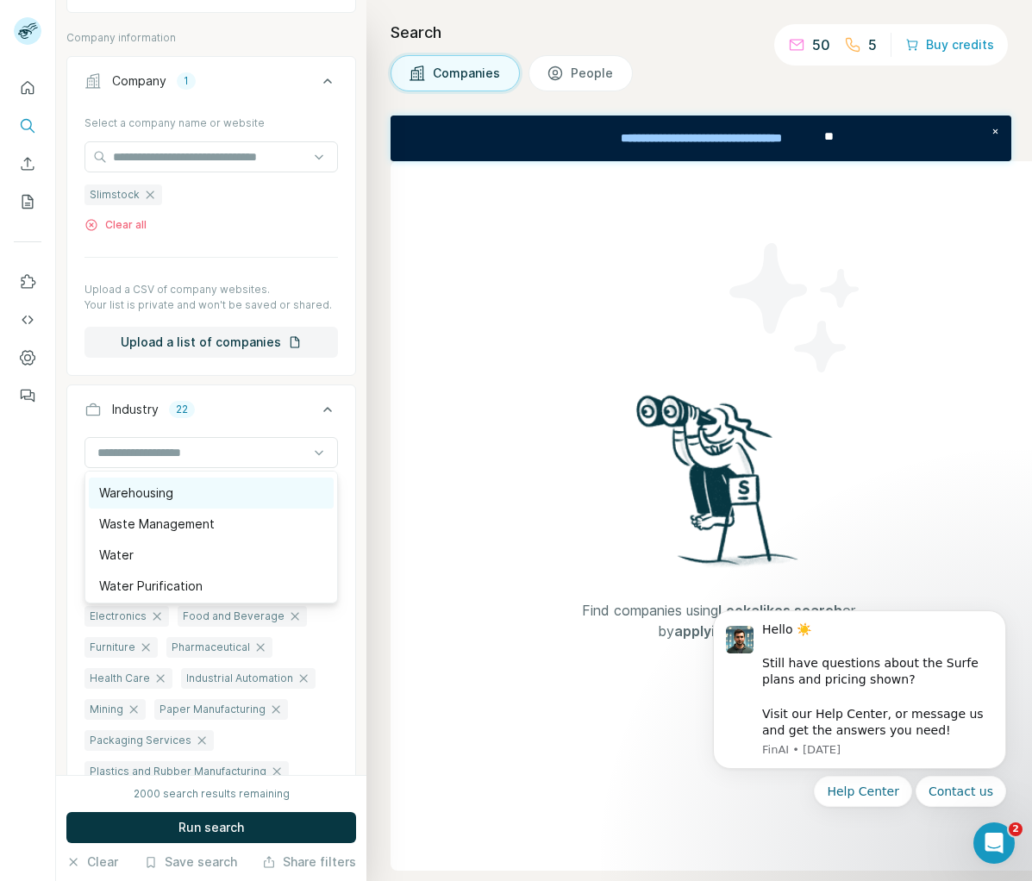
click at [171, 502] on div "Warehousing" at bounding box center [211, 493] width 245 height 31
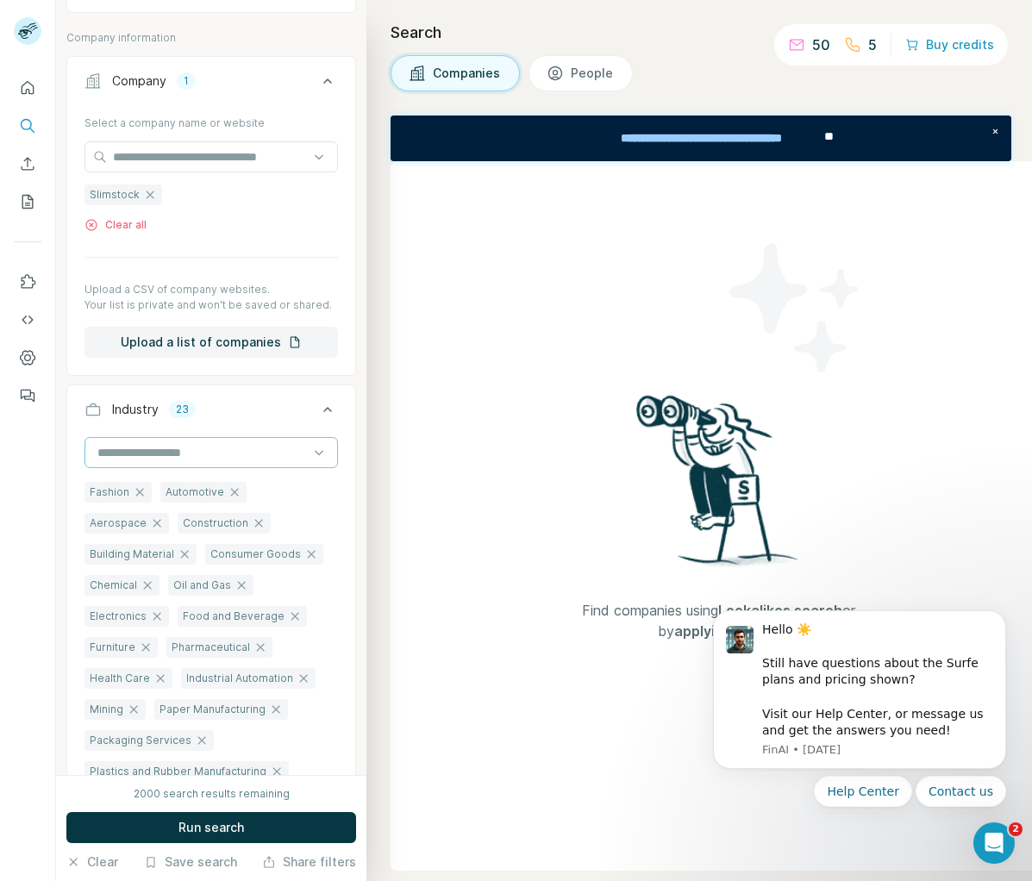
click at [156, 449] on input at bounding box center [202, 452] width 213 height 19
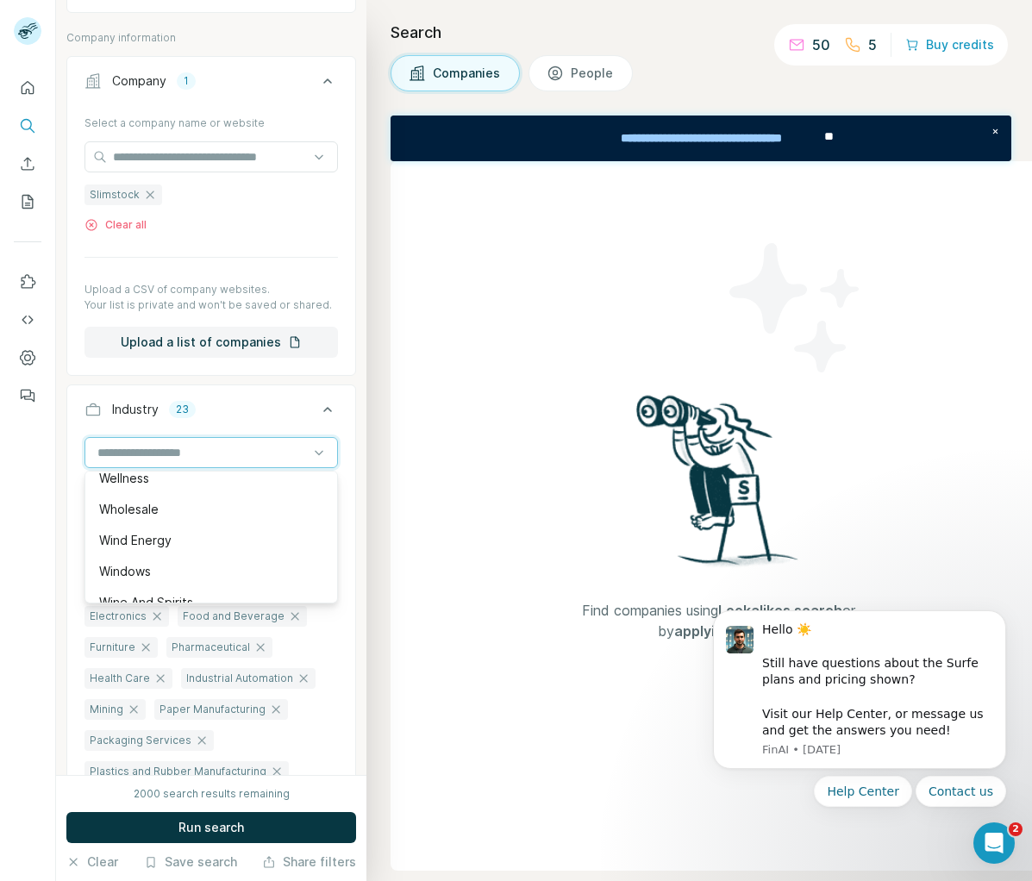
scroll to position [19066, 0]
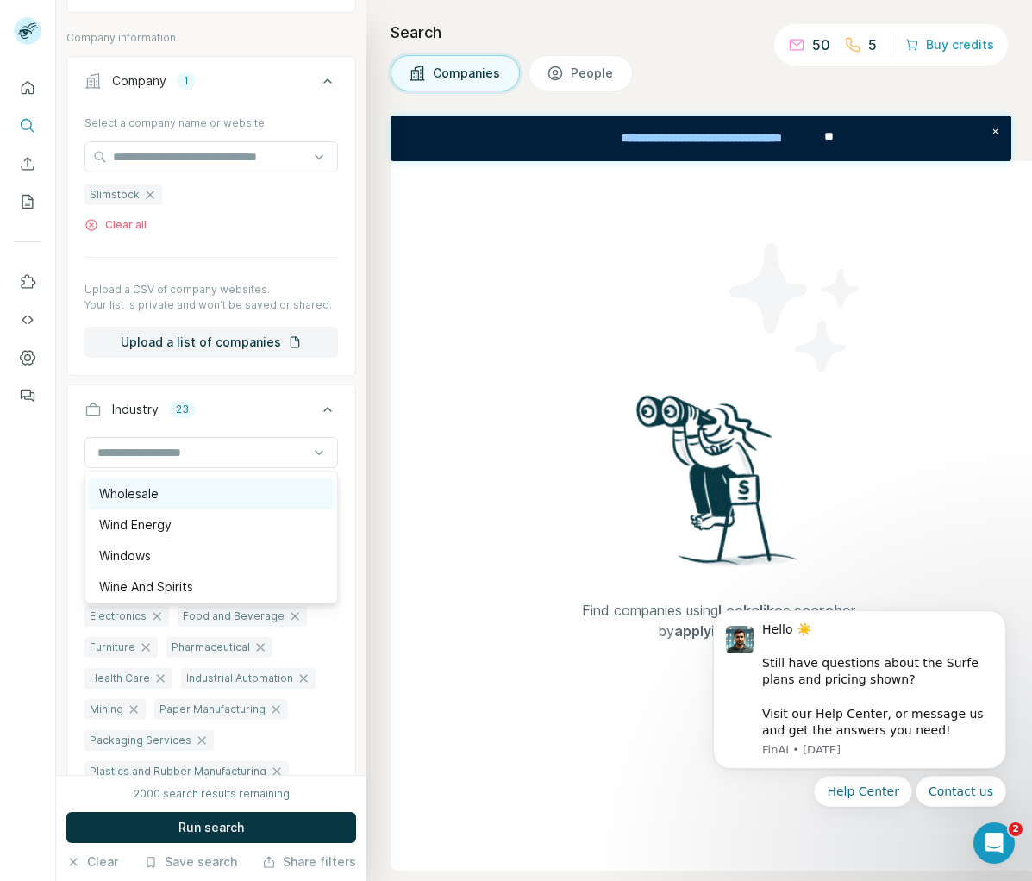
click at [159, 502] on div "Wholesale" at bounding box center [211, 493] width 224 height 17
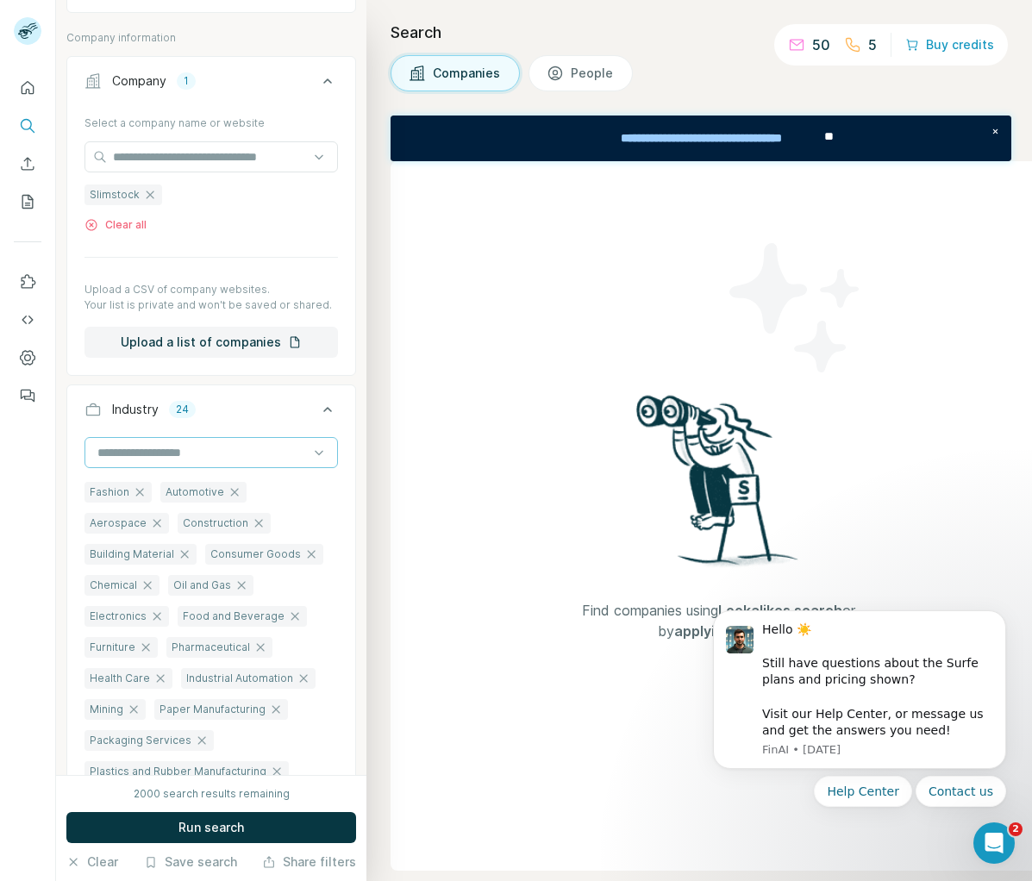
click at [178, 456] on input at bounding box center [202, 452] width 213 height 19
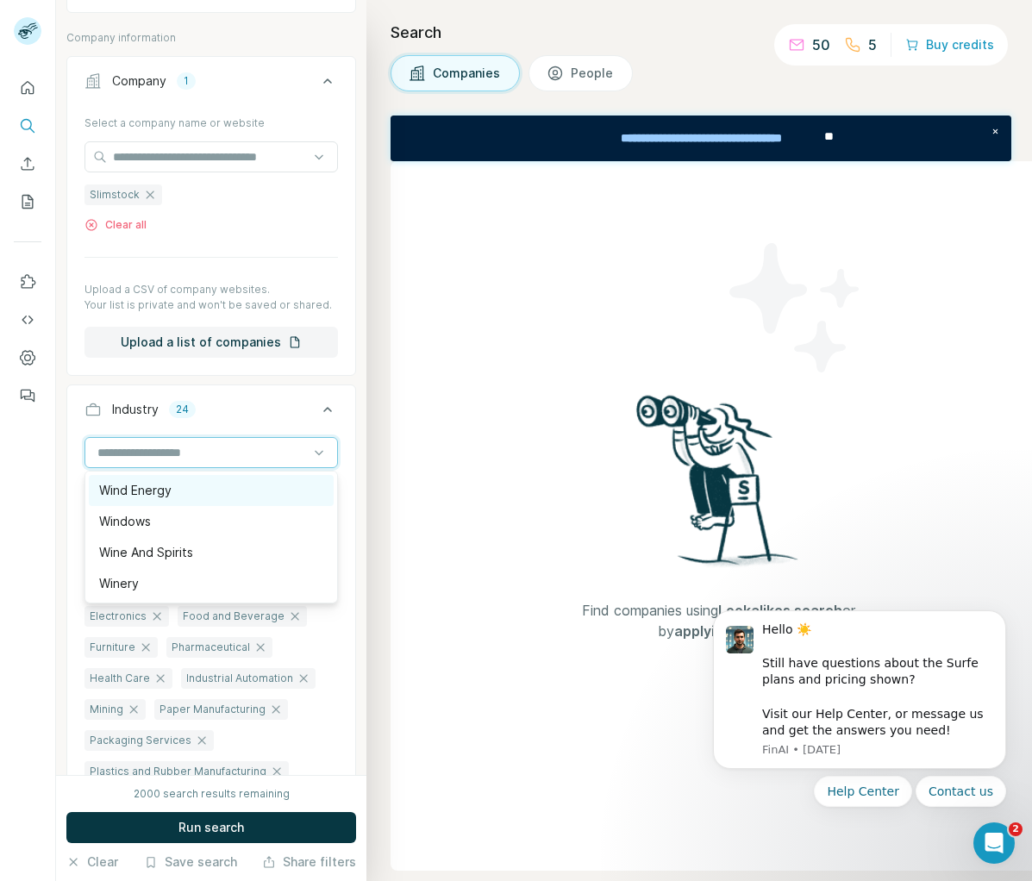
scroll to position [19178, 0]
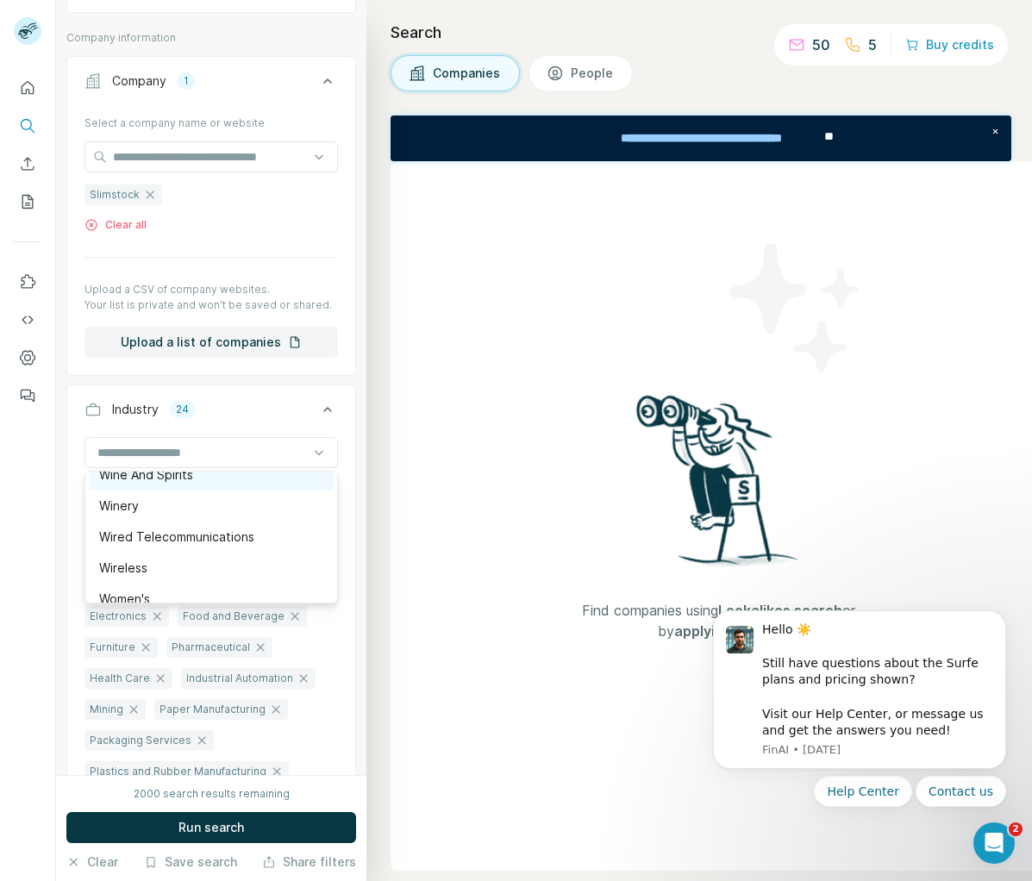
click at [161, 484] on div "Wine And Spirits" at bounding box center [211, 474] width 245 height 31
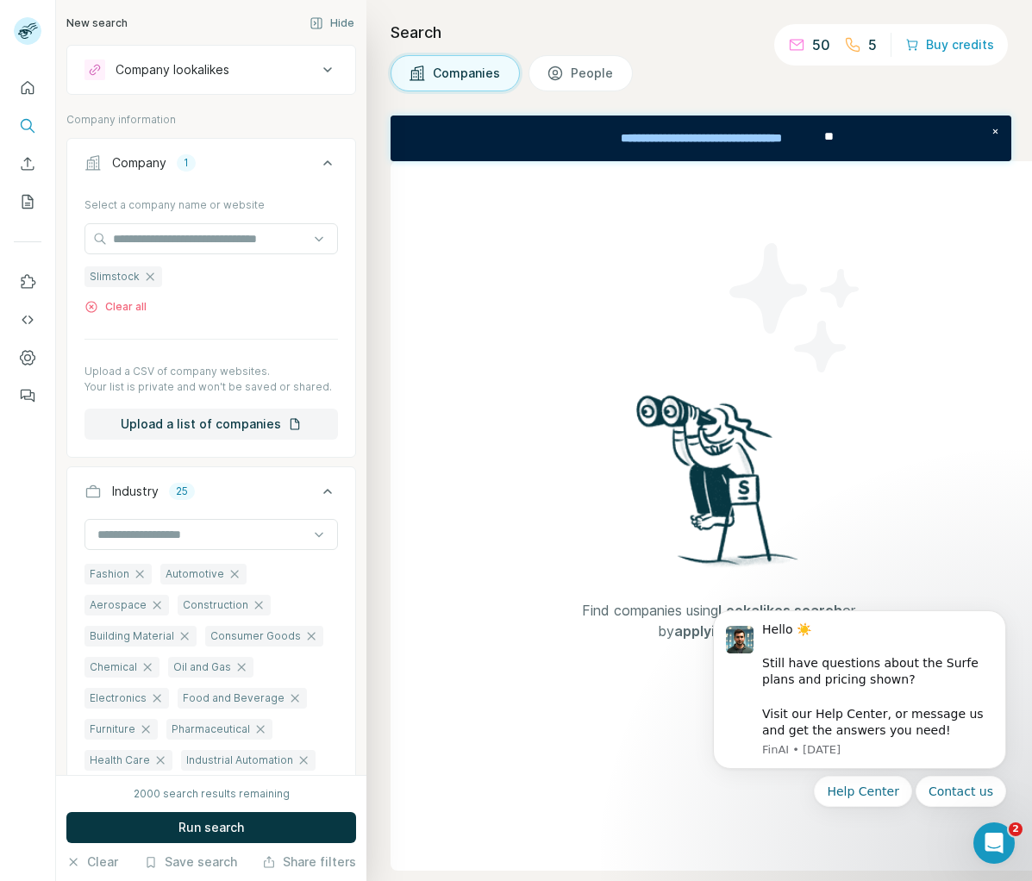
click at [318, 493] on icon at bounding box center [327, 491] width 21 height 21
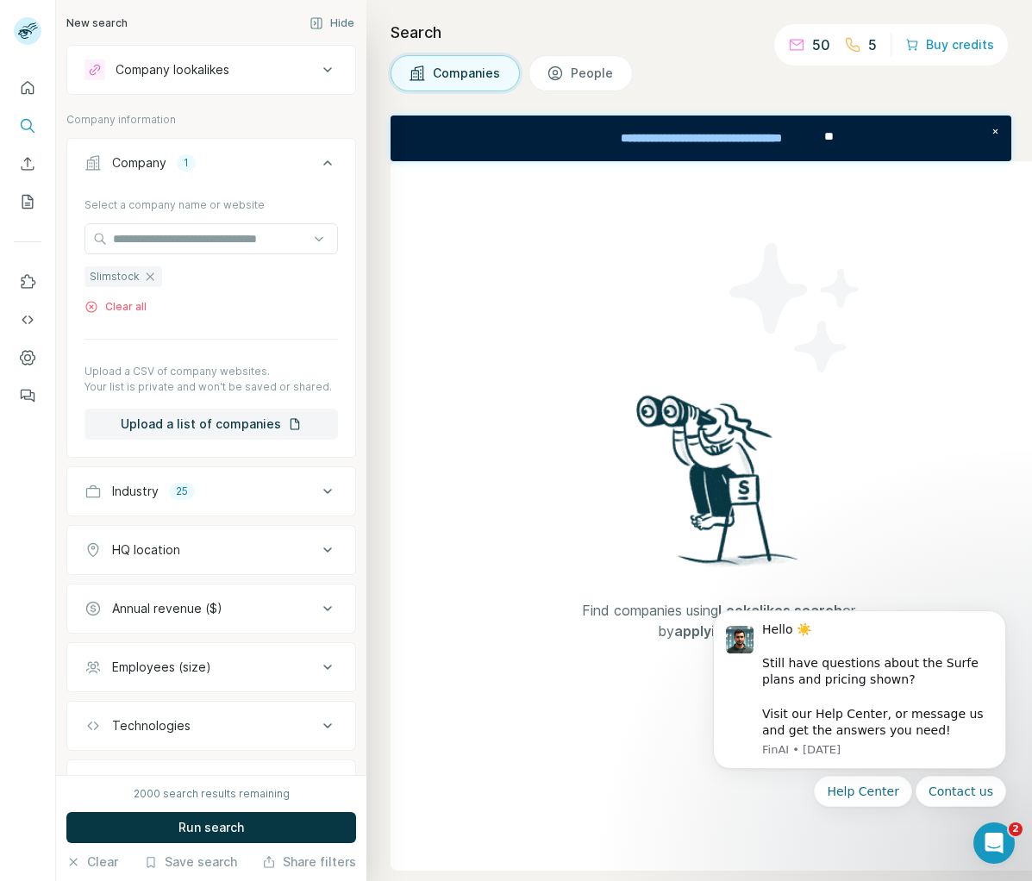
click at [214, 546] on div "HQ location" at bounding box center [200, 549] width 233 height 17
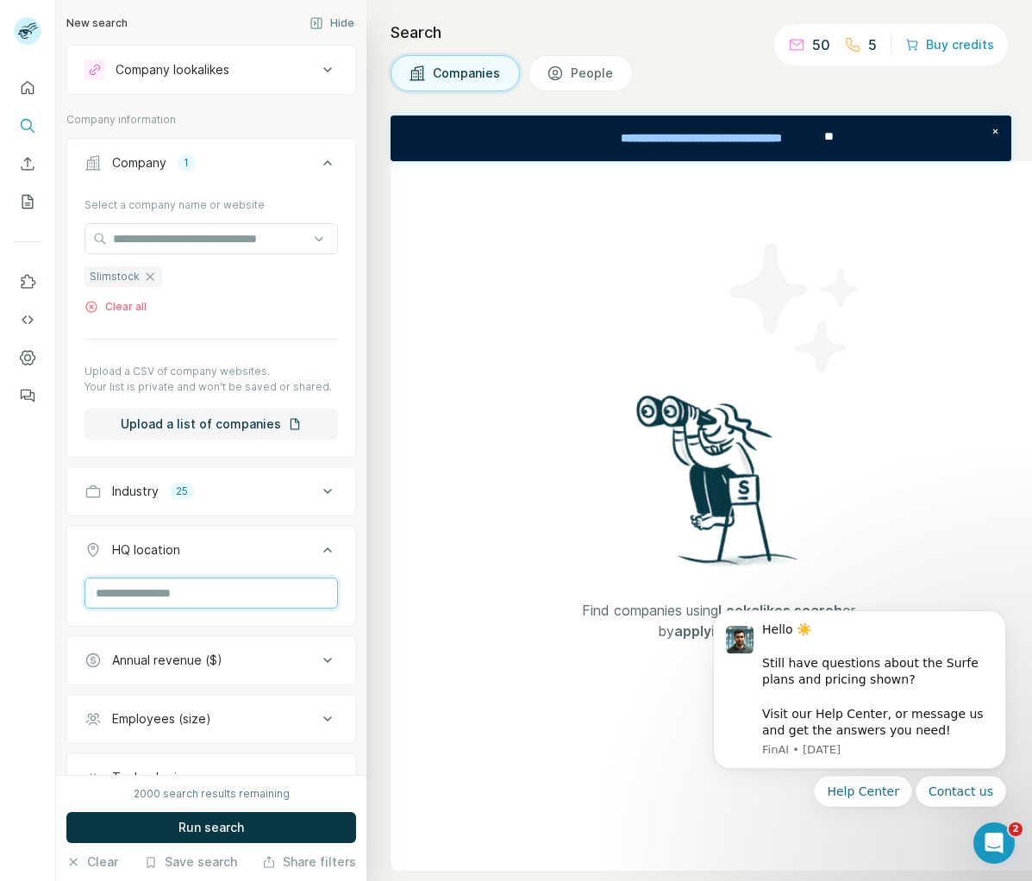
click at [217, 589] on input "text" at bounding box center [210, 592] width 253 height 31
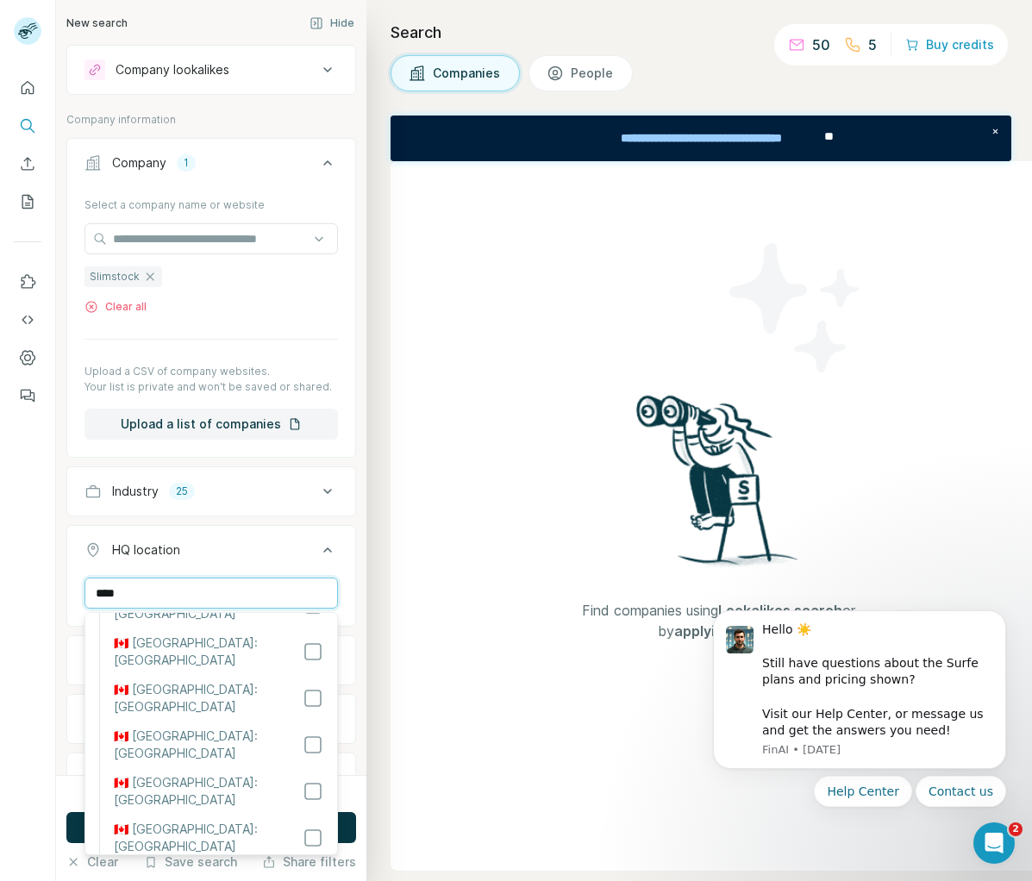
scroll to position [226, 0]
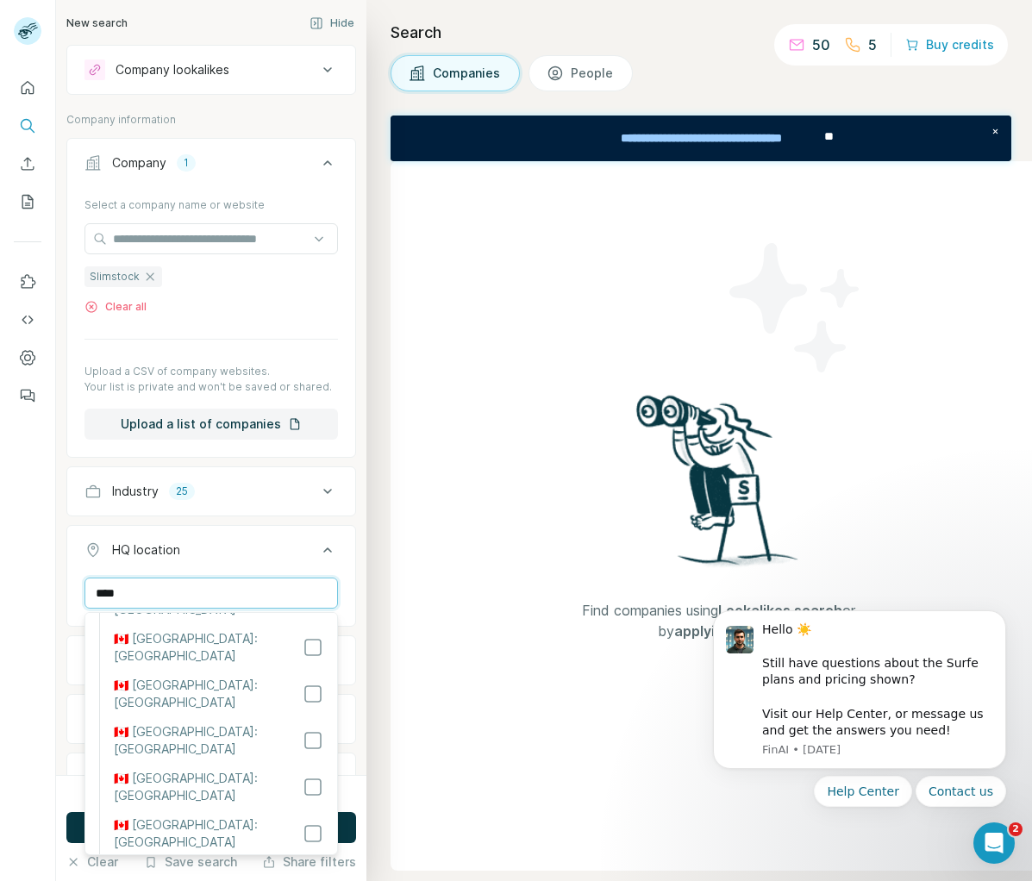
type input "****"
click at [230, 550] on div "HQ location 1" at bounding box center [200, 549] width 233 height 17
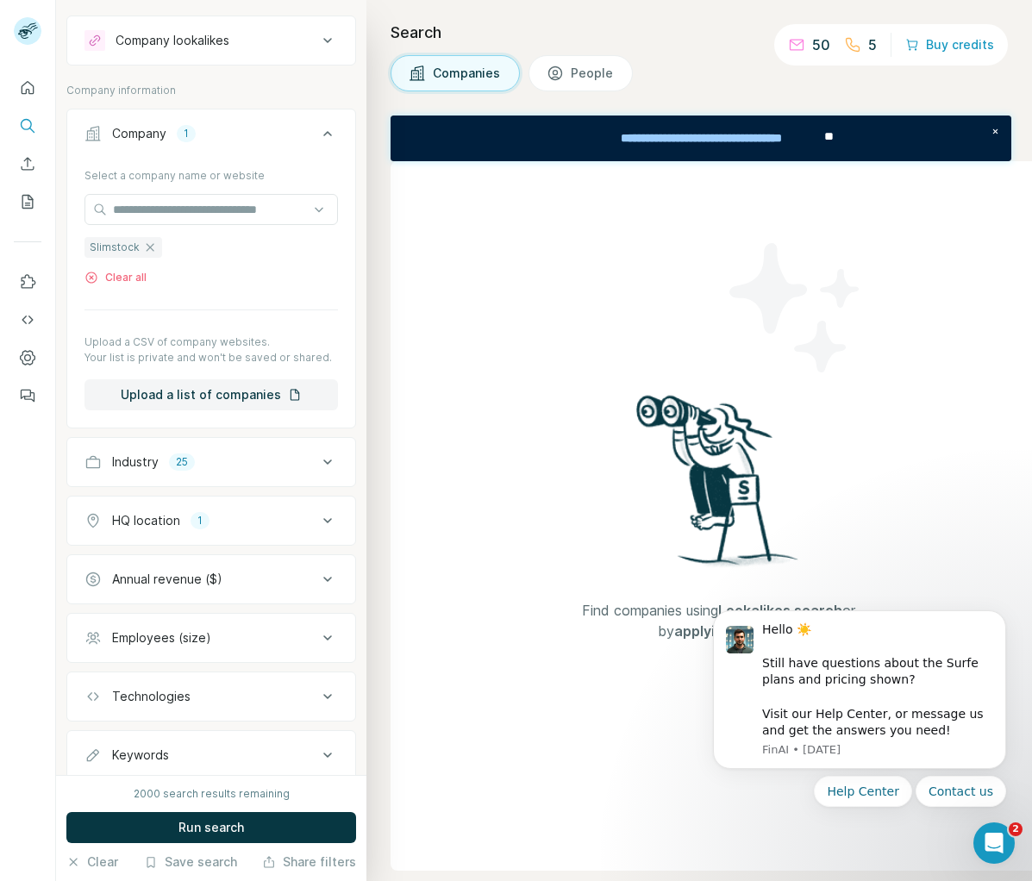
scroll to position [82, 0]
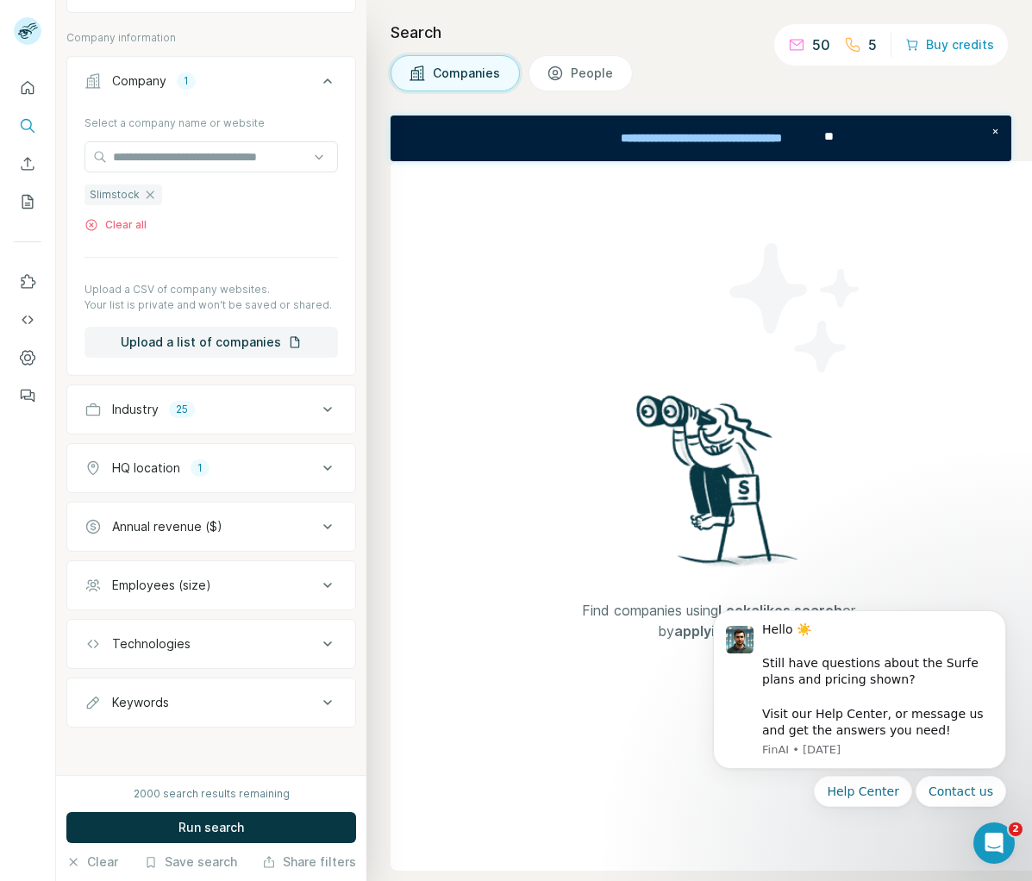
click at [260, 577] on div "Employees (size)" at bounding box center [200, 585] width 233 height 17
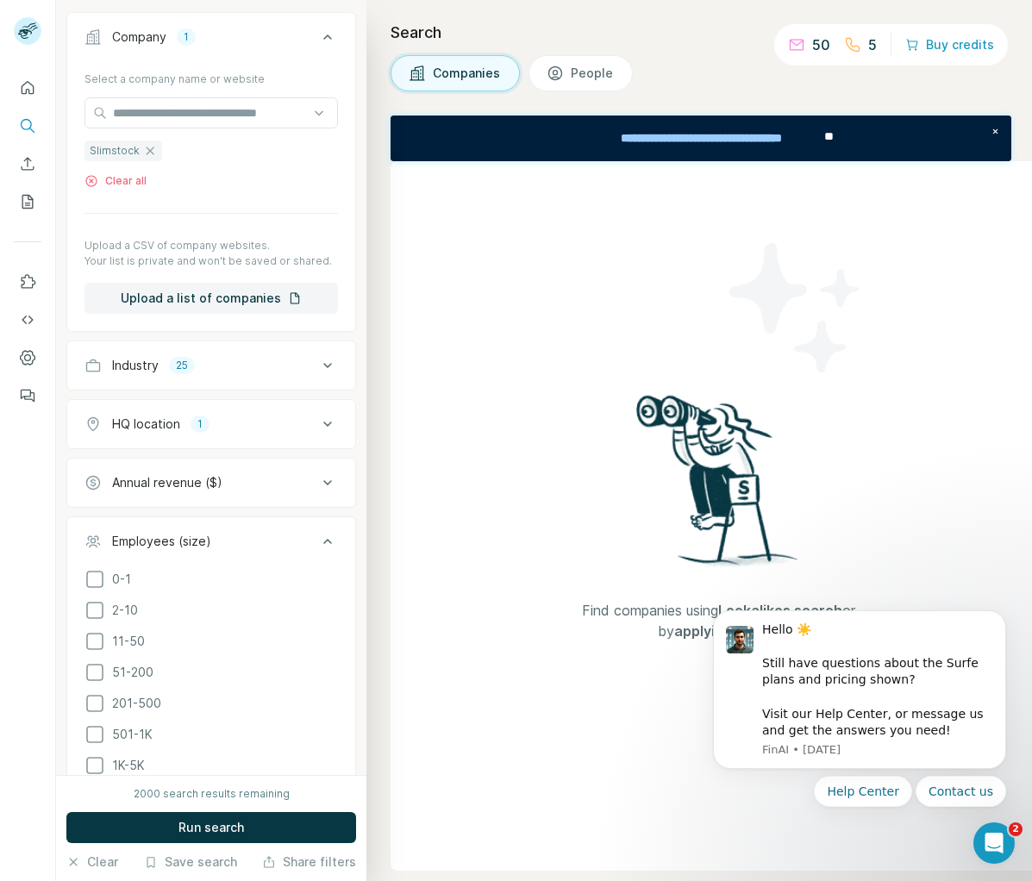
click at [234, 535] on div "Employees (size)" at bounding box center [200, 541] width 233 height 17
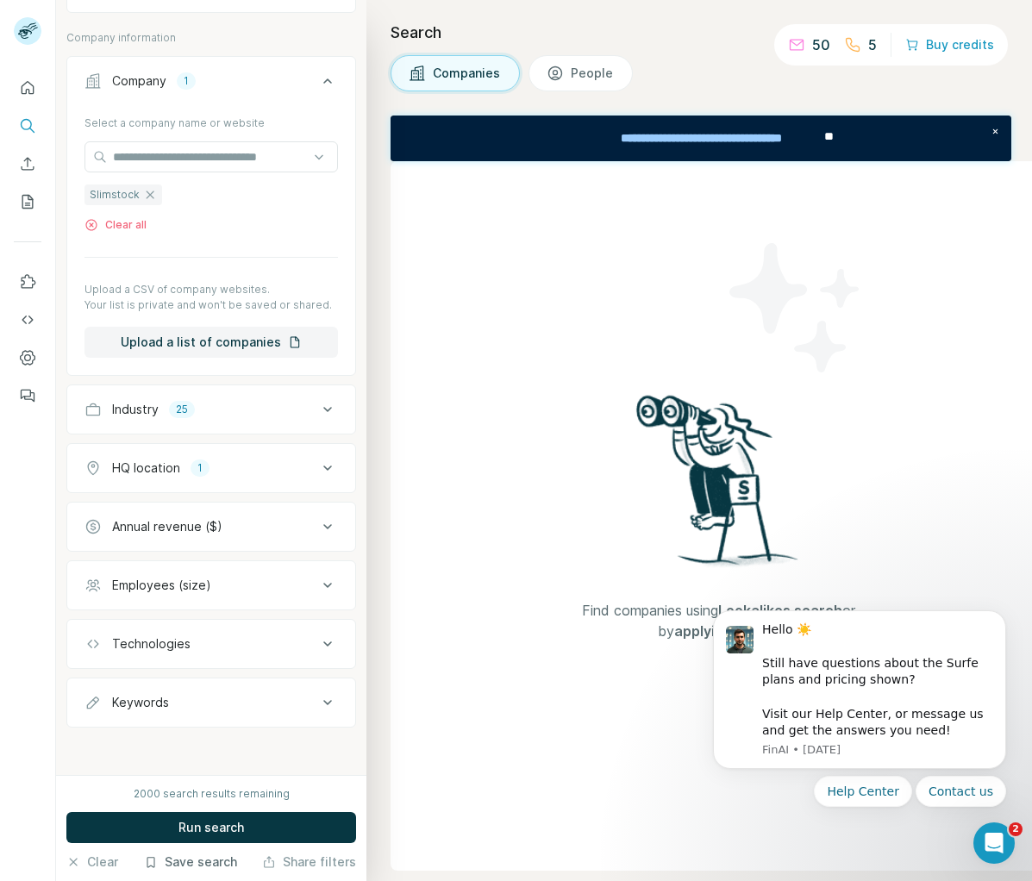
click at [215, 862] on button "Save search" at bounding box center [190, 861] width 93 height 17
click at [290, 873] on div "2000 search results remaining Run search Clear Save search Share filters" at bounding box center [211, 828] width 310 height 106
click at [302, 865] on button "Share filters" at bounding box center [309, 861] width 94 height 17
